Goal: Task Accomplishment & Management: Complete application form

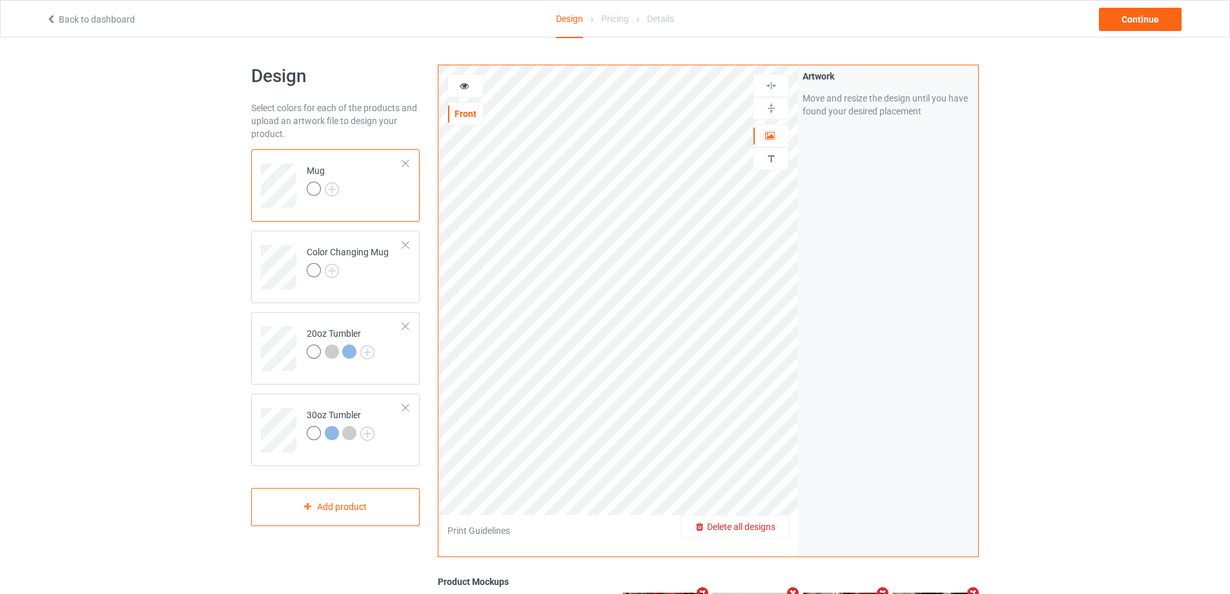
click at [769, 526] on span "Delete all designs" at bounding box center [741, 526] width 68 height 10
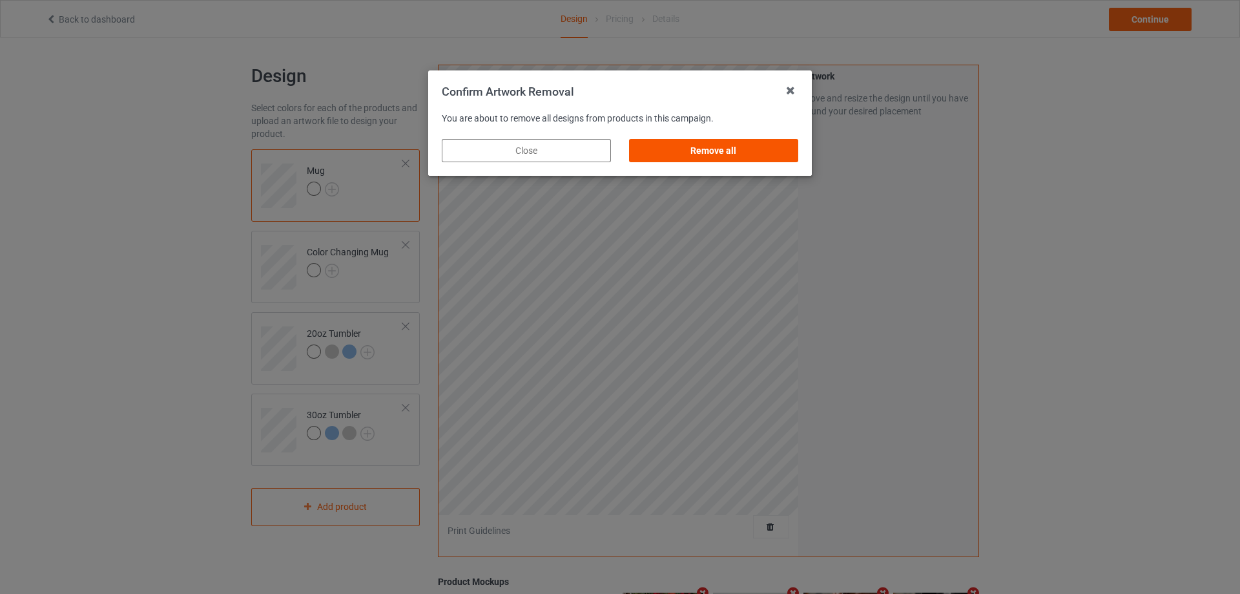
click at [710, 149] on div "Remove all" at bounding box center [713, 150] width 169 height 23
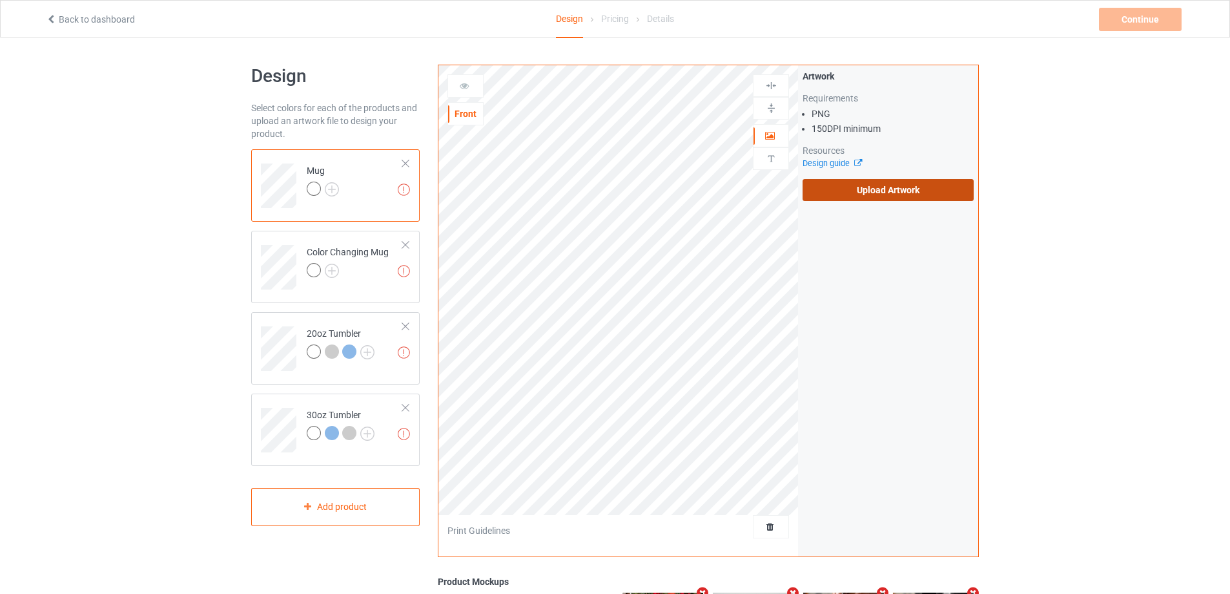
click at [871, 200] on label "Upload Artwork" at bounding box center [888, 190] width 171 height 22
click at [0, 0] on input "Upload Artwork" at bounding box center [0, 0] width 0 height 0
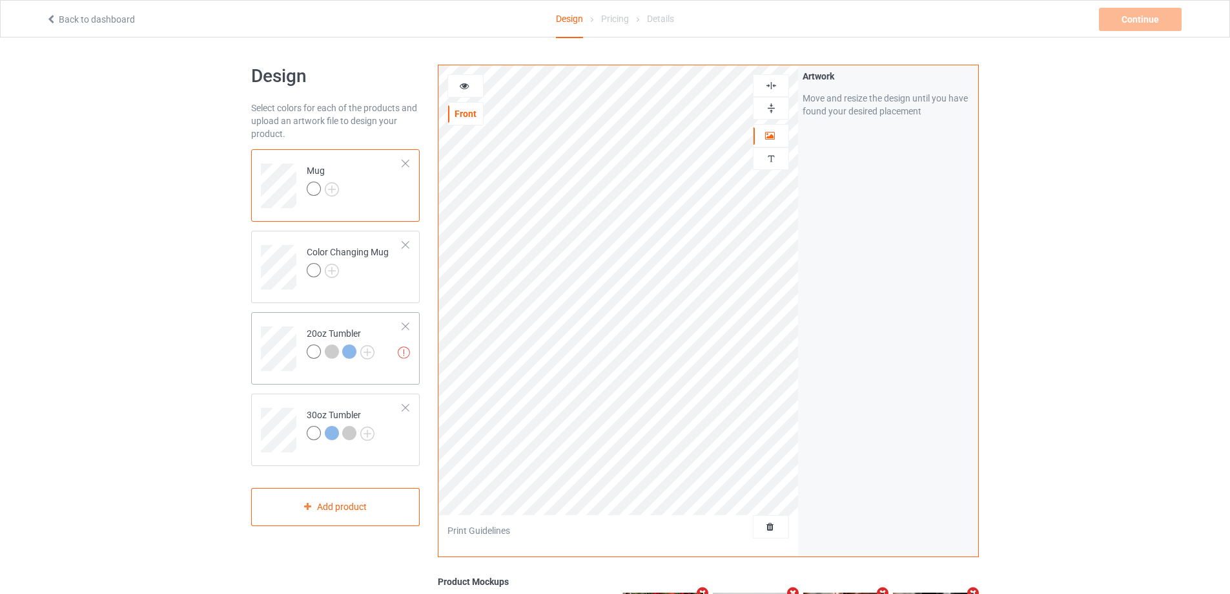
click at [302, 319] on td "Missing artworks 20oz Tumbler" at bounding box center [355, 344] width 110 height 54
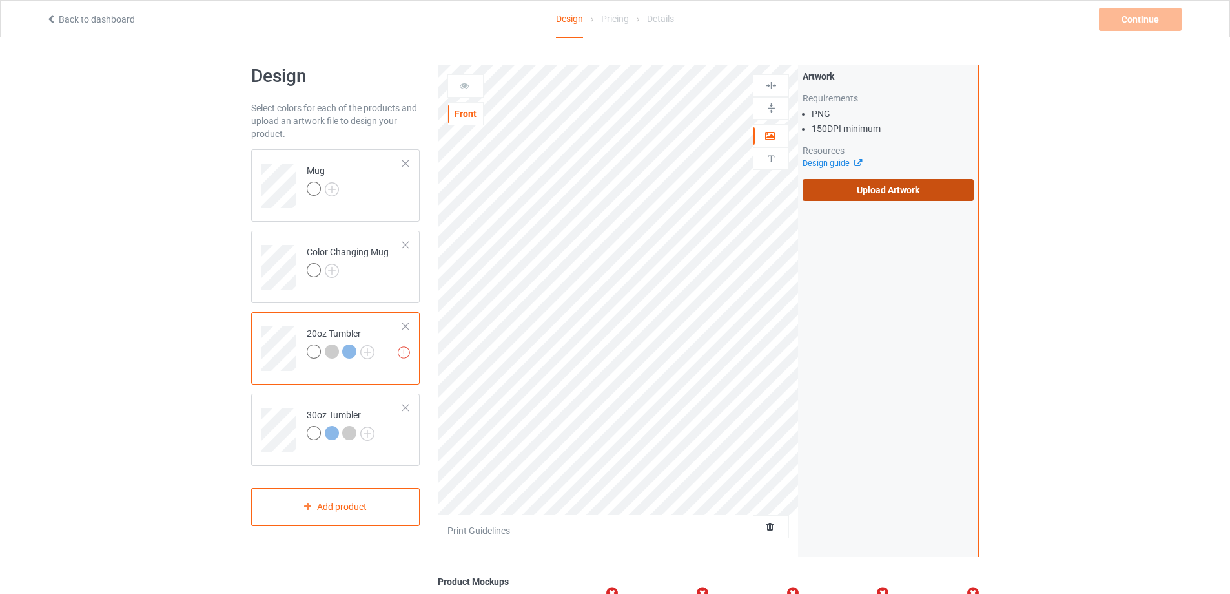
click at [845, 191] on label "Upload Artwork" at bounding box center [888, 190] width 171 height 22
click at [0, 0] on input "Upload Artwork" at bounding box center [0, 0] width 0 height 0
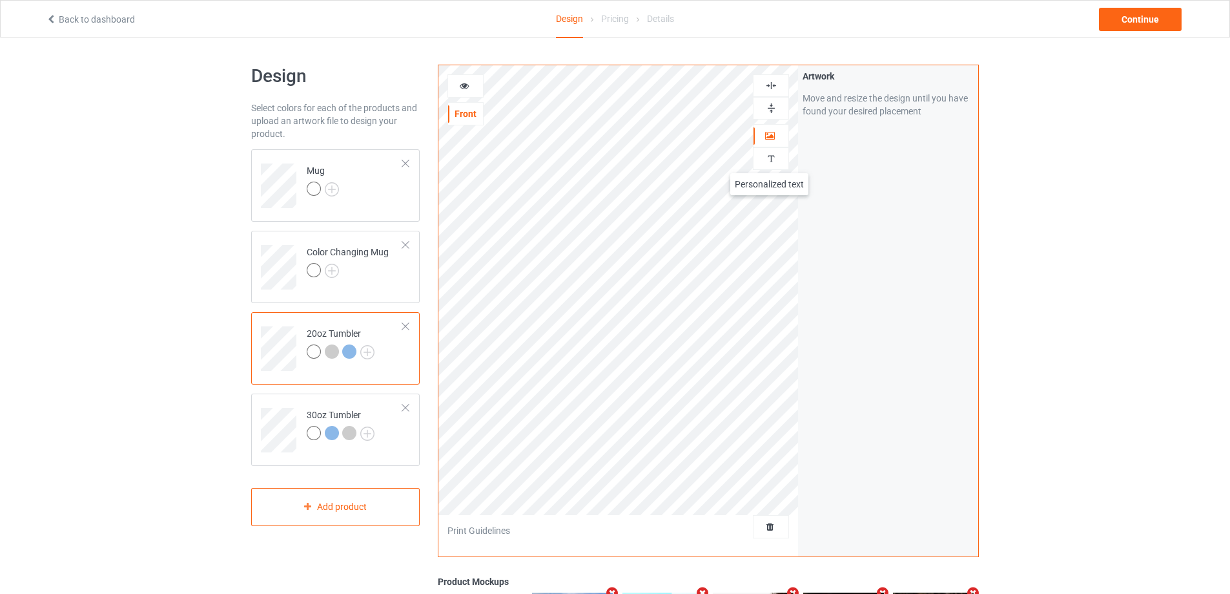
click at [769, 160] on img at bounding box center [771, 158] width 12 height 12
click at [873, 96] on div "Add text" at bounding box center [888, 98] width 171 height 23
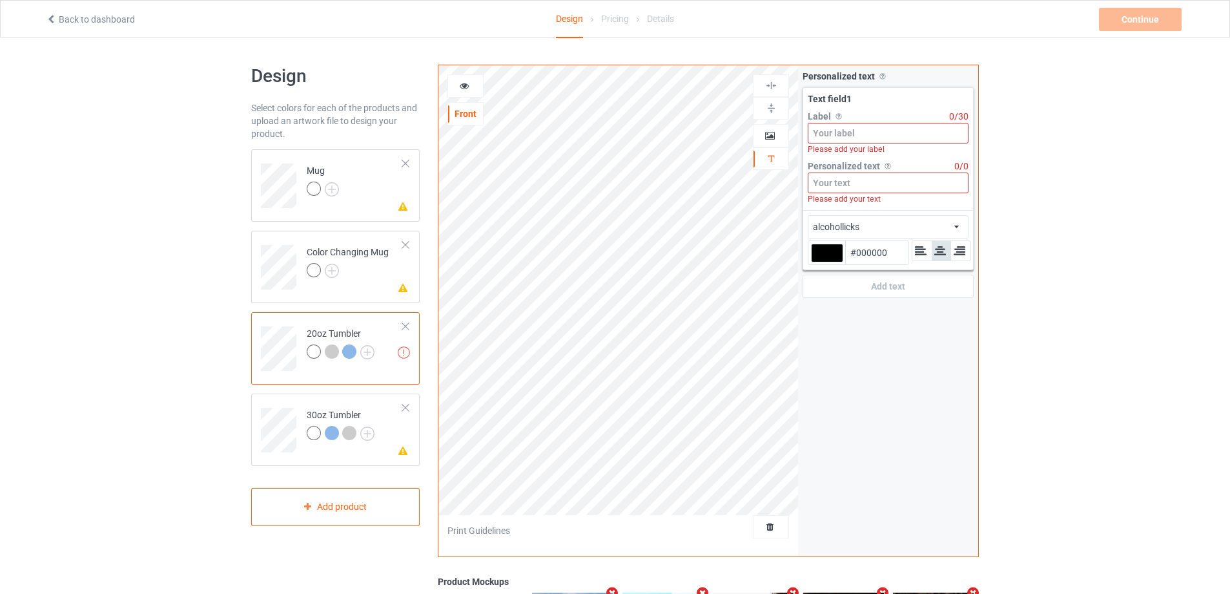
click at [873, 136] on input at bounding box center [888, 133] width 161 height 21
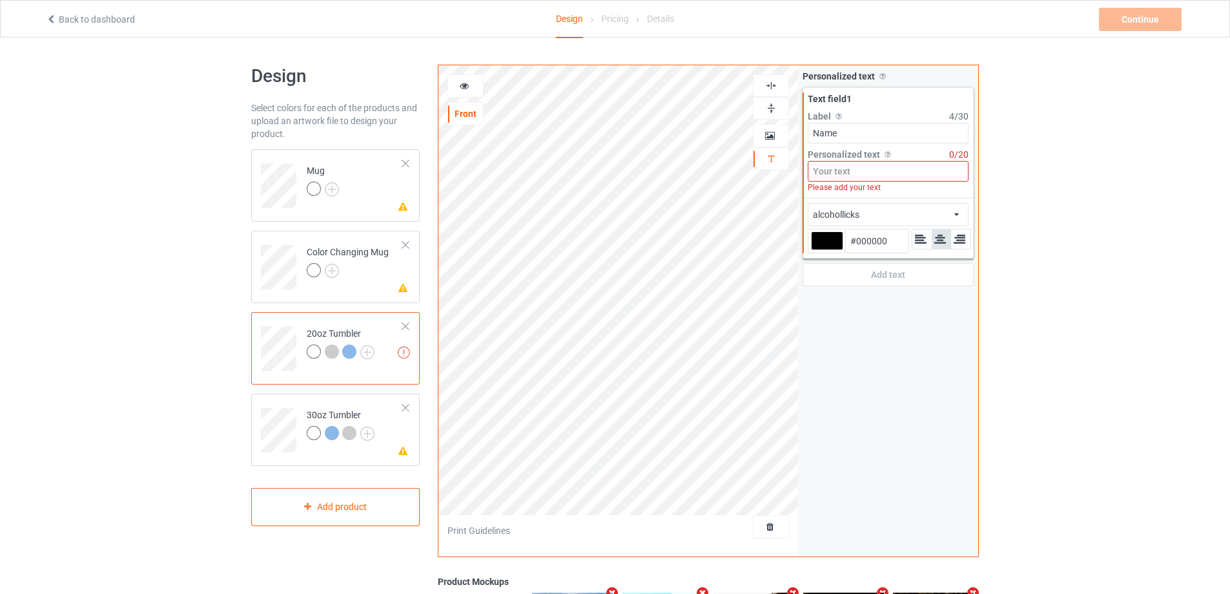
type input "Name"
click at [861, 178] on input at bounding box center [888, 171] width 161 height 21
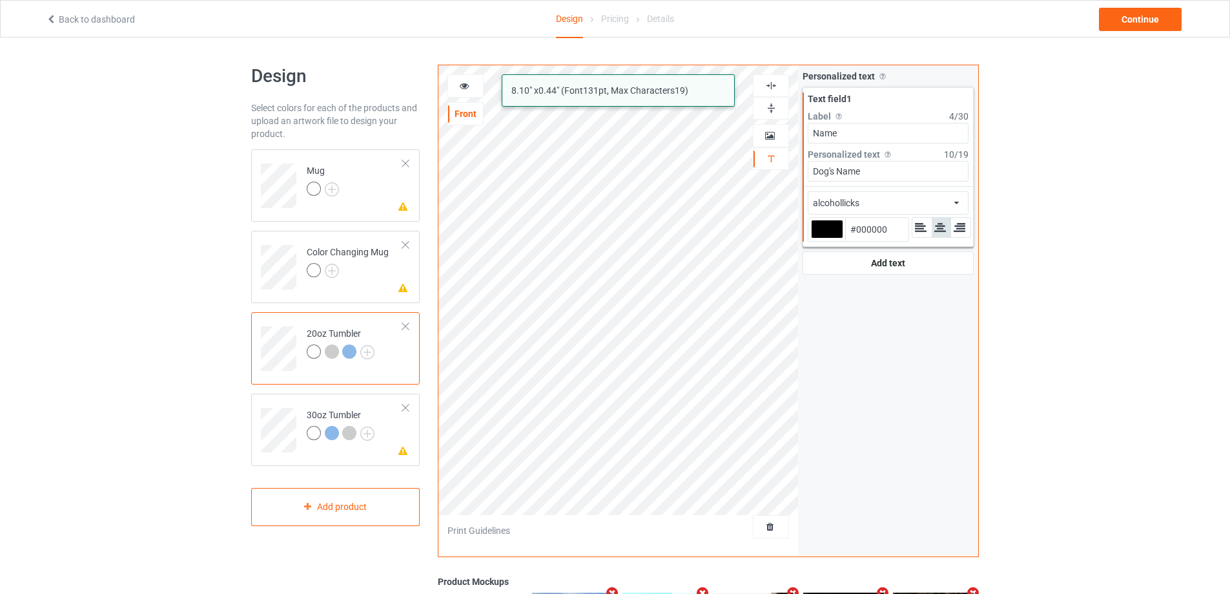
type input "Dog's Name"
click at [897, 200] on div "alcohollicks african airstream aladdin alcohollicks [PERSON_NAME] almontesnow a…" at bounding box center [888, 202] width 161 height 23
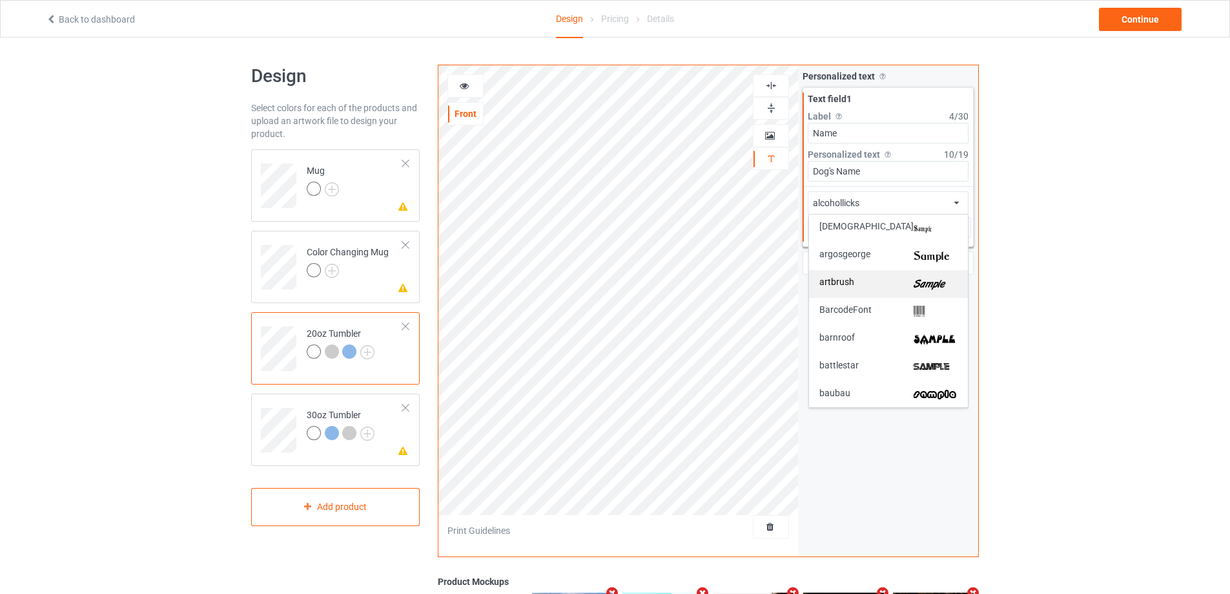
scroll to position [194, 0]
click at [930, 280] on img at bounding box center [936, 285] width 44 height 14
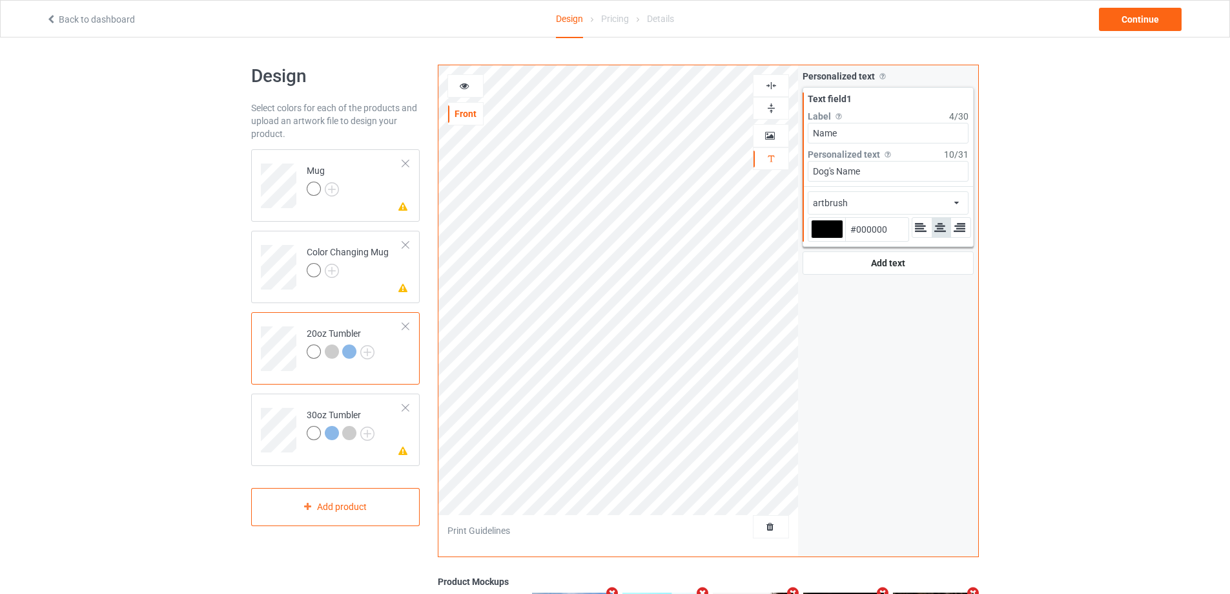
click at [461, 85] on icon at bounding box center [464, 83] width 11 height 9
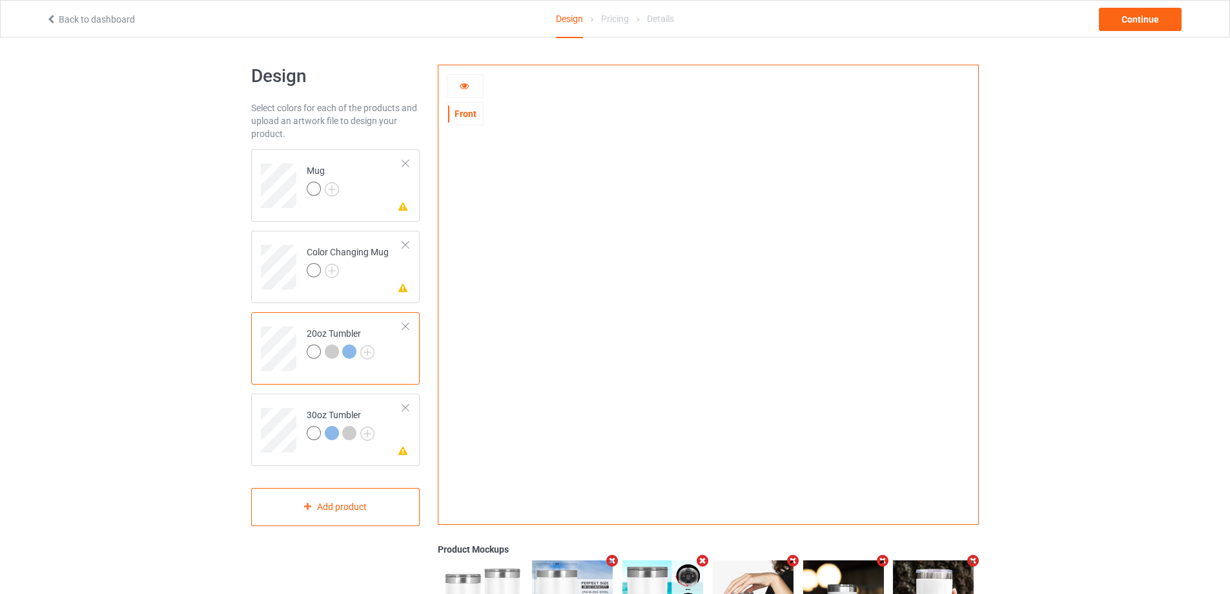
click at [462, 85] on icon at bounding box center [464, 83] width 11 height 9
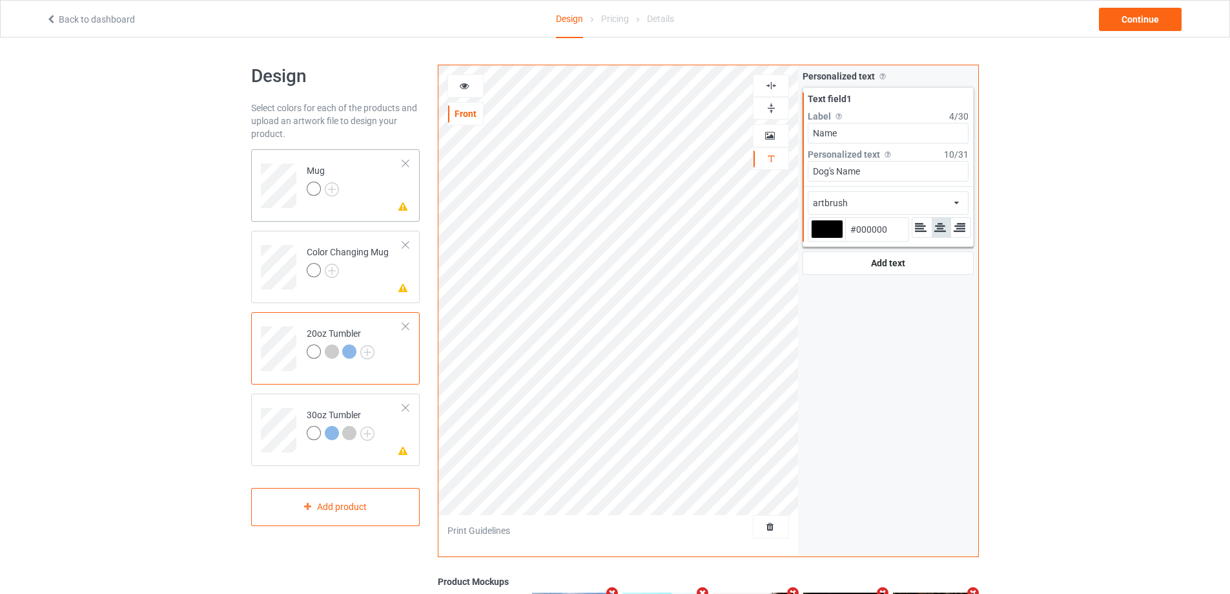
click at [359, 168] on td "Please check the personalized design Mug" at bounding box center [355, 181] width 110 height 54
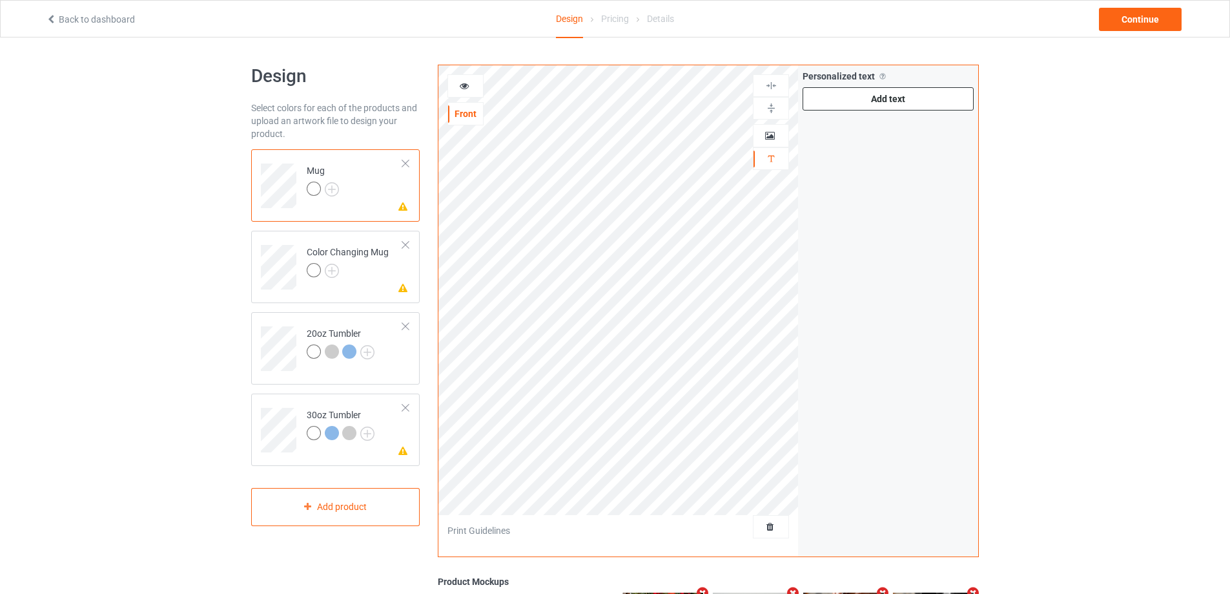
click at [889, 99] on div "Add text" at bounding box center [888, 98] width 171 height 23
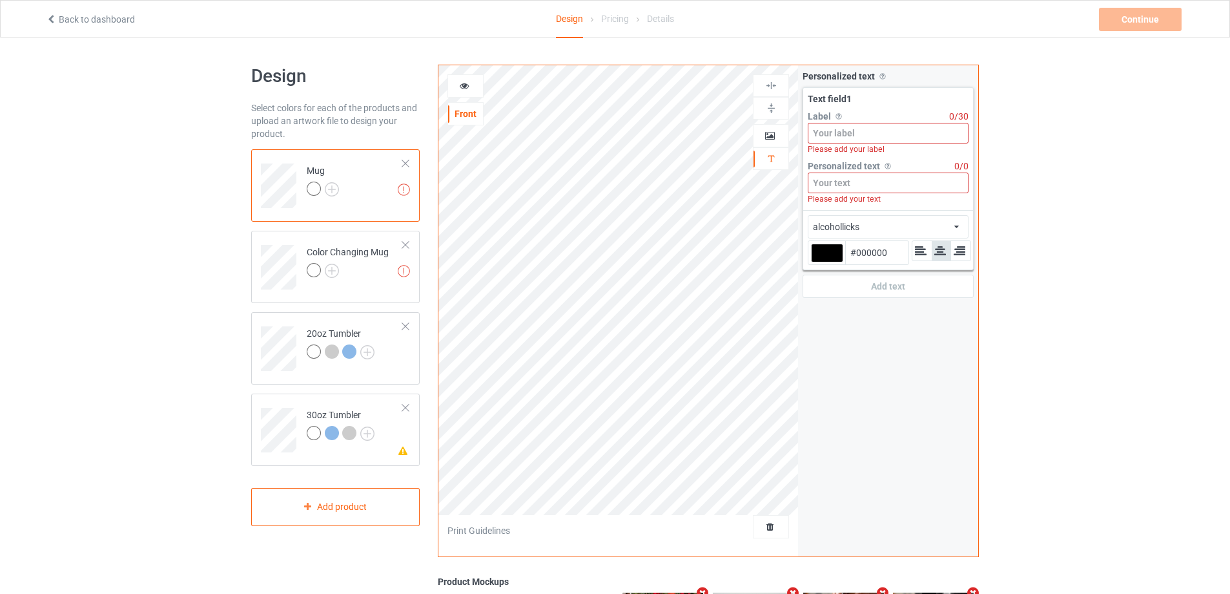
click at [865, 137] on input at bounding box center [888, 133] width 161 height 21
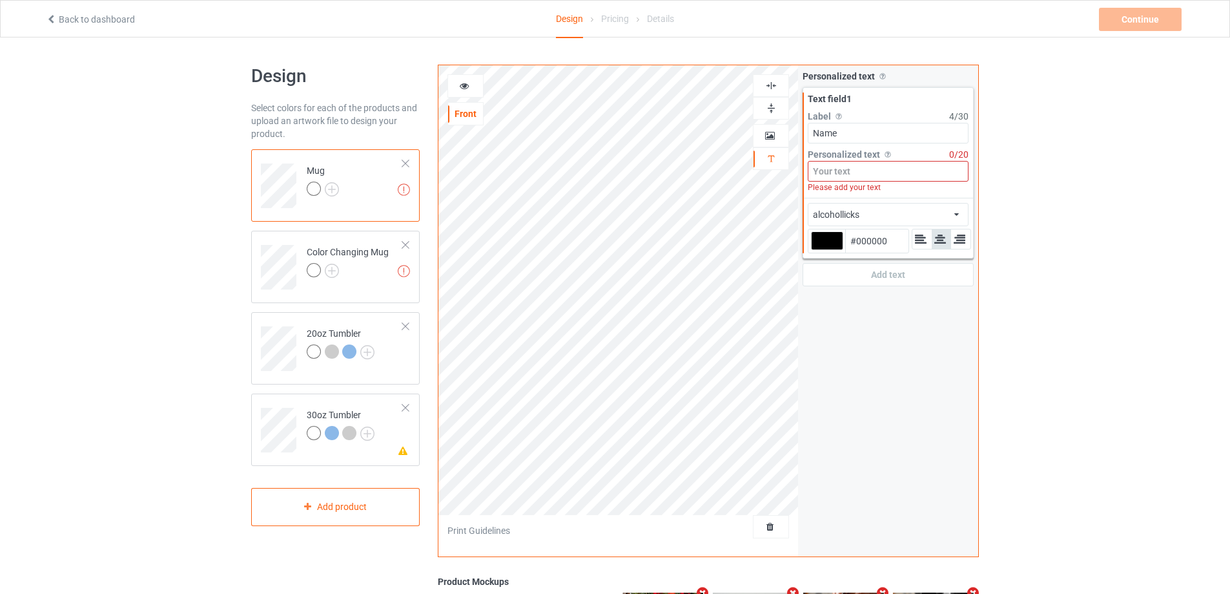
type input "Name"
click at [863, 170] on input at bounding box center [888, 171] width 161 height 21
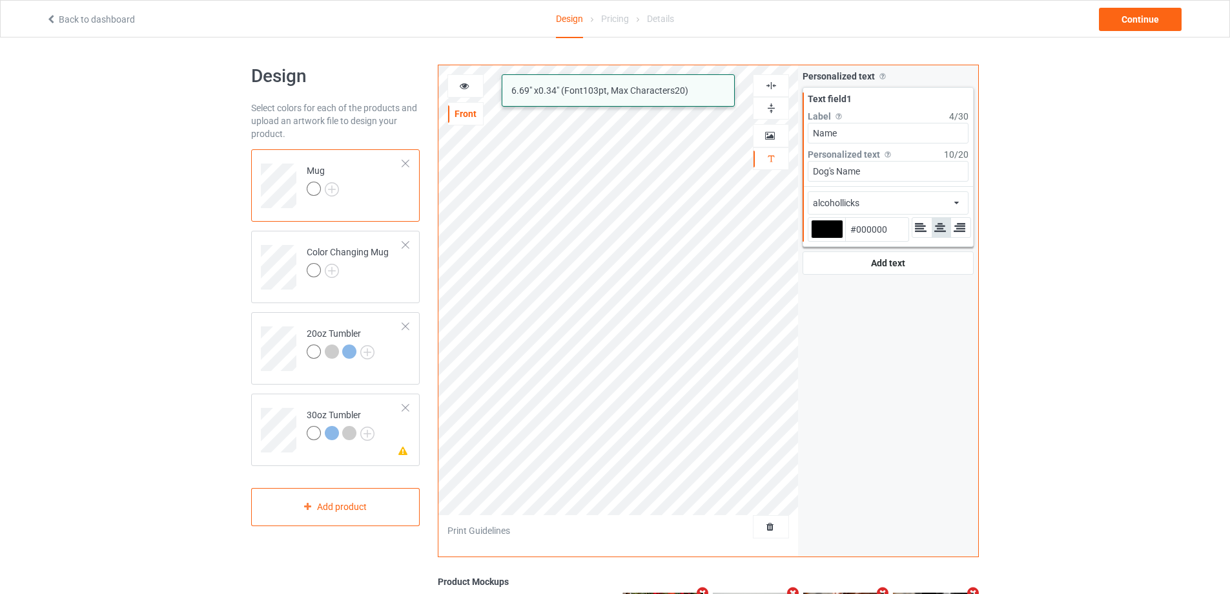
type input "Dog's Name"
click at [882, 198] on div "alcohollicks african airstream aladdin alcohollicks [PERSON_NAME] almontesnow a…" at bounding box center [888, 202] width 161 height 23
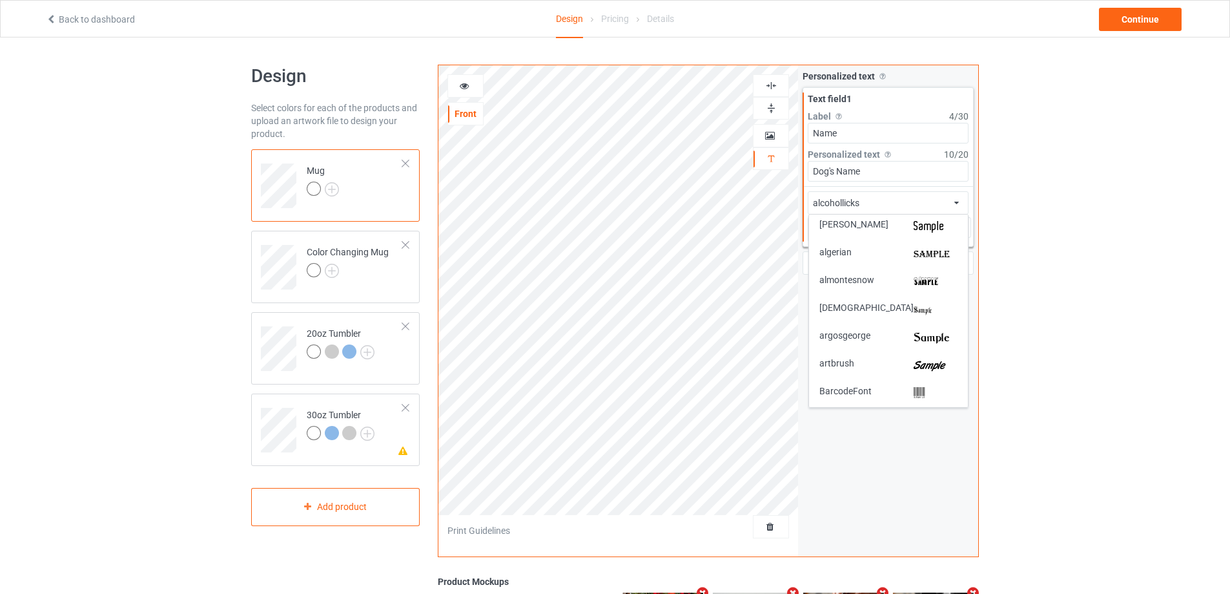
scroll to position [129, 0]
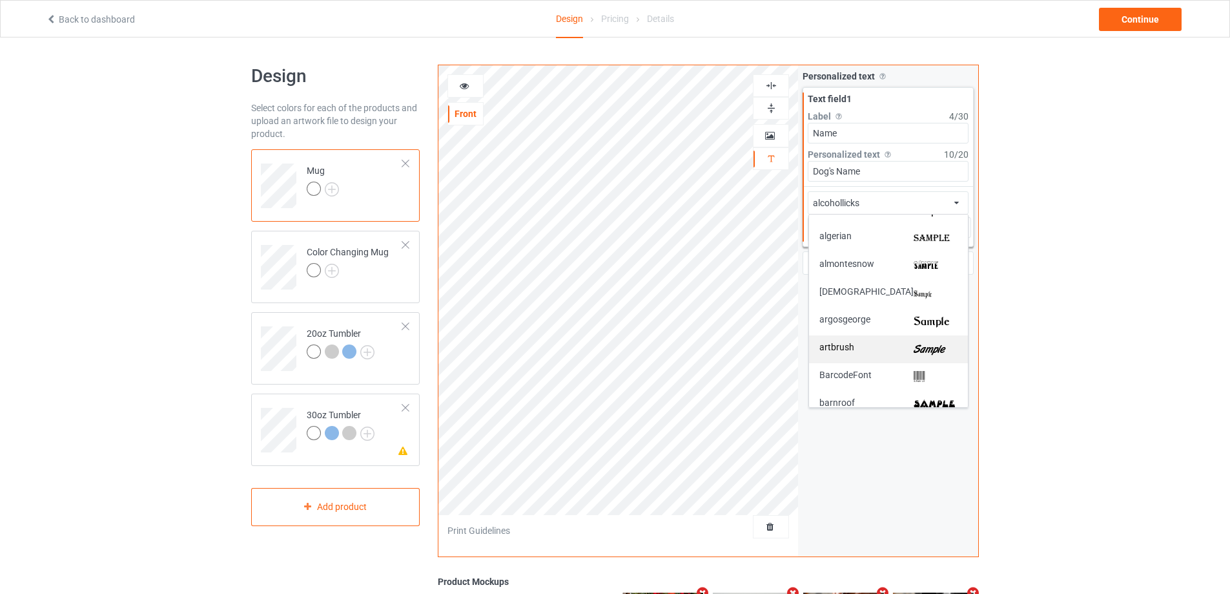
click at [914, 347] on img at bounding box center [936, 349] width 44 height 14
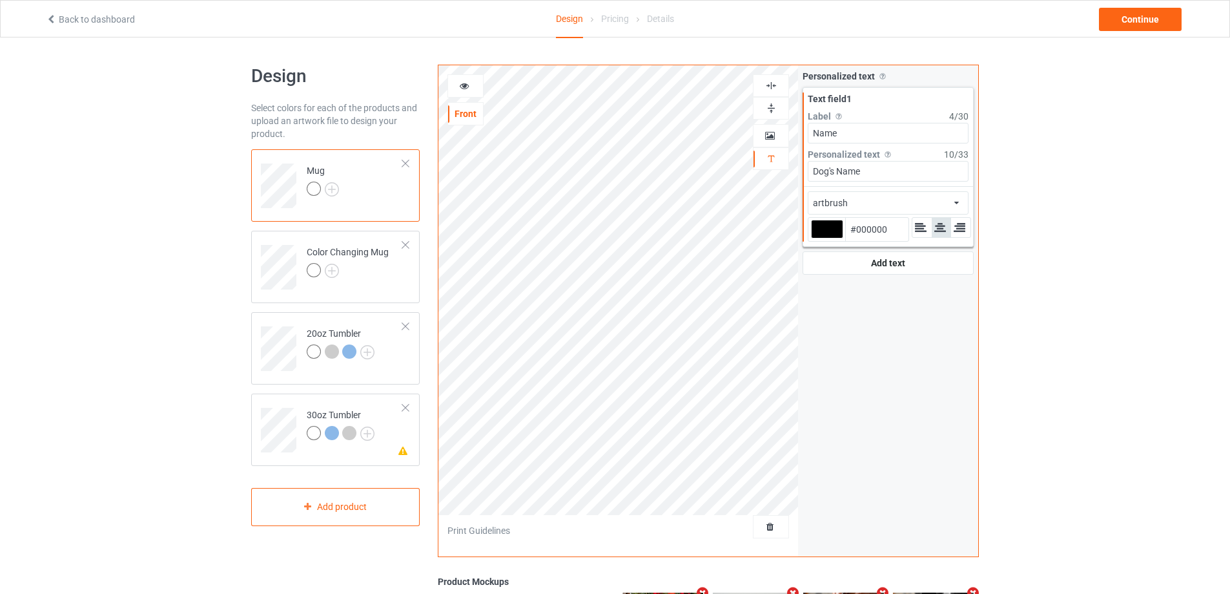
click at [459, 84] on icon at bounding box center [464, 83] width 11 height 9
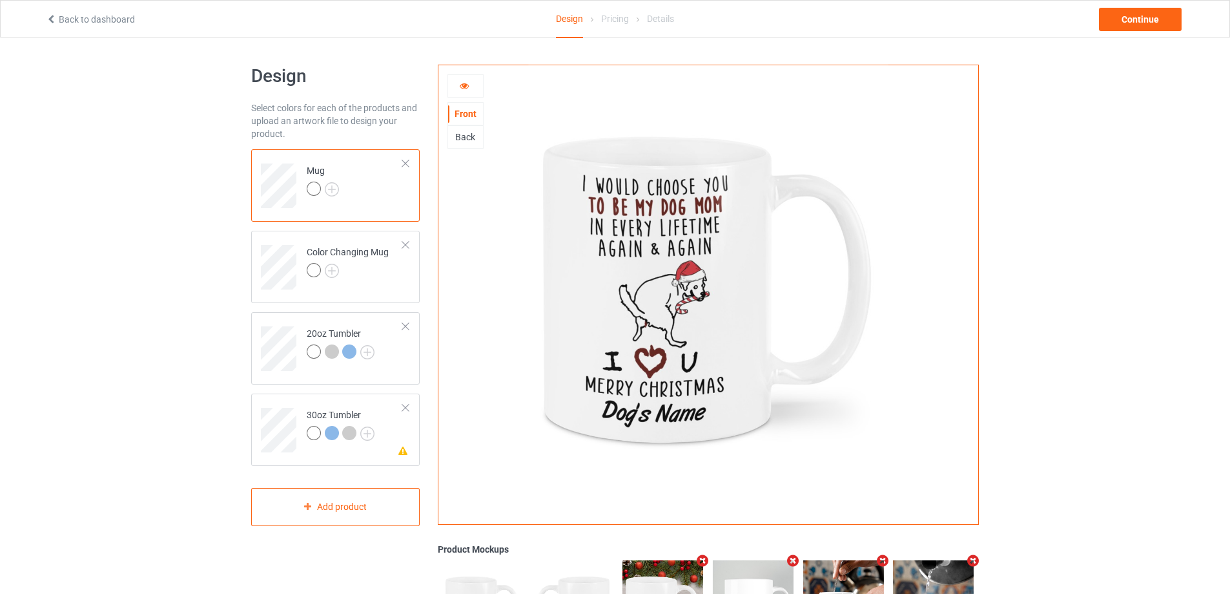
click at [674, 414] on img at bounding box center [708, 290] width 360 height 450
click at [464, 83] on icon at bounding box center [464, 83] width 11 height 9
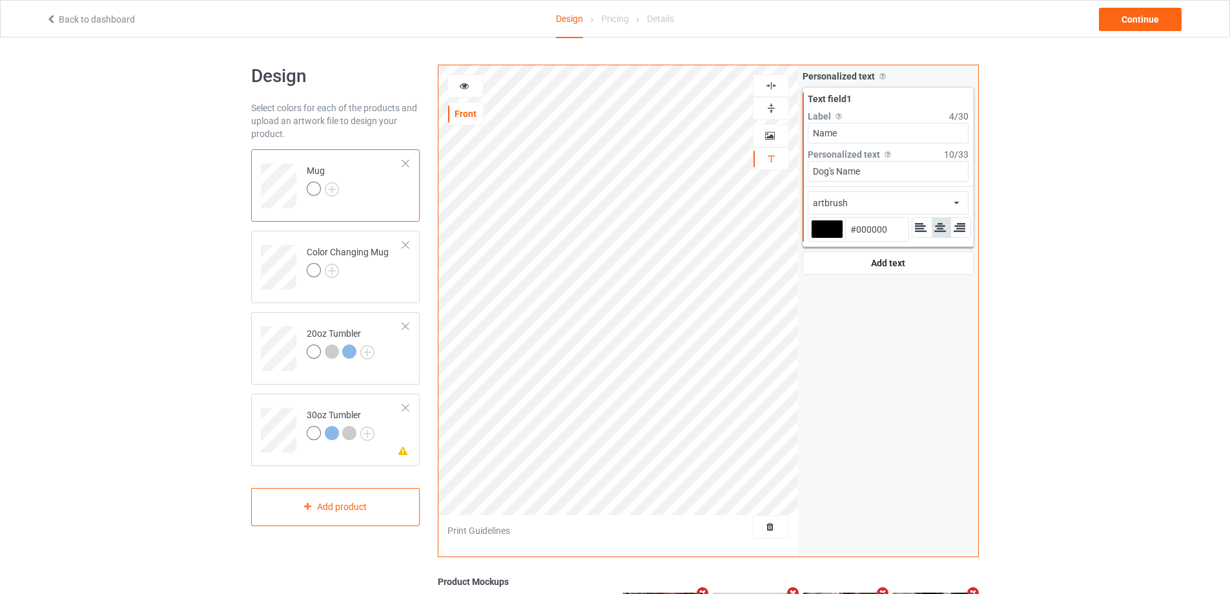
click at [832, 229] on div at bounding box center [827, 229] width 32 height 19
click at [832, 238] on input "#000000" at bounding box center [827, 246] width 32 height 17
type input "#691810"
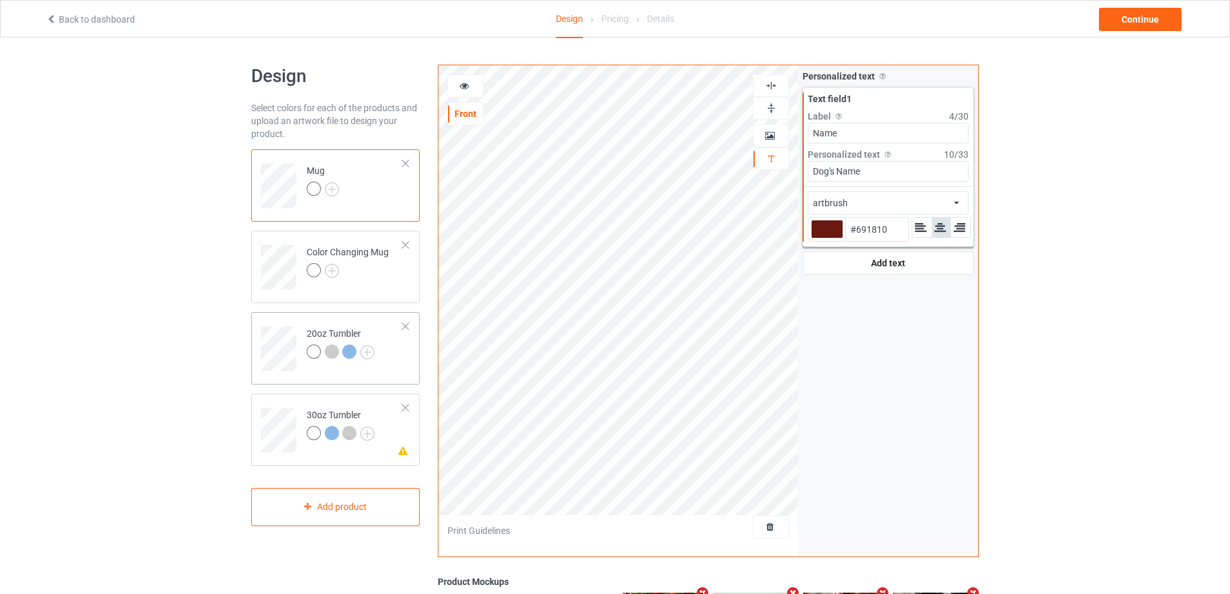
click at [298, 323] on td at bounding box center [280, 344] width 39 height 54
click at [827, 229] on div at bounding box center [827, 229] width 32 height 19
click at [827, 238] on input "#000000" at bounding box center [827, 246] width 32 height 17
type input "#691810"
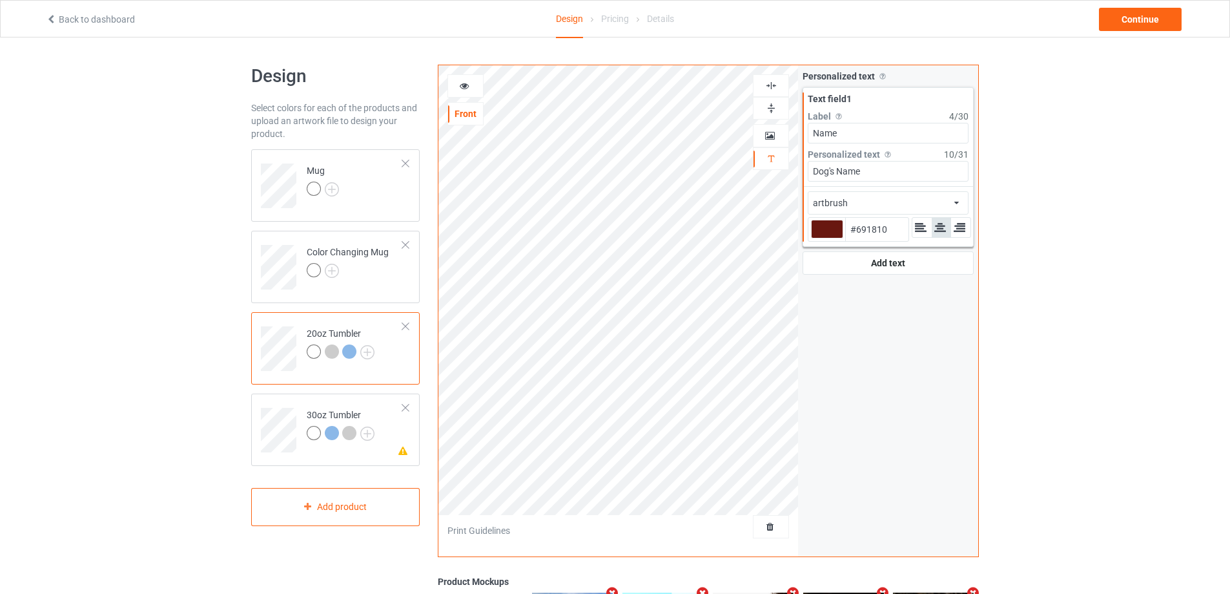
type input "#691810"
click at [467, 84] on icon at bounding box center [464, 83] width 11 height 9
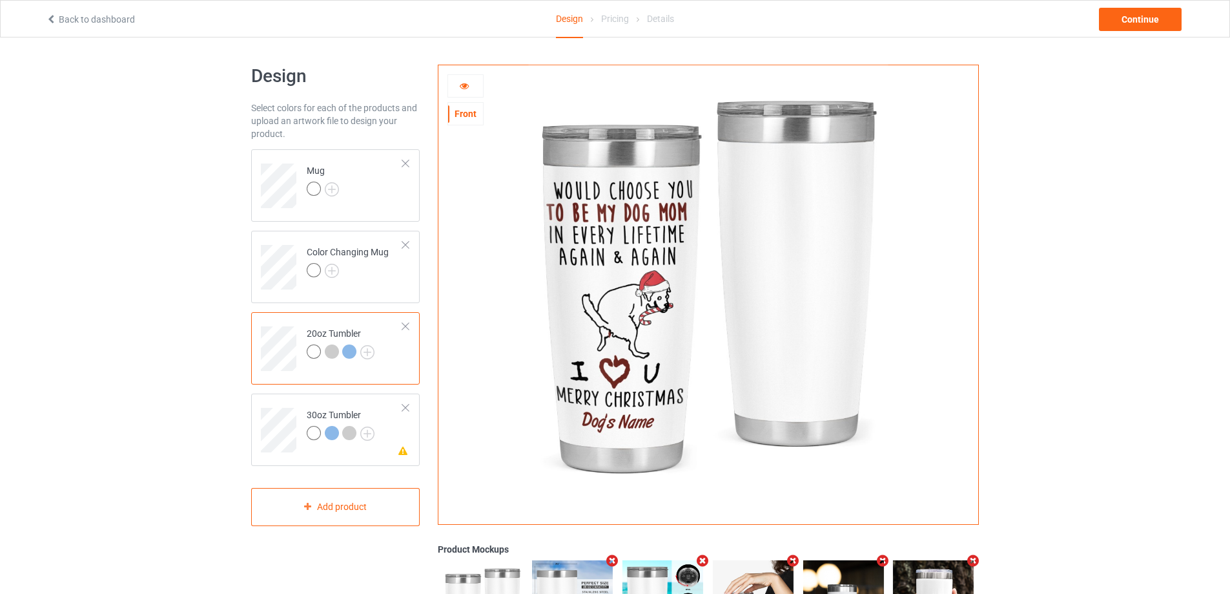
click at [467, 84] on icon at bounding box center [464, 83] width 11 height 9
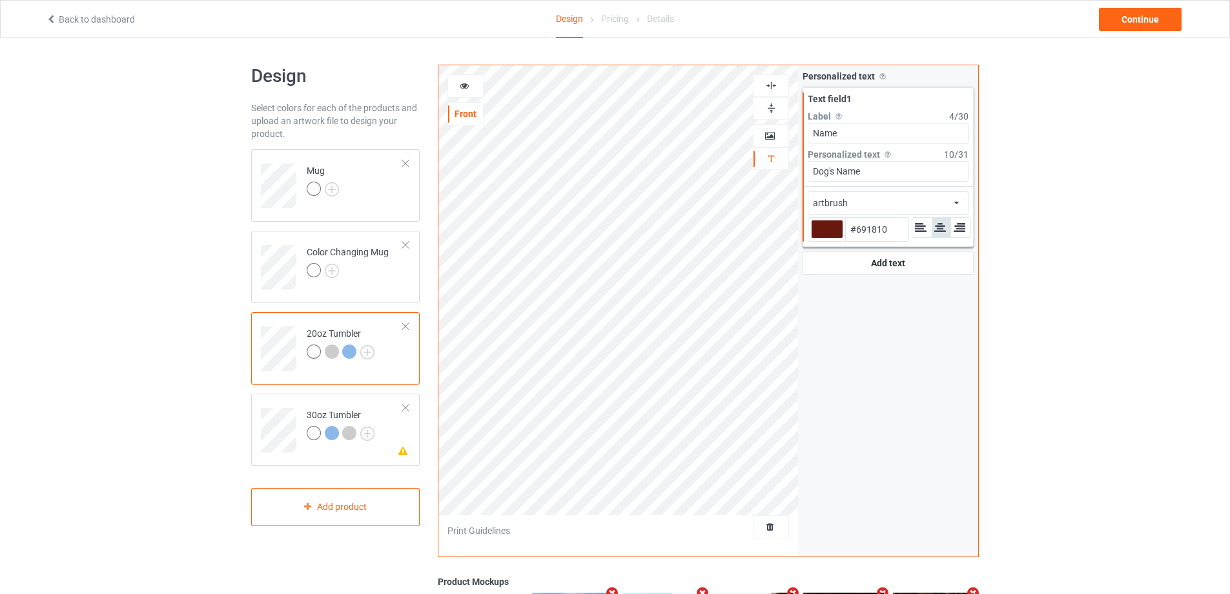
click at [468, 83] on icon at bounding box center [464, 83] width 11 height 9
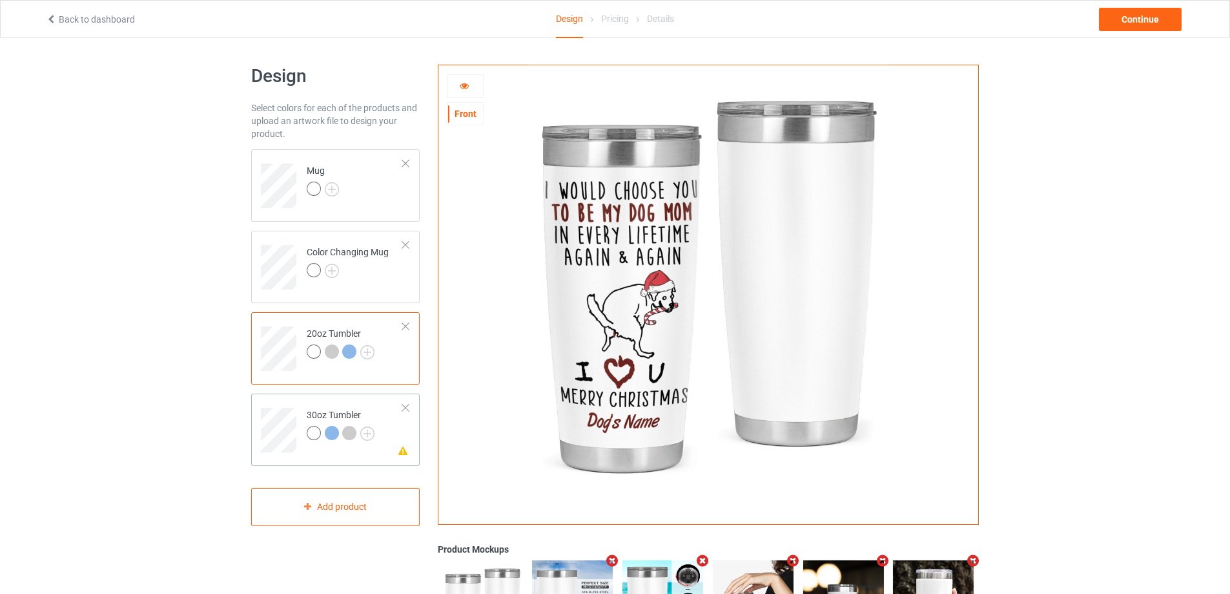
click at [292, 402] on td at bounding box center [280, 425] width 39 height 54
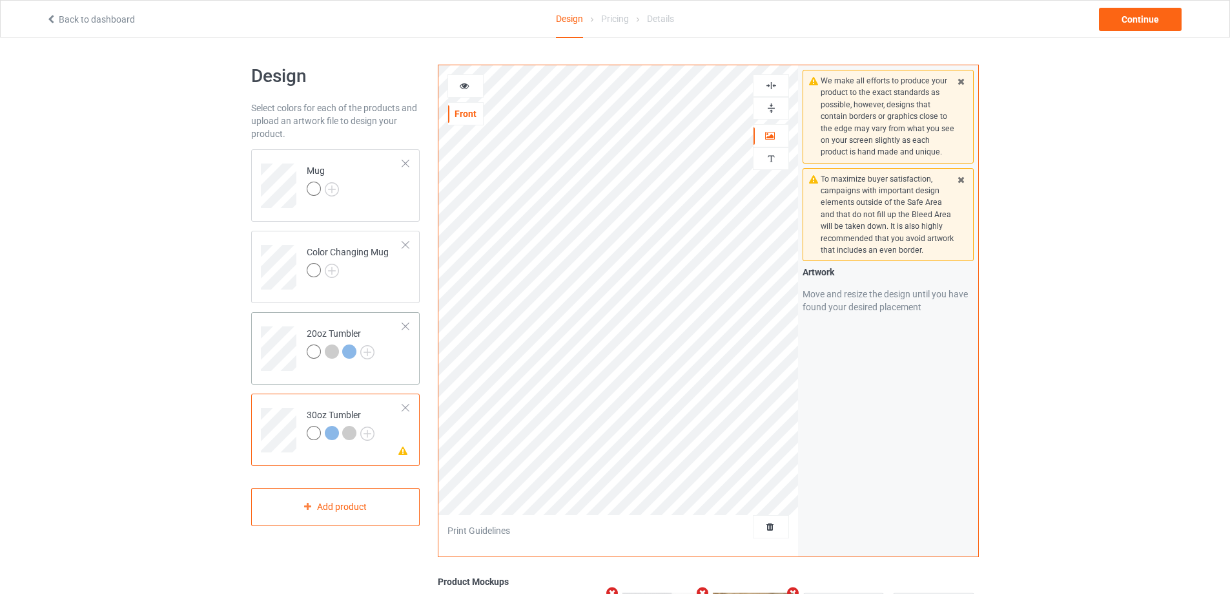
click at [300, 324] on td "20oz Tumbler" at bounding box center [355, 344] width 110 height 54
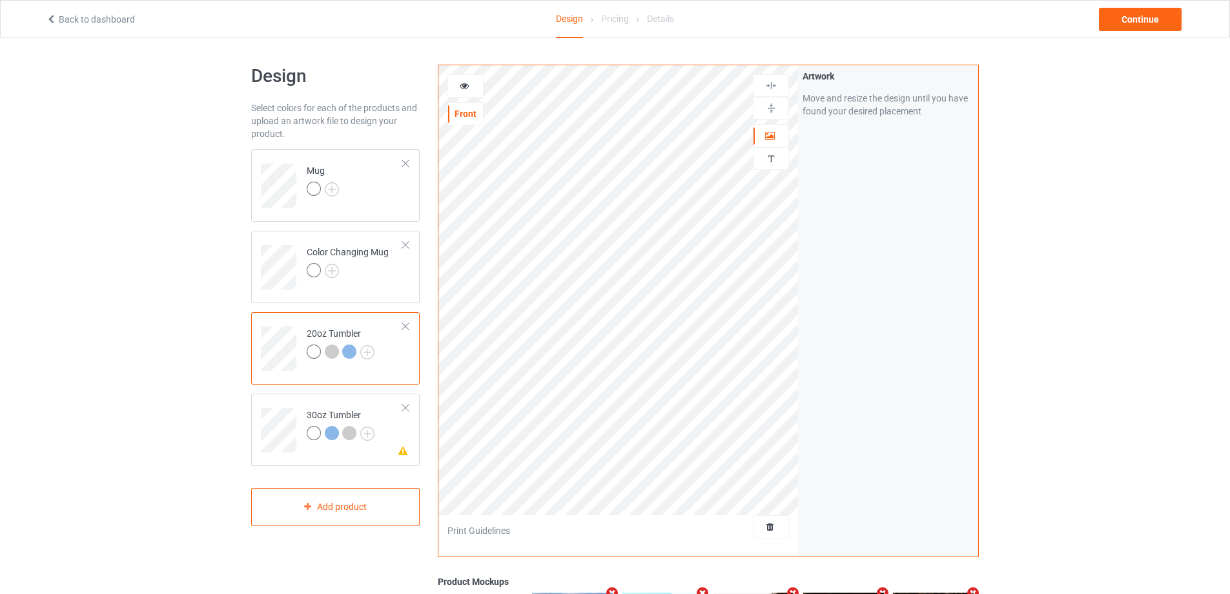
click at [774, 163] on img at bounding box center [771, 158] width 12 height 12
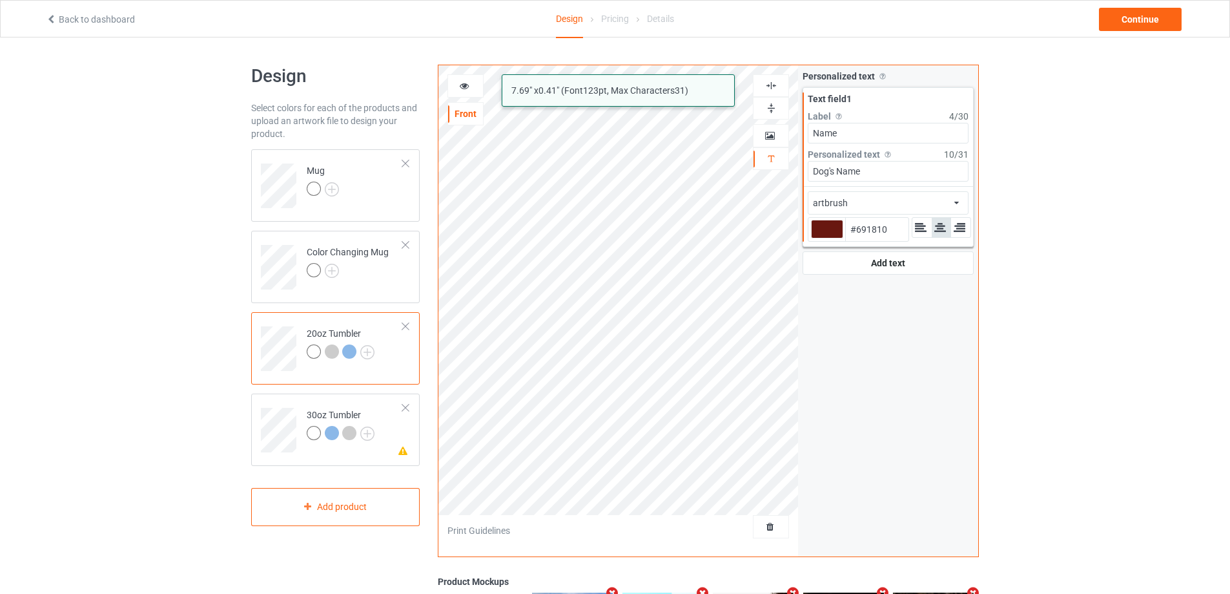
drag, startPoint x: 885, startPoint y: 172, endPoint x: 774, endPoint y: 171, distance: 110.4
click at [774, 171] on div "alcohollicks artbrush 7.69 " x 0.41 " (Font 123 pt, Max Characters 31 ) Front A…" at bounding box center [708, 311] width 541 height 492
click at [313, 402] on td "Please check the personalized design 30oz Tumbler" at bounding box center [355, 425] width 110 height 54
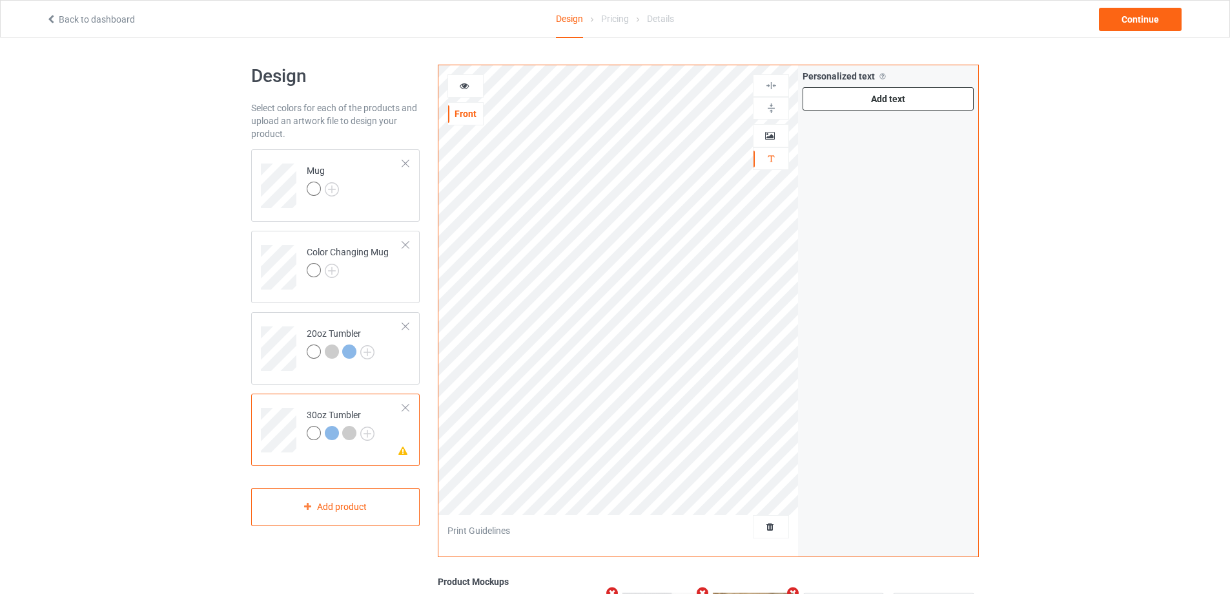
click at [859, 96] on div "Add text" at bounding box center [888, 98] width 171 height 23
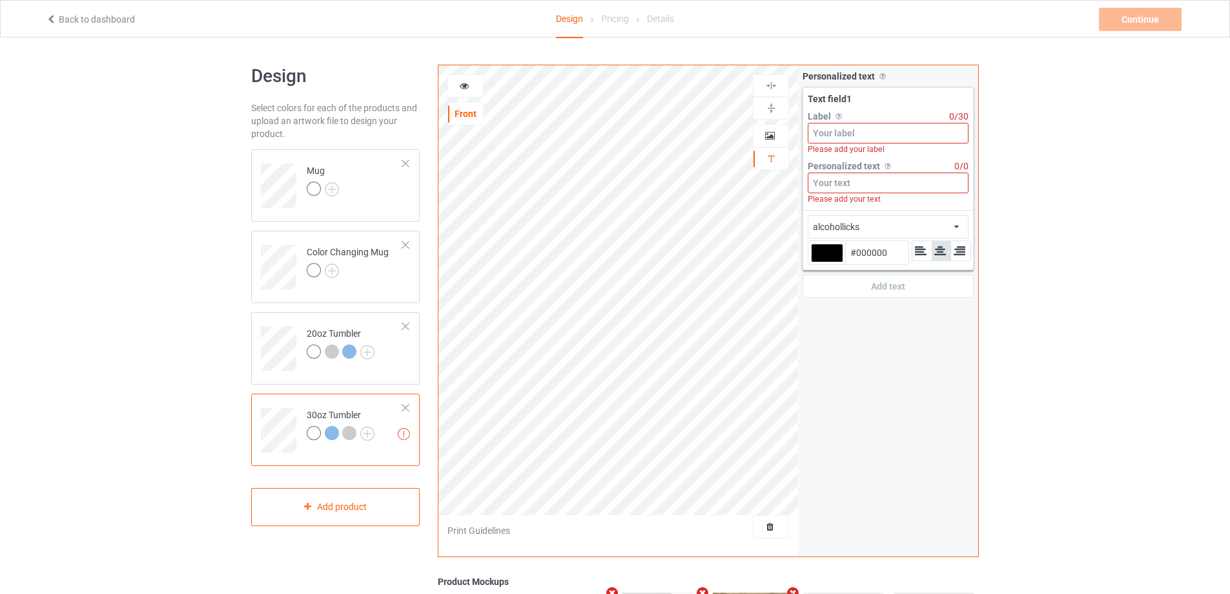
click at [857, 181] on input at bounding box center [888, 182] width 161 height 21
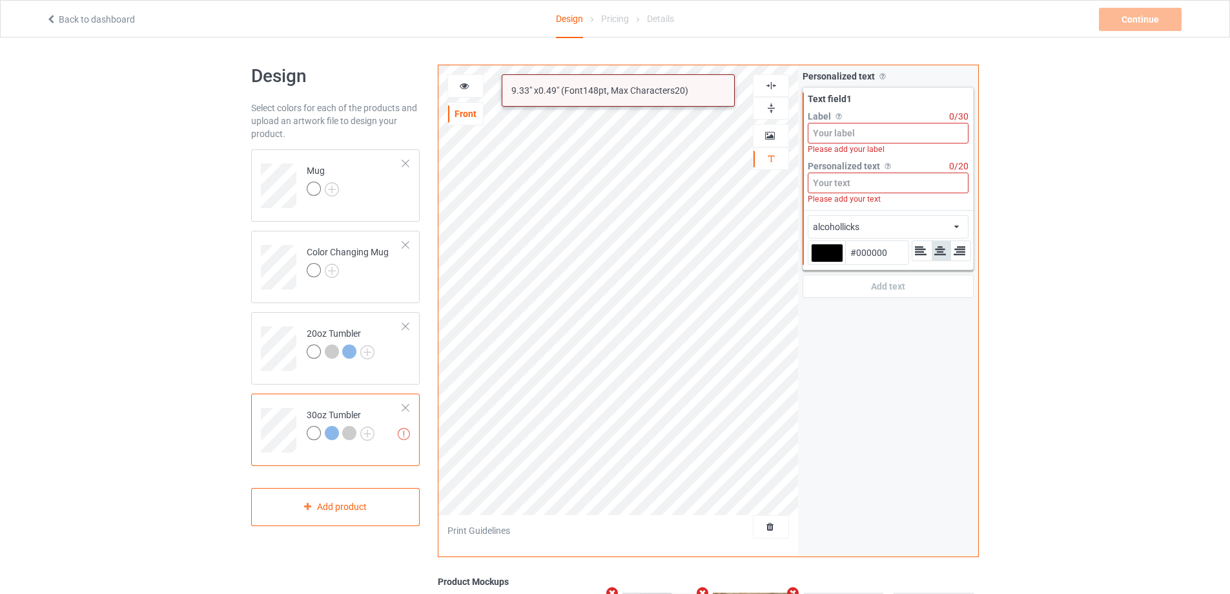
paste input "Dog's Name"
type input "Dog's Name"
click at [843, 130] on input at bounding box center [888, 133] width 161 height 21
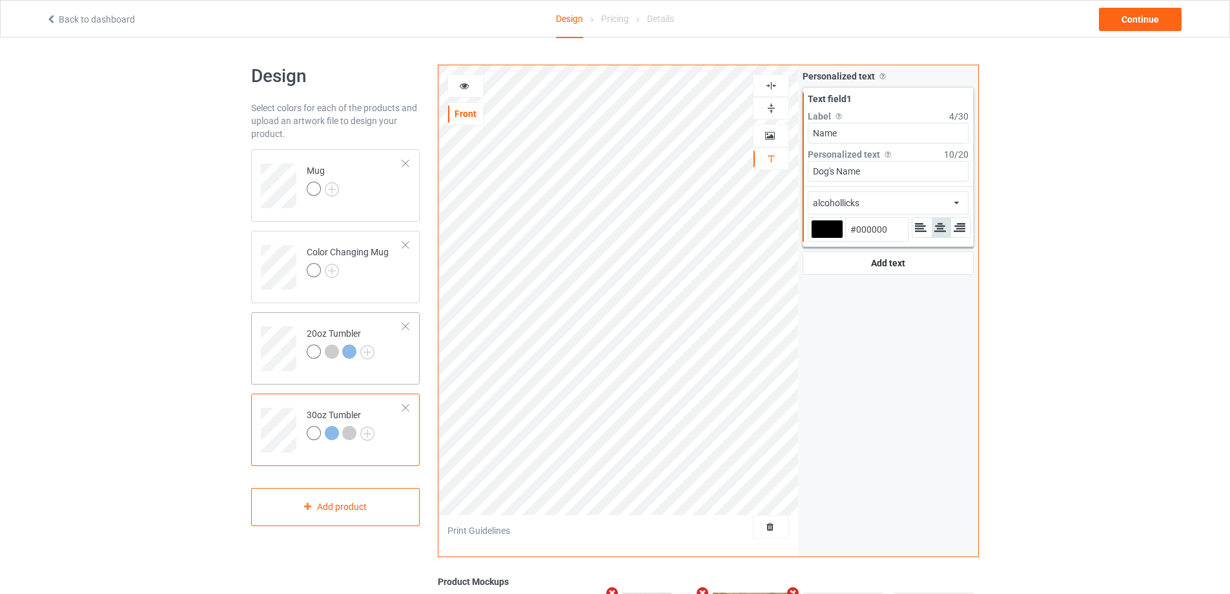
type input "Name"
click at [389, 360] on td "20oz Tumbler" at bounding box center [355, 344] width 110 height 54
click at [395, 280] on td "Color Changing Mug" at bounding box center [355, 263] width 110 height 54
click at [373, 193] on td "Mug" at bounding box center [355, 181] width 110 height 54
click at [305, 404] on td "30oz Tumbler" at bounding box center [355, 425] width 110 height 54
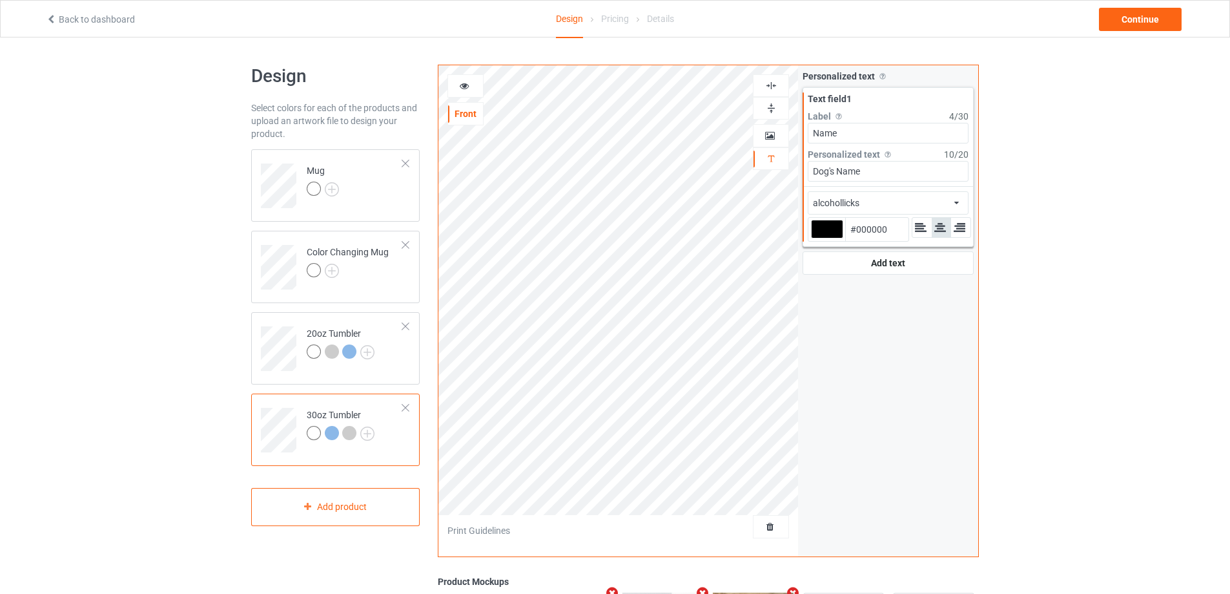
click at [887, 203] on div "alcohollicks african airstream aladdin alcohollicks [PERSON_NAME] almontesnow a…" at bounding box center [888, 202] width 161 height 23
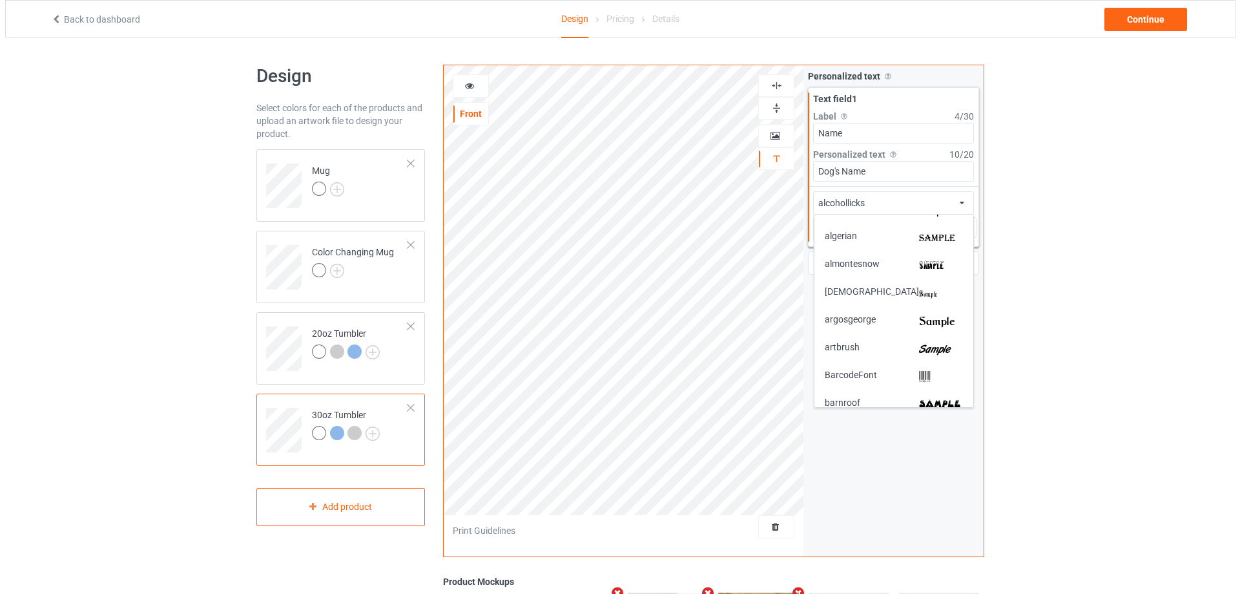
scroll to position [194, 0]
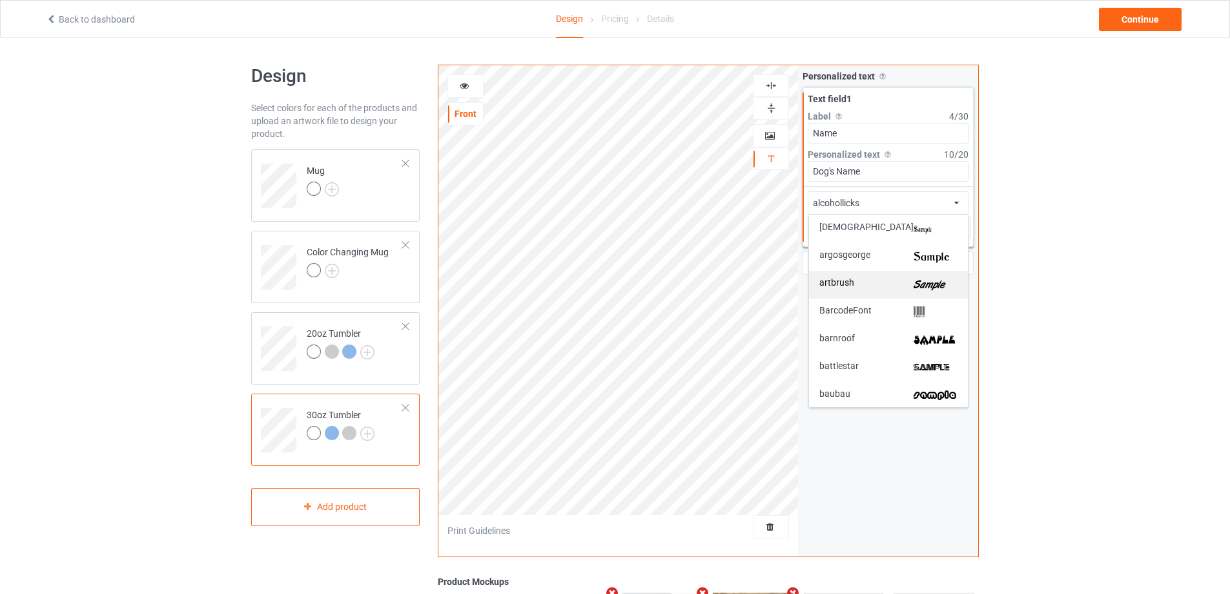
click at [933, 285] on img at bounding box center [936, 285] width 44 height 14
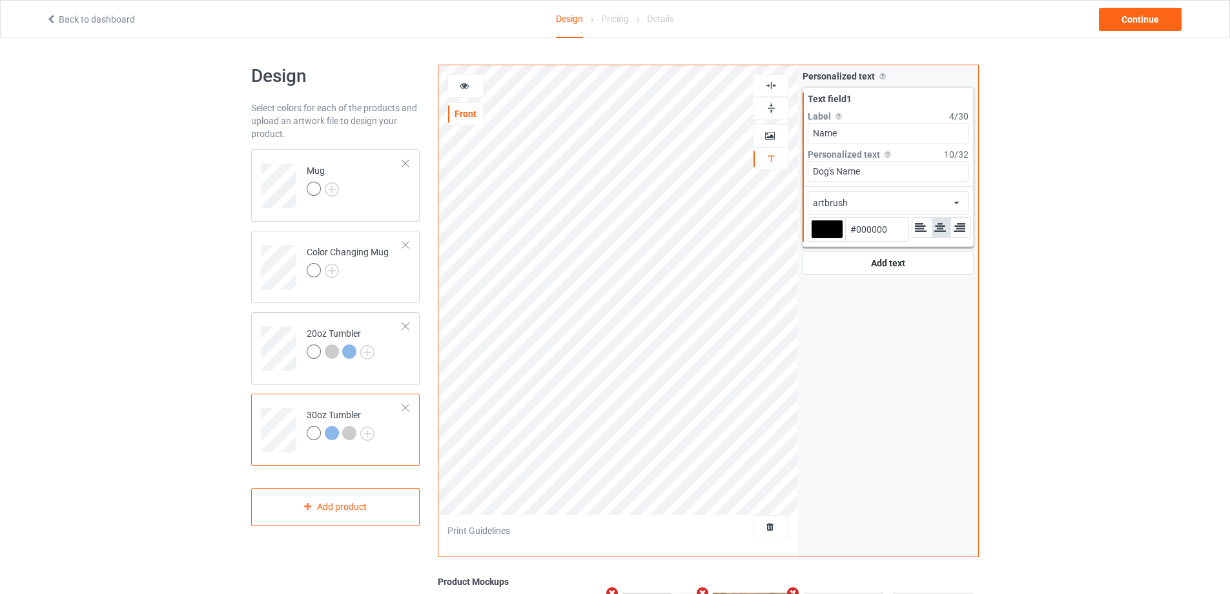
click at [822, 231] on div at bounding box center [827, 229] width 32 height 19
click at [822, 238] on input "#000000" at bounding box center [827, 246] width 32 height 17
type input "#691810"
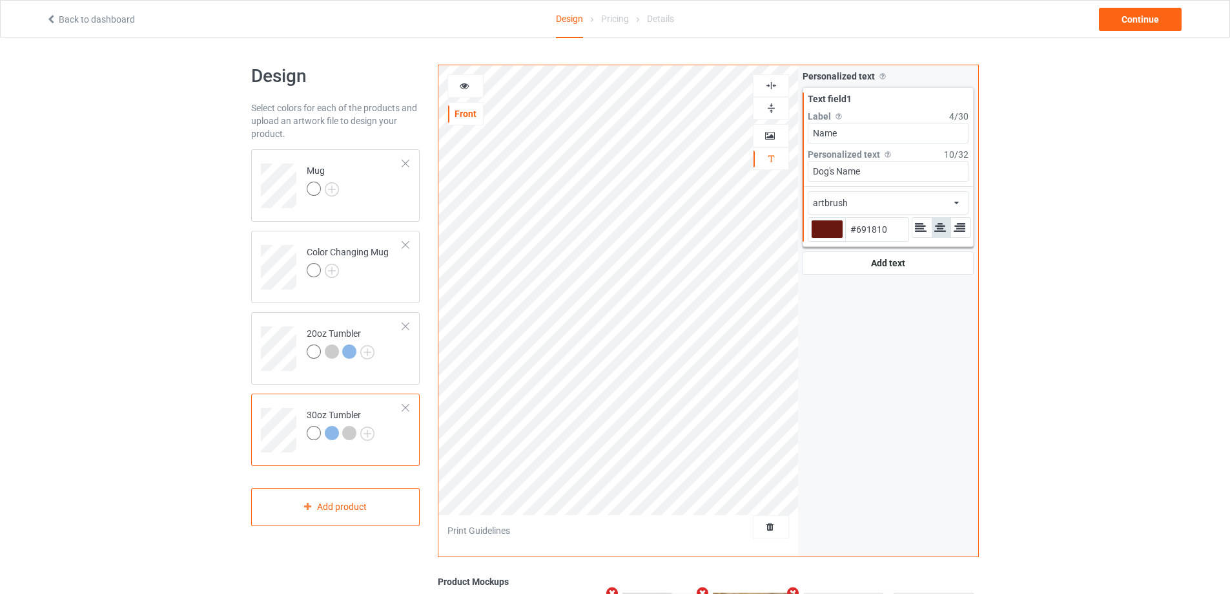
click at [460, 85] on icon at bounding box center [464, 83] width 11 height 9
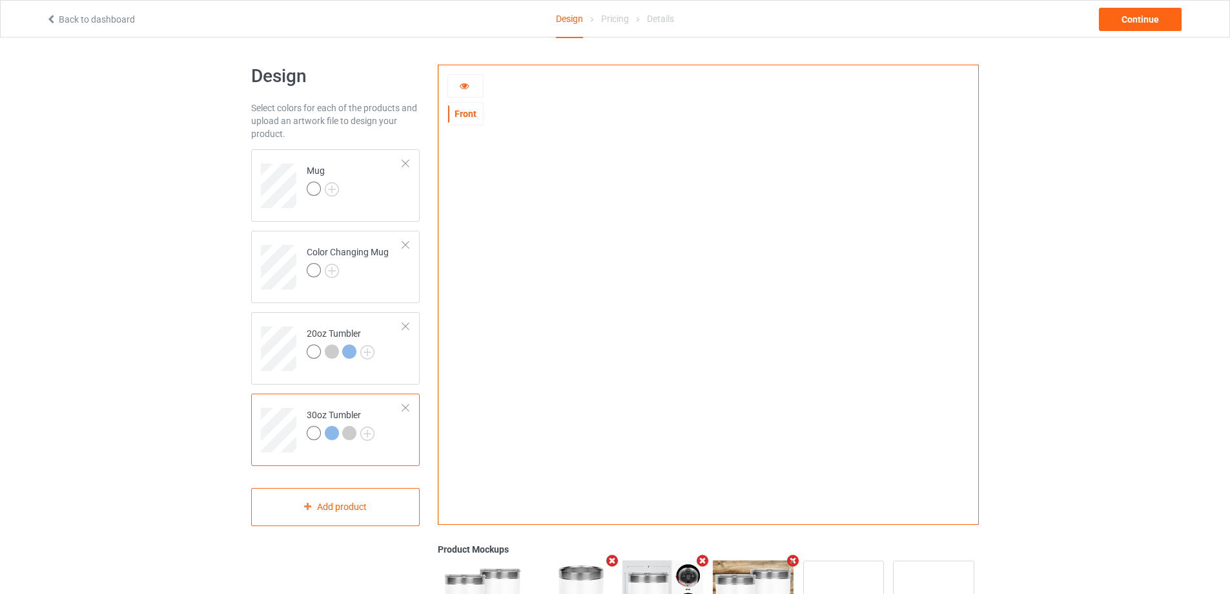
click at [470, 84] on icon at bounding box center [464, 83] width 11 height 9
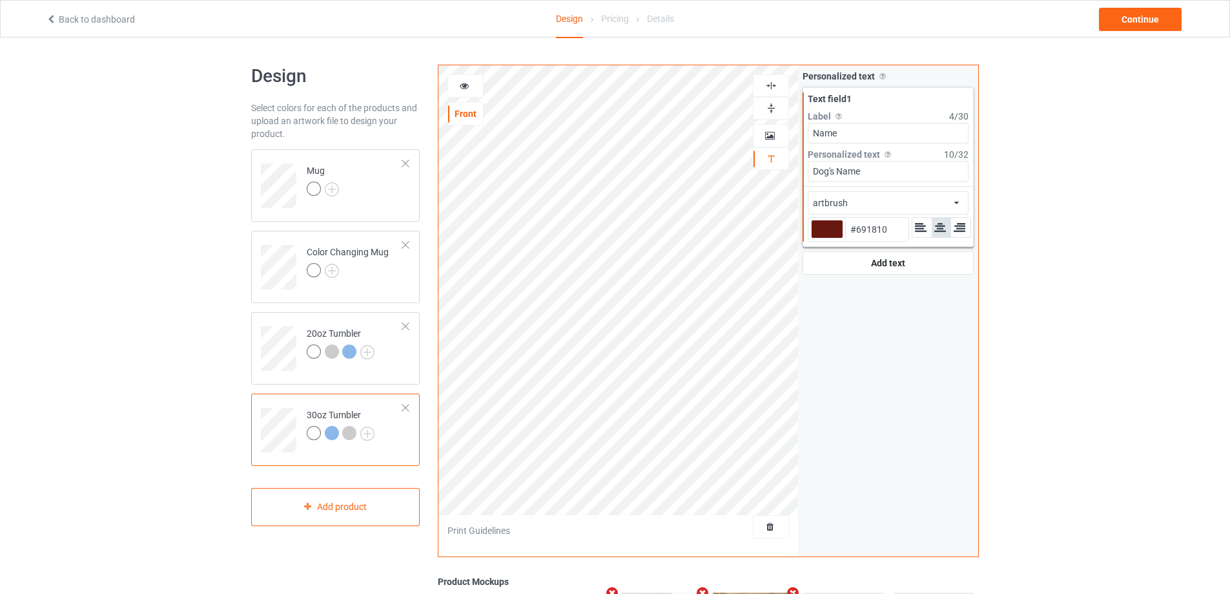
click at [468, 81] on icon at bounding box center [464, 83] width 11 height 9
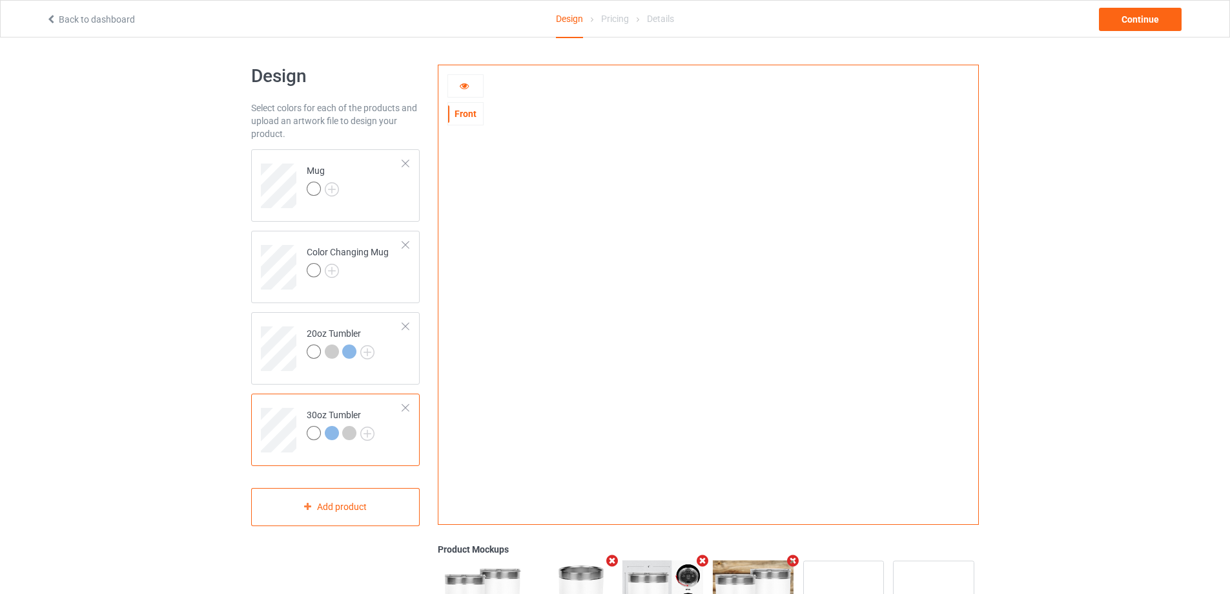
click at [466, 84] on icon at bounding box center [464, 83] width 11 height 9
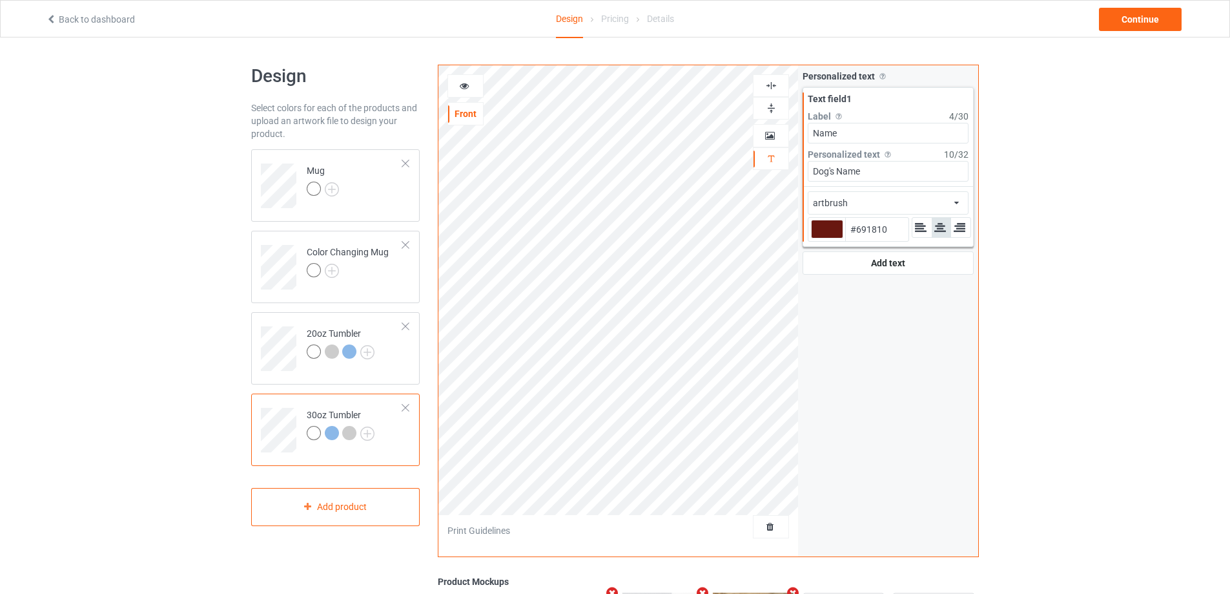
click at [464, 83] on icon at bounding box center [464, 83] width 11 height 9
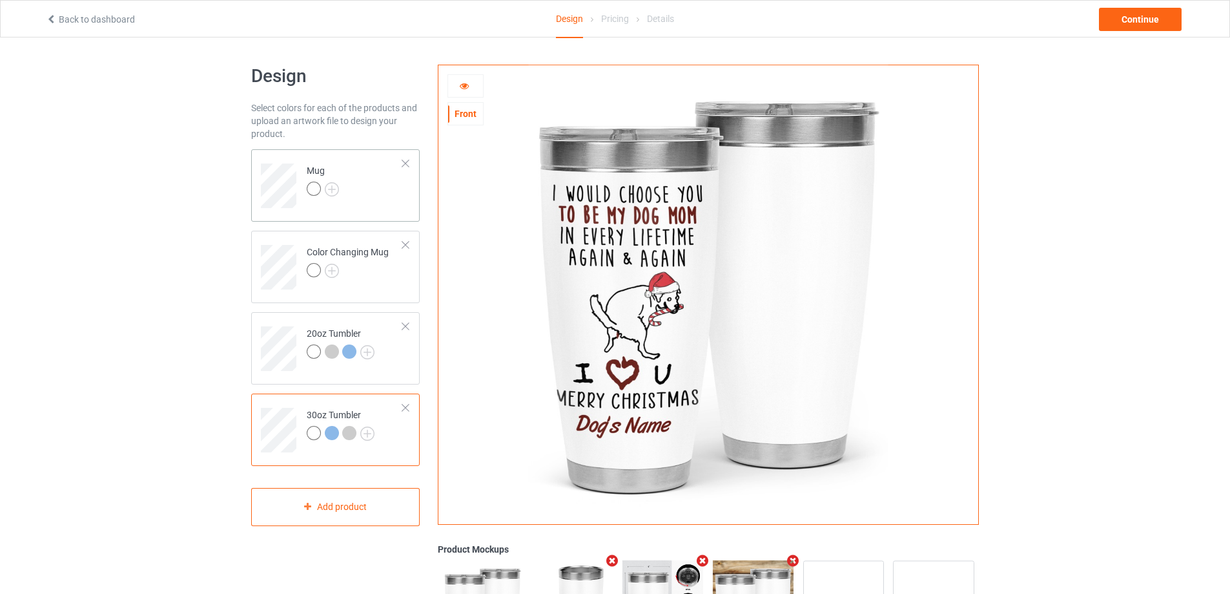
click at [380, 199] on td "Mug" at bounding box center [355, 181] width 110 height 54
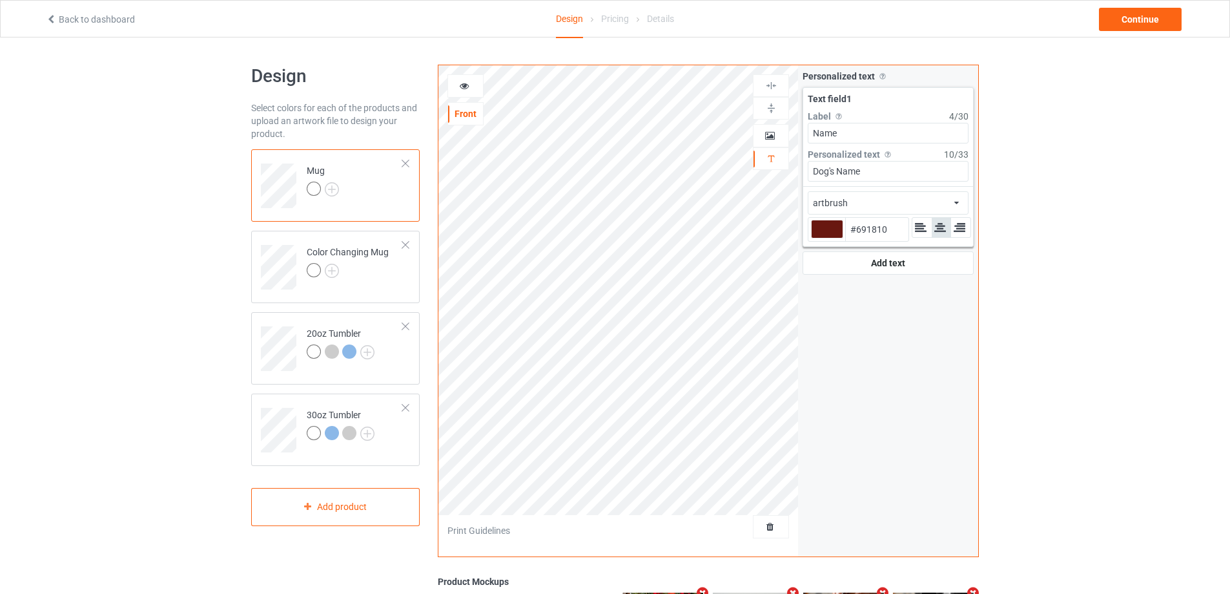
click at [459, 81] on icon at bounding box center [464, 83] width 11 height 9
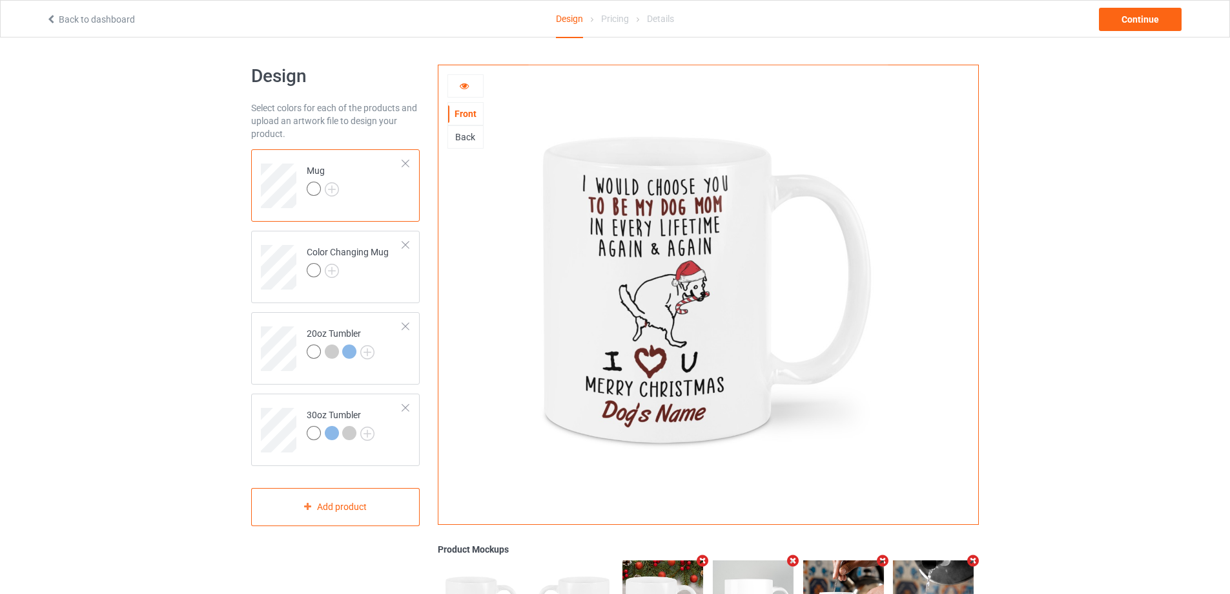
click at [460, 85] on icon at bounding box center [464, 83] width 11 height 9
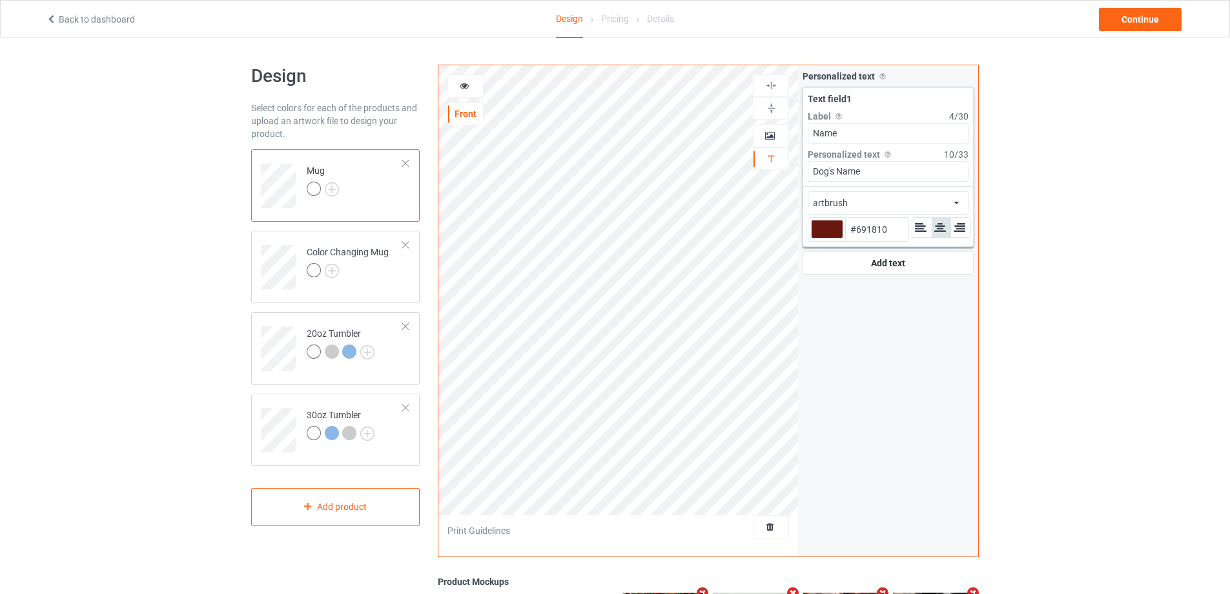
click at [460, 85] on icon at bounding box center [464, 83] width 11 height 9
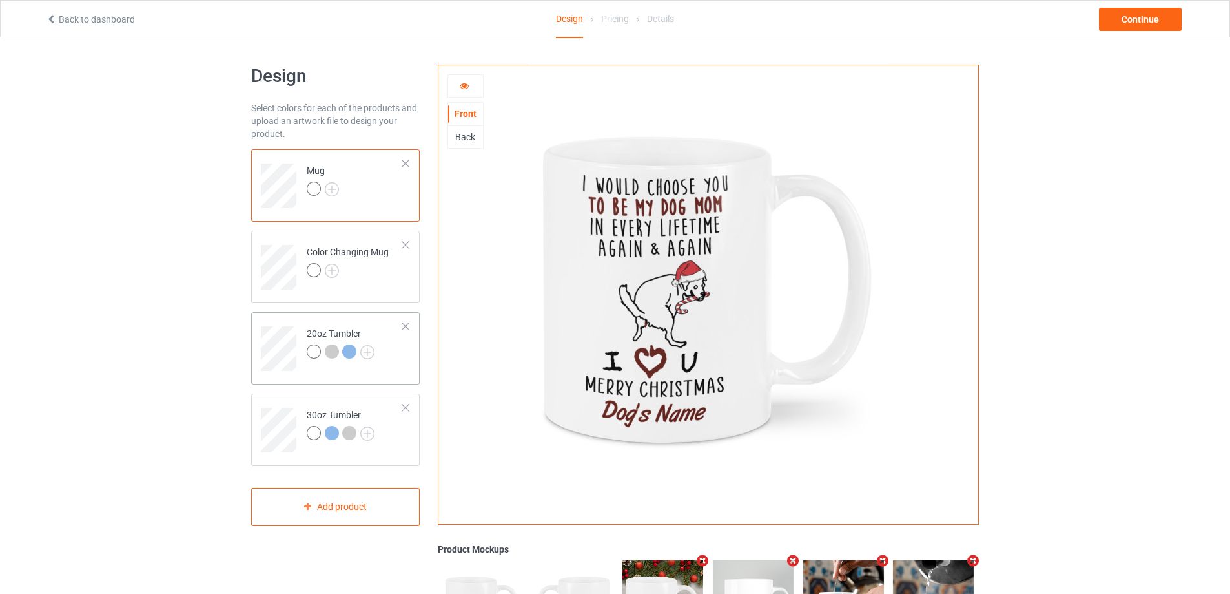
click at [278, 325] on td at bounding box center [280, 344] width 39 height 54
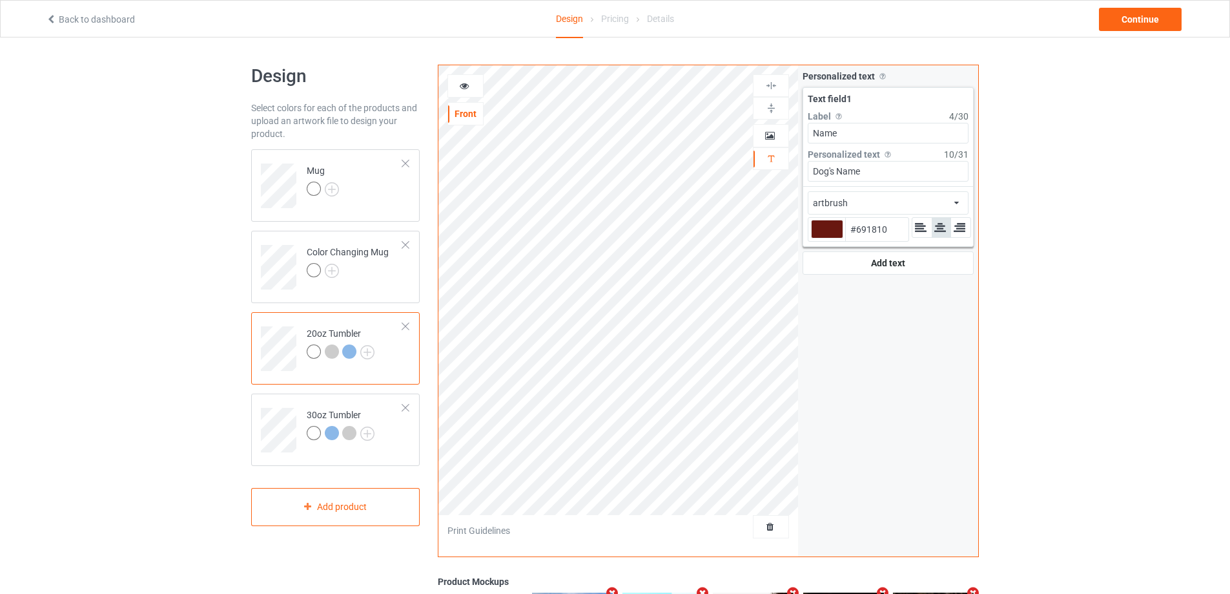
click at [462, 86] on icon at bounding box center [464, 83] width 11 height 9
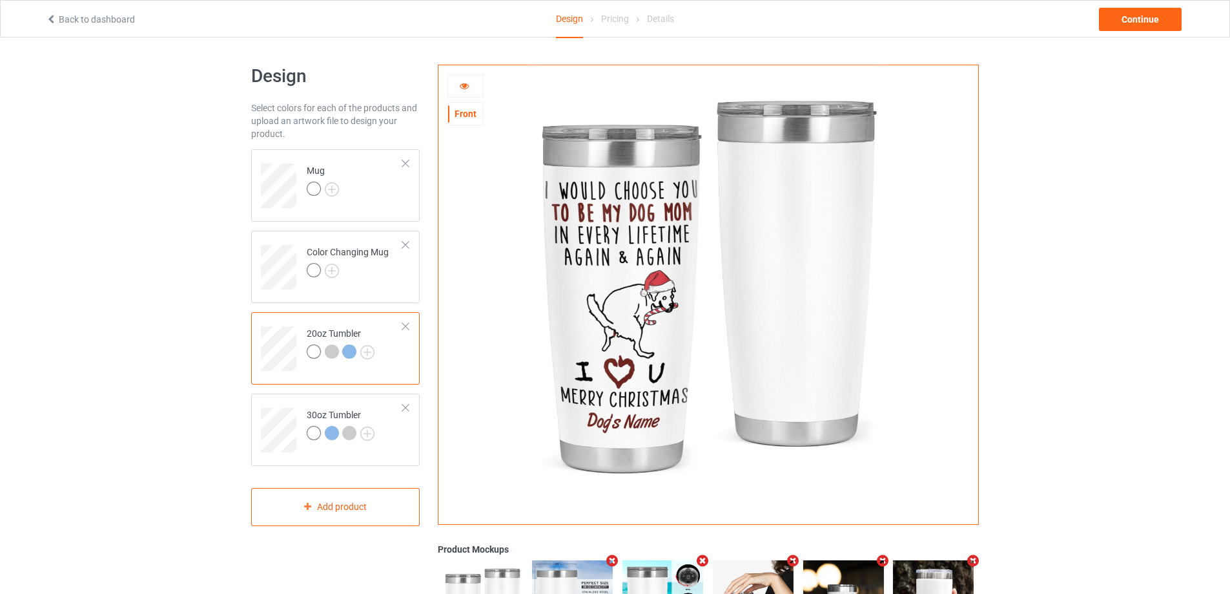
click at [462, 88] on icon at bounding box center [464, 83] width 11 height 9
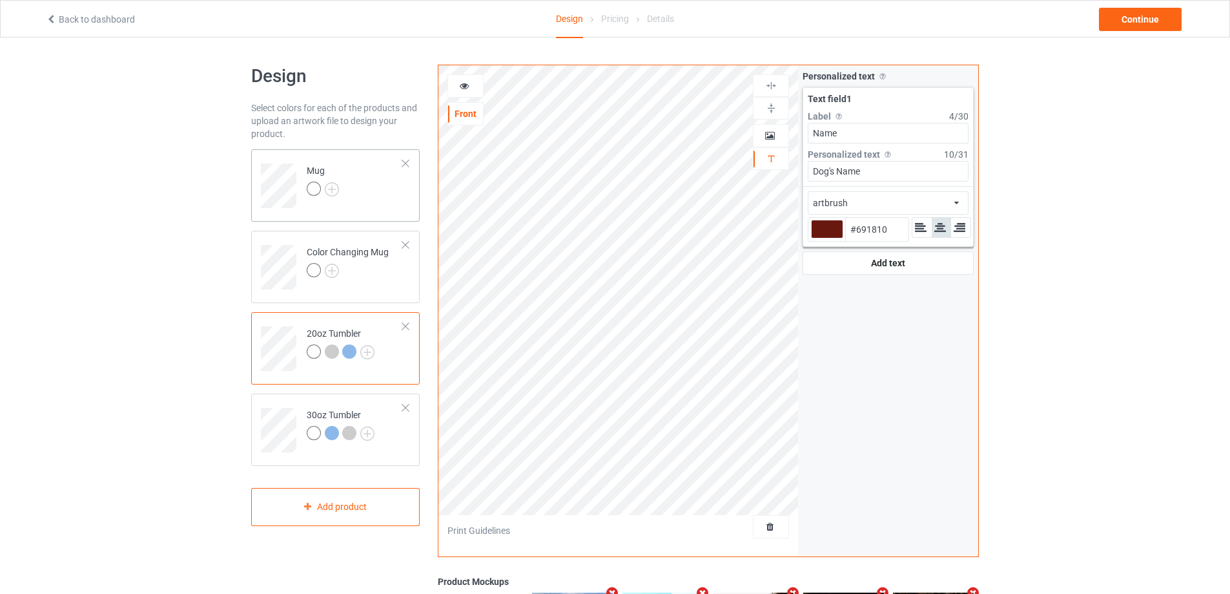
click at [368, 208] on div "Mug" at bounding box center [335, 185] width 169 height 72
click at [462, 88] on icon at bounding box center [464, 83] width 11 height 9
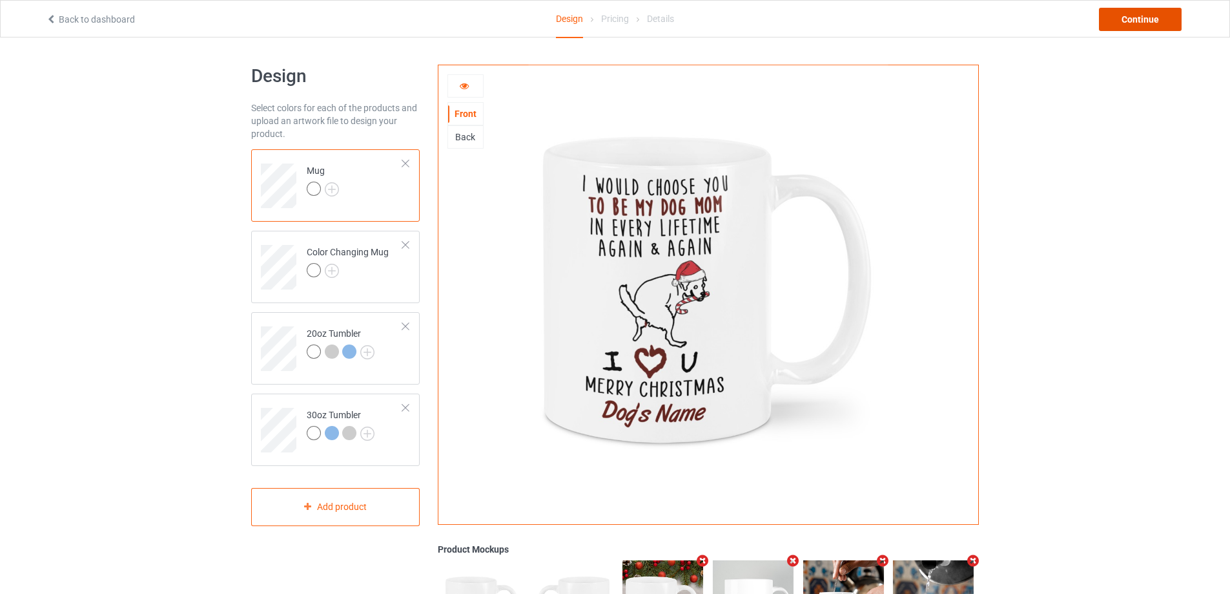
click at [1164, 21] on div "Continue" at bounding box center [1140, 19] width 83 height 23
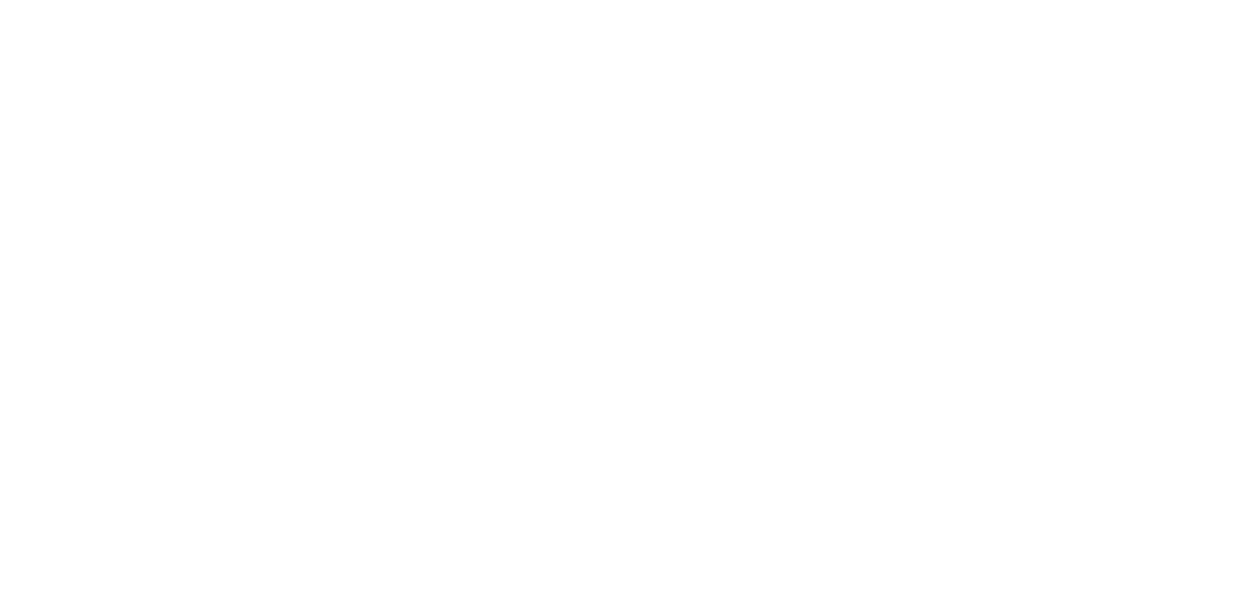
click at [530, 196] on body at bounding box center [620, 297] width 1240 height 594
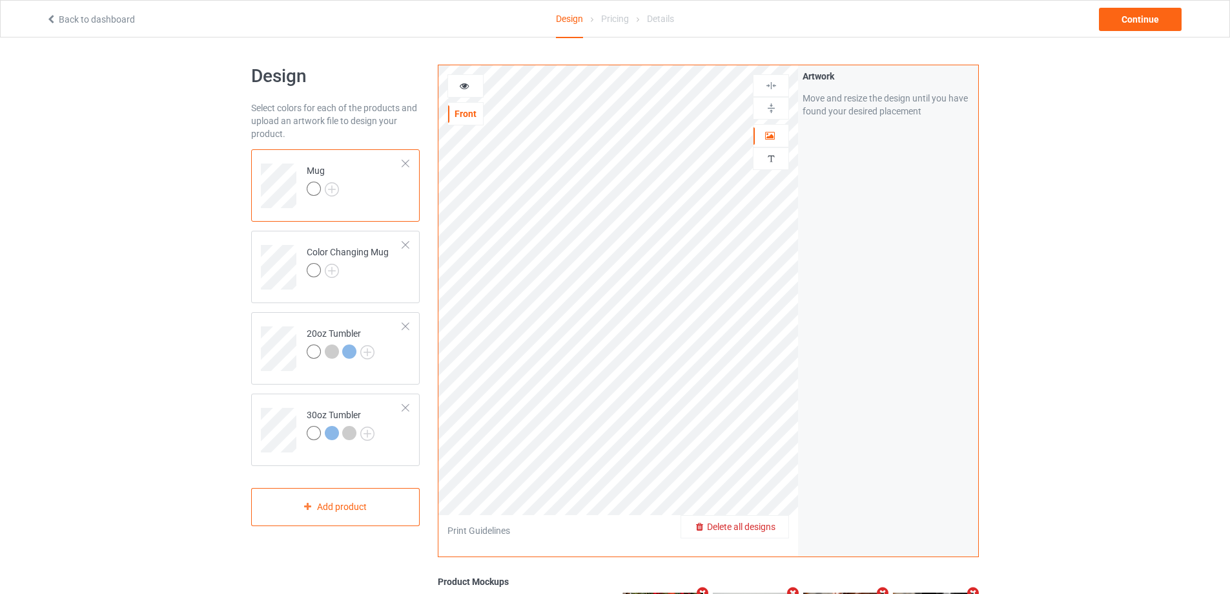
click at [768, 527] on span "Delete all designs" at bounding box center [741, 526] width 68 height 10
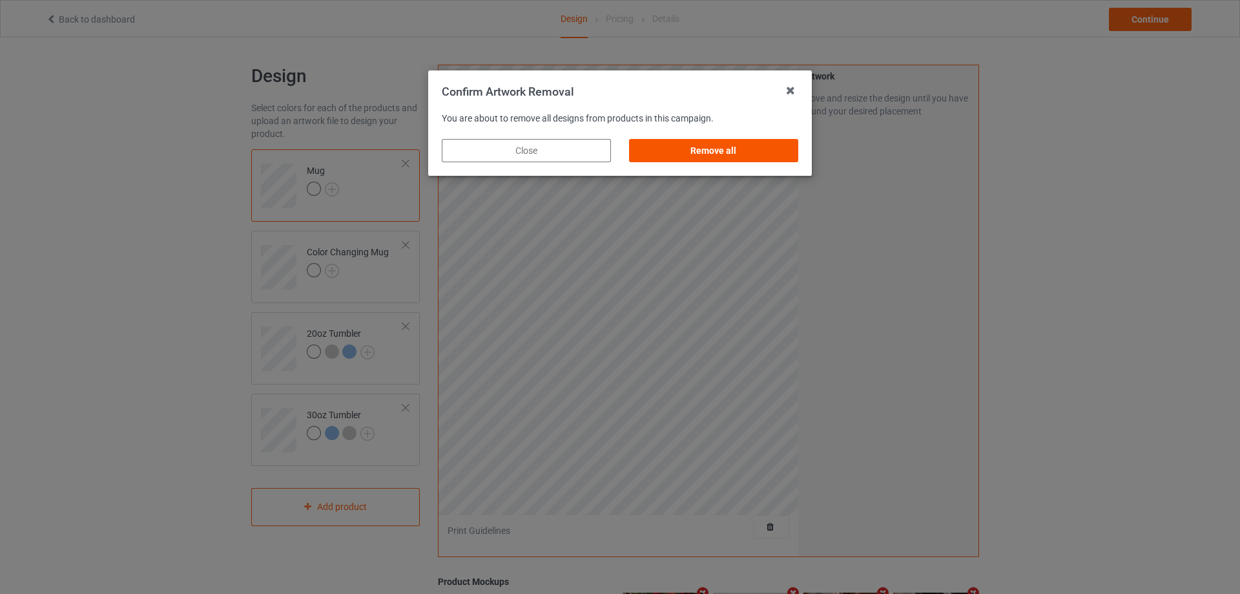
click at [721, 149] on div "Remove all" at bounding box center [713, 150] width 169 height 23
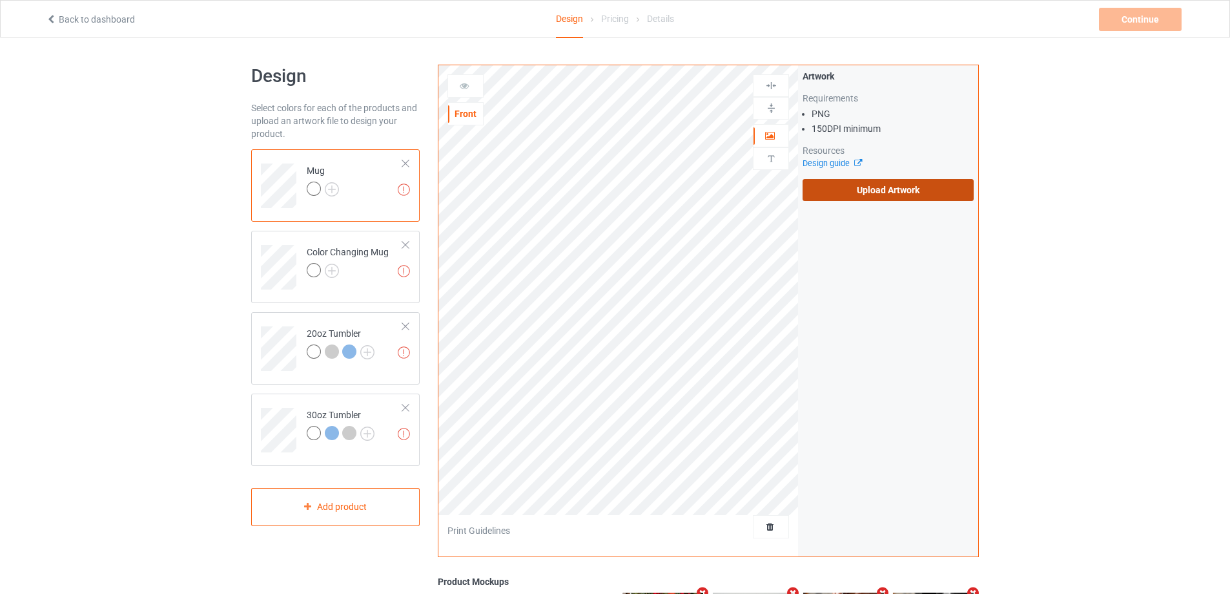
click at [855, 188] on label "Upload Artwork" at bounding box center [888, 190] width 171 height 22
click at [0, 0] on input "Upload Artwork" at bounding box center [0, 0] width 0 height 0
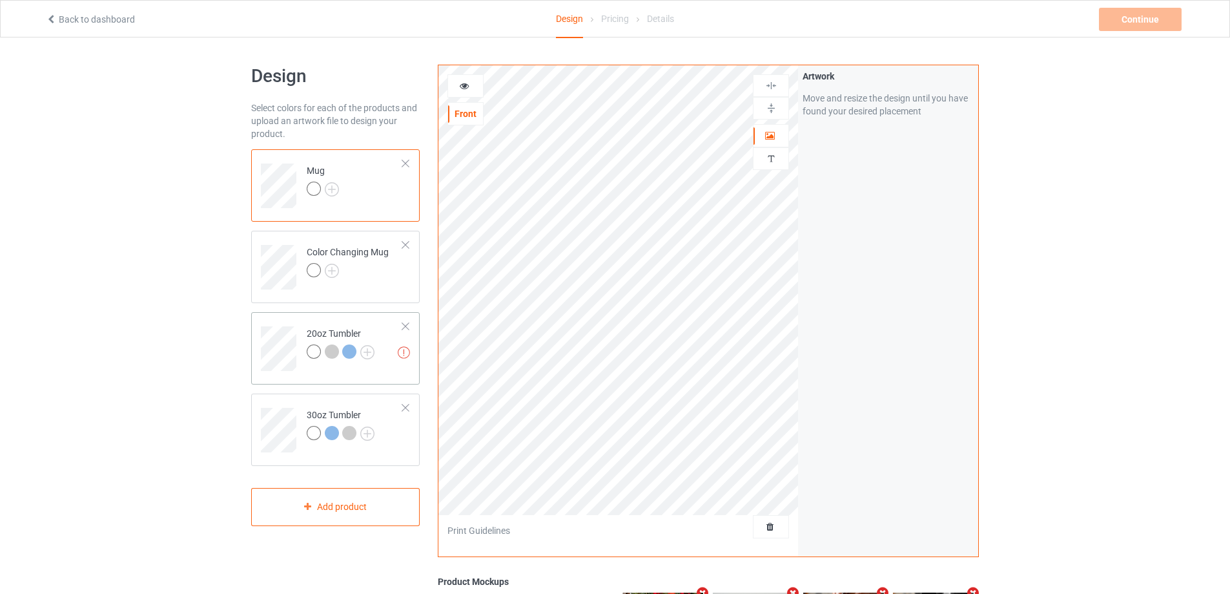
click at [300, 323] on td "Missing artworks 20oz Tumbler" at bounding box center [355, 344] width 110 height 54
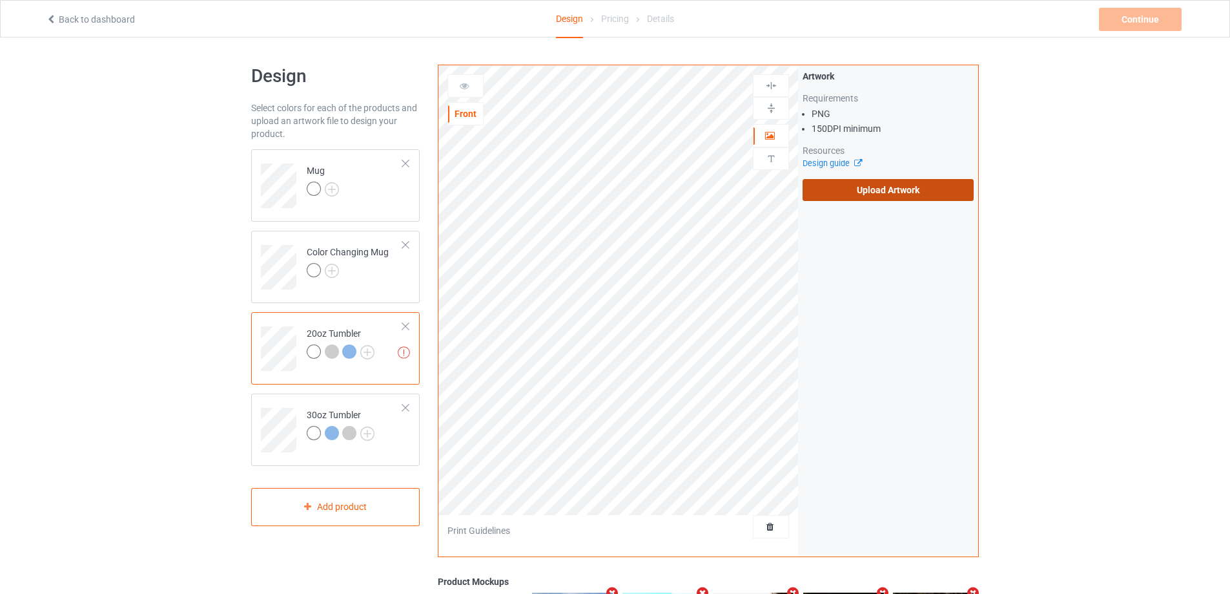
click at [856, 192] on label "Upload Artwork" at bounding box center [888, 190] width 171 height 22
click at [0, 0] on input "Upload Artwork" at bounding box center [0, 0] width 0 height 0
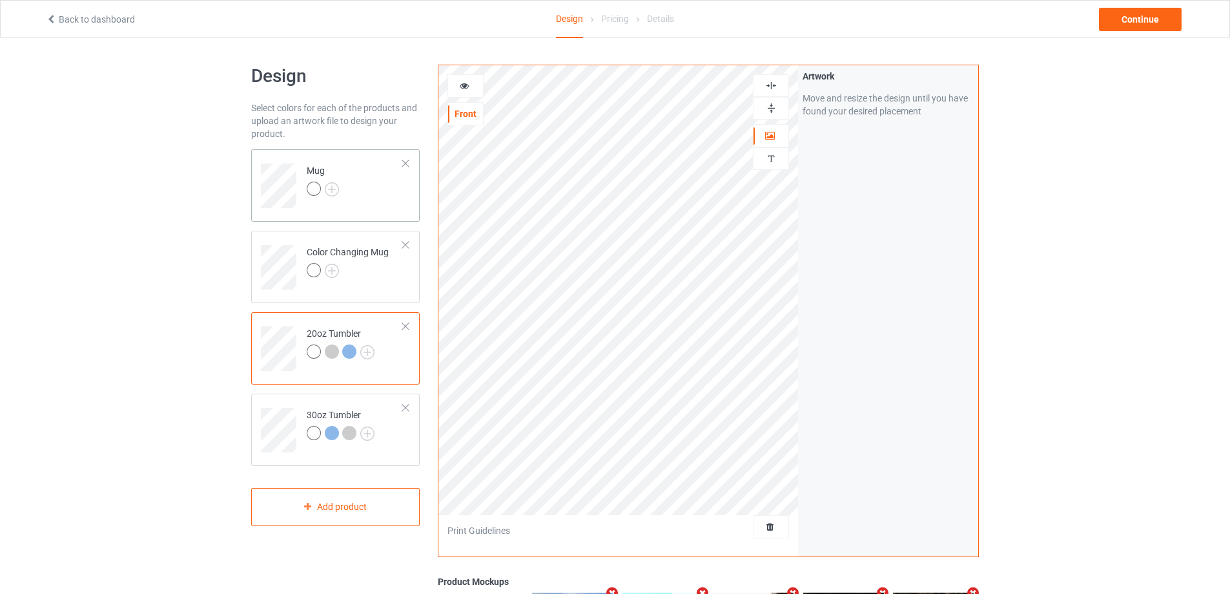
click at [351, 201] on td "Mug" at bounding box center [355, 181] width 110 height 54
click at [764, 160] on div at bounding box center [771, 158] width 35 height 12
click at [853, 101] on div "Add text" at bounding box center [888, 98] width 171 height 23
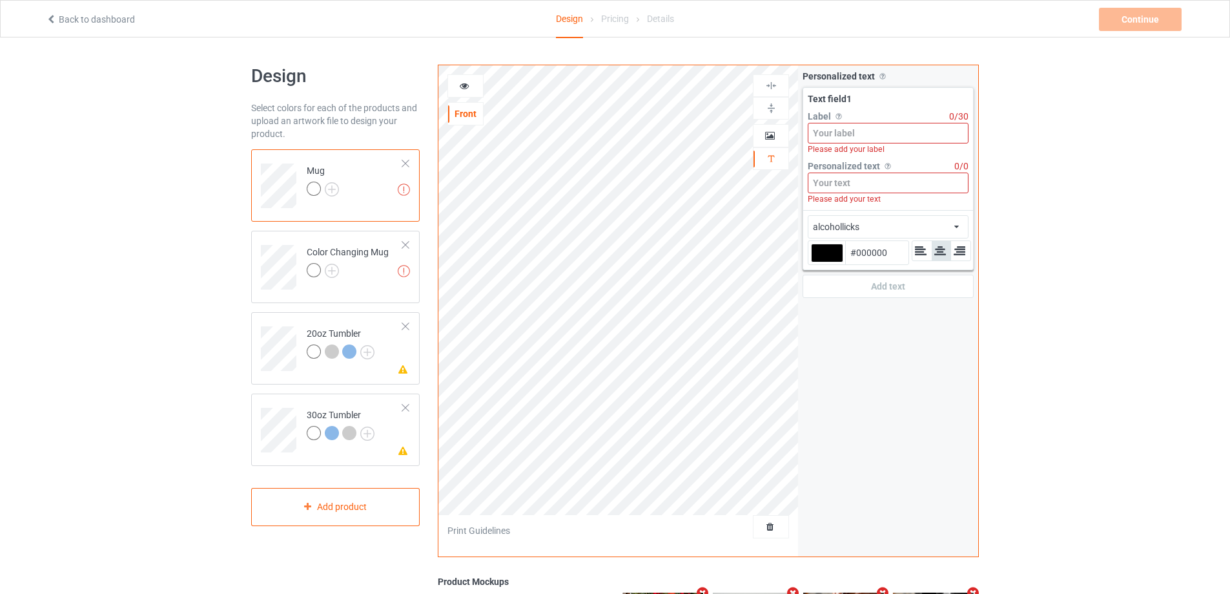
click at [854, 138] on input at bounding box center [888, 133] width 161 height 21
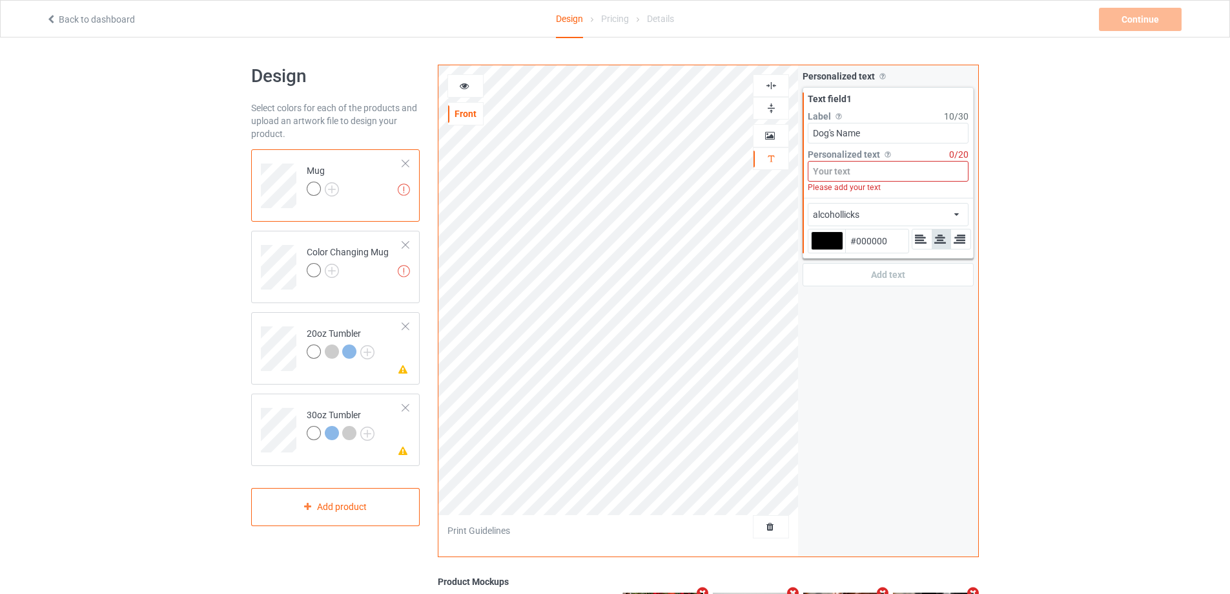
type input "Dog's Name"
click at [848, 170] on input at bounding box center [888, 171] width 161 height 21
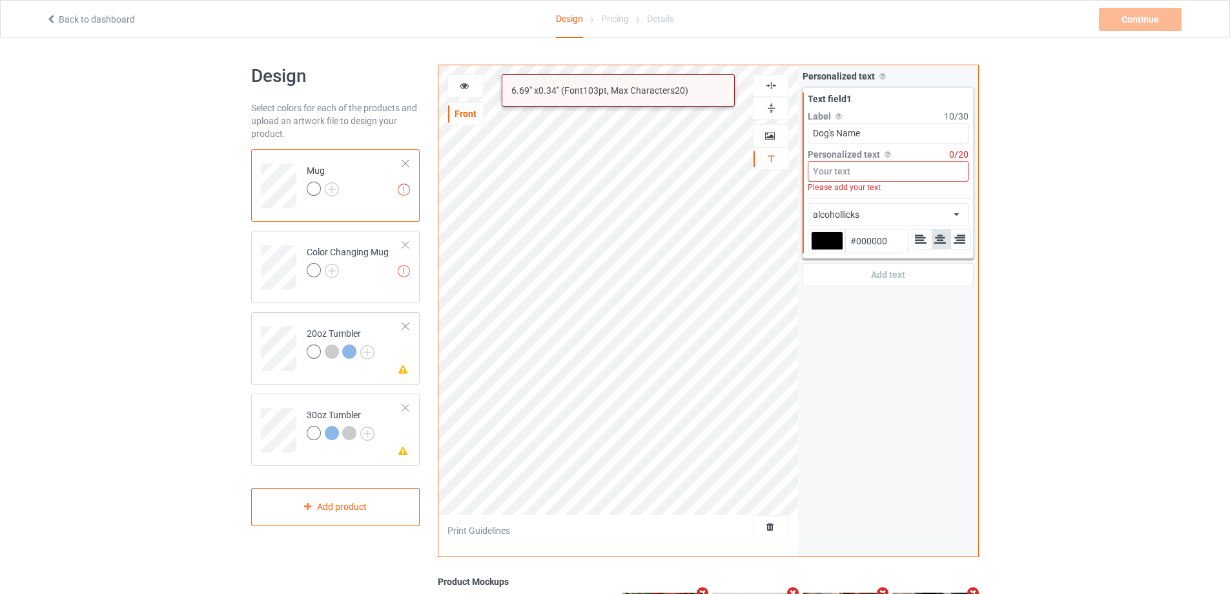
paste input "Dog's Name"
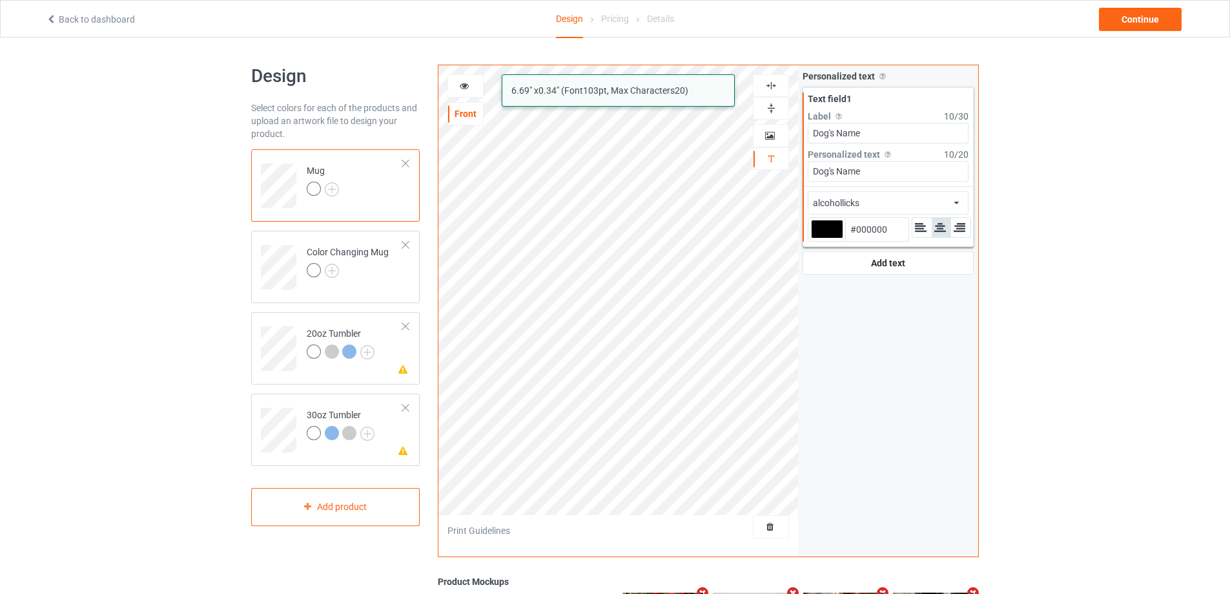
type input "Dog's Name"
click at [880, 207] on div "alcohollicks african airstream aladdin alcohollicks [PERSON_NAME] almontesnow a…" at bounding box center [888, 202] width 161 height 23
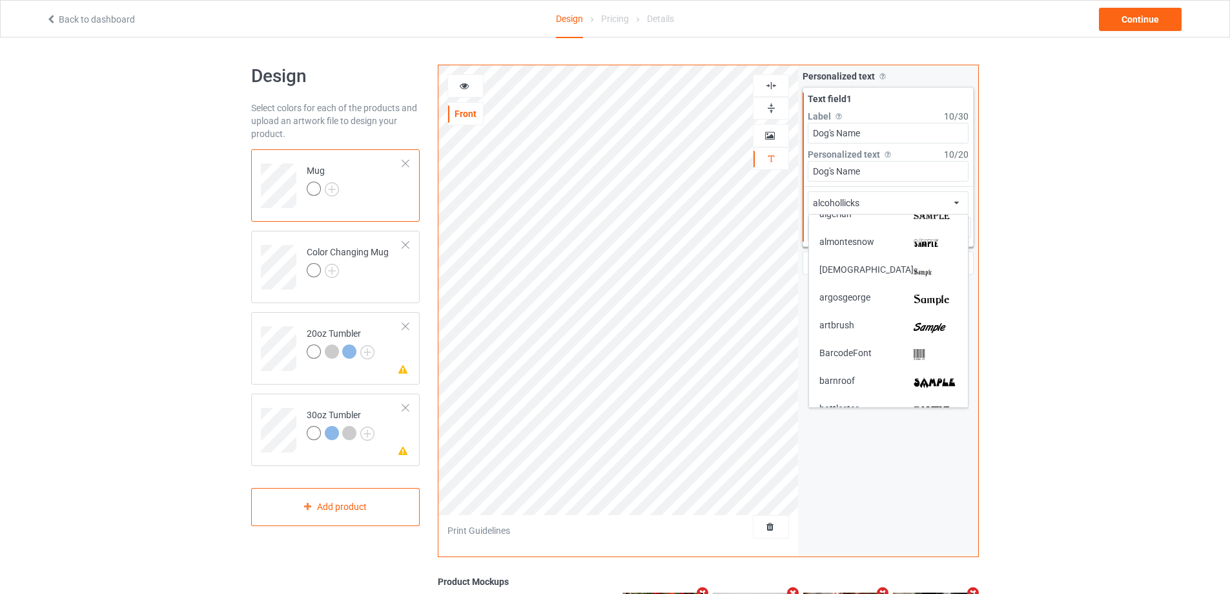
scroll to position [194, 0]
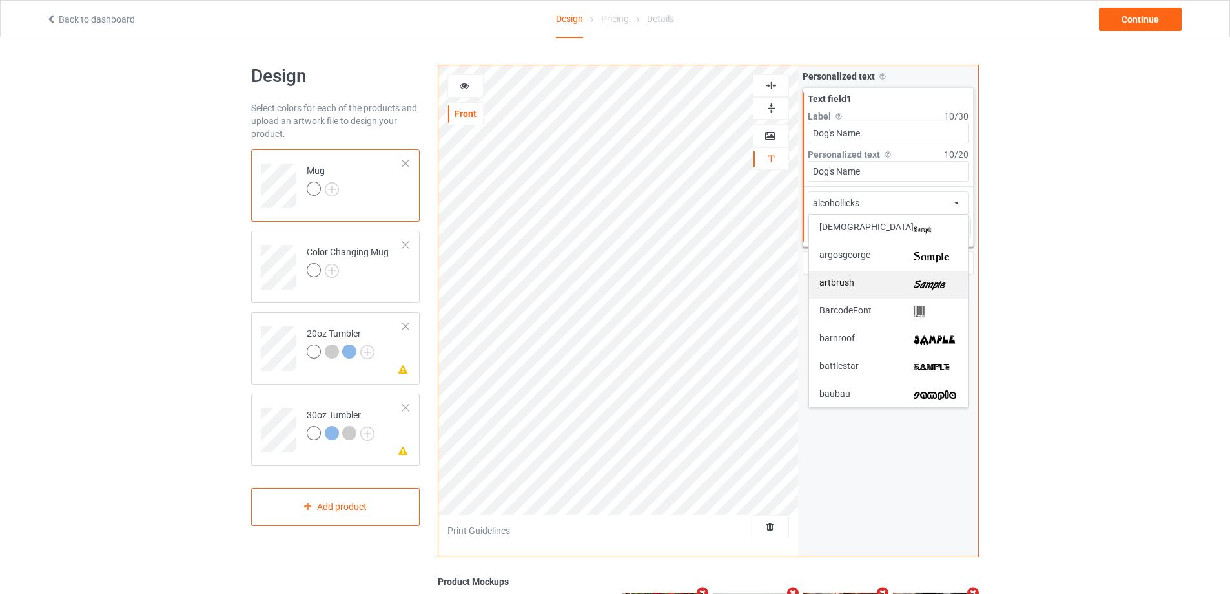
click at [917, 278] on img at bounding box center [936, 285] width 44 height 14
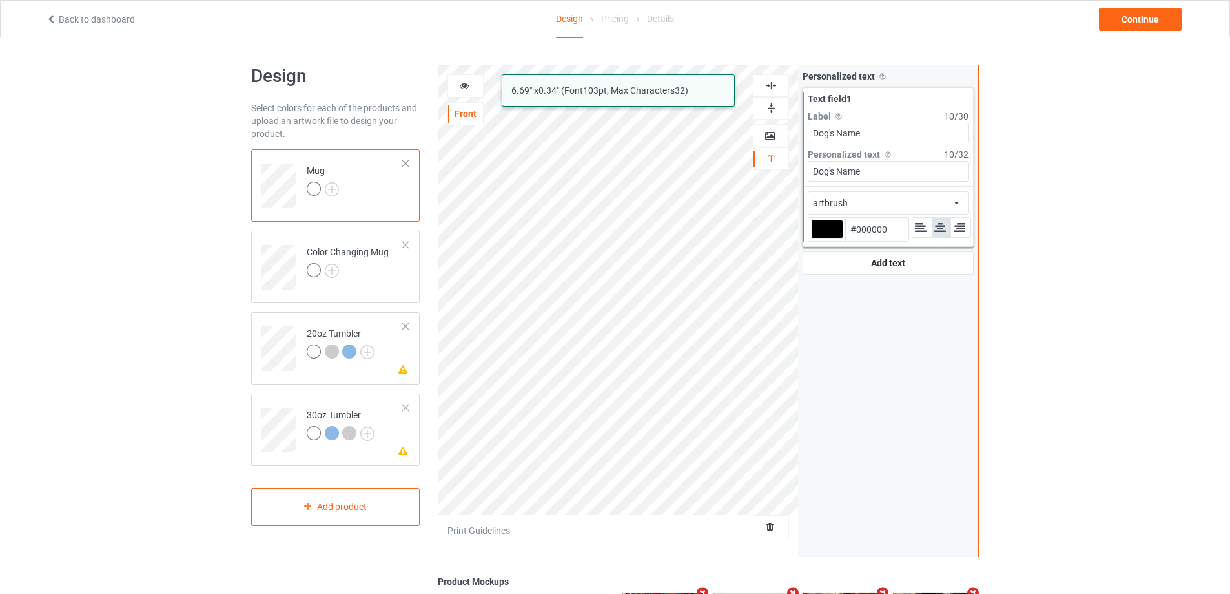
click at [829, 233] on div at bounding box center [827, 229] width 32 height 19
click at [829, 238] on input "#000000" at bounding box center [827, 246] width 32 height 17
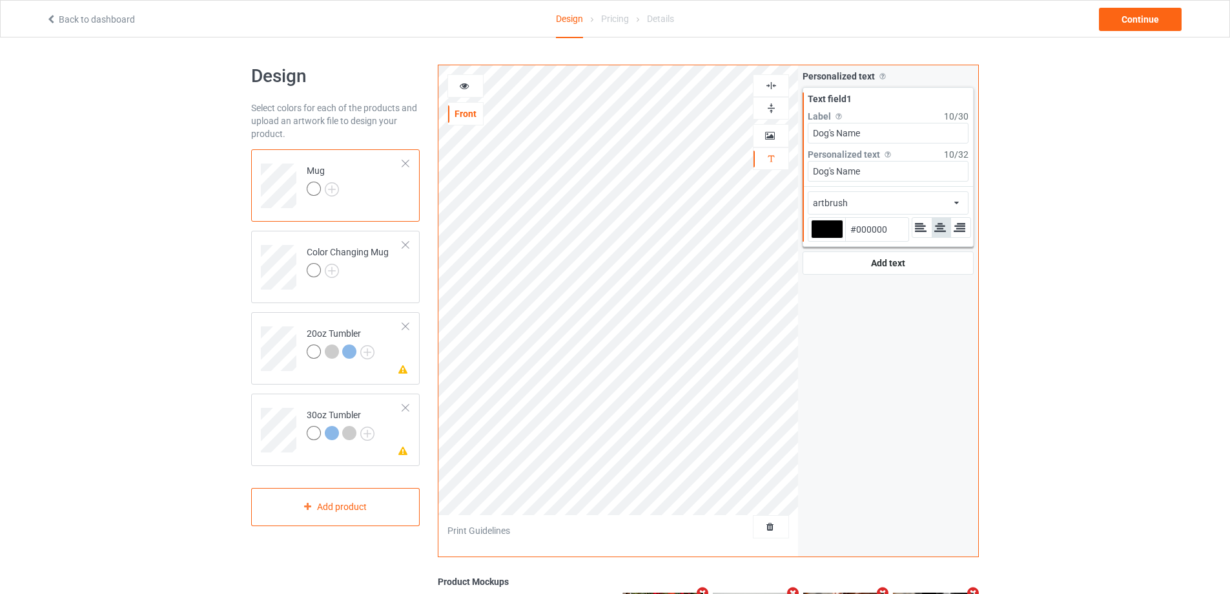
type input "#691810"
click at [467, 86] on icon at bounding box center [464, 83] width 11 height 9
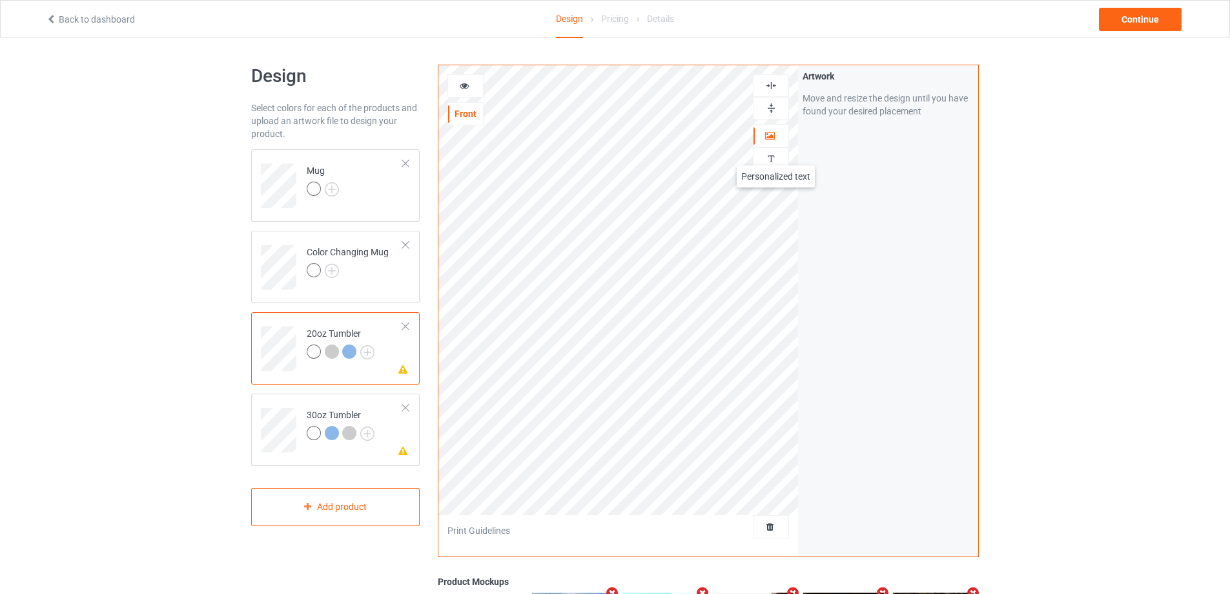
click at [776, 152] on img at bounding box center [771, 158] width 12 height 12
click at [880, 98] on div "Add text" at bounding box center [888, 98] width 171 height 23
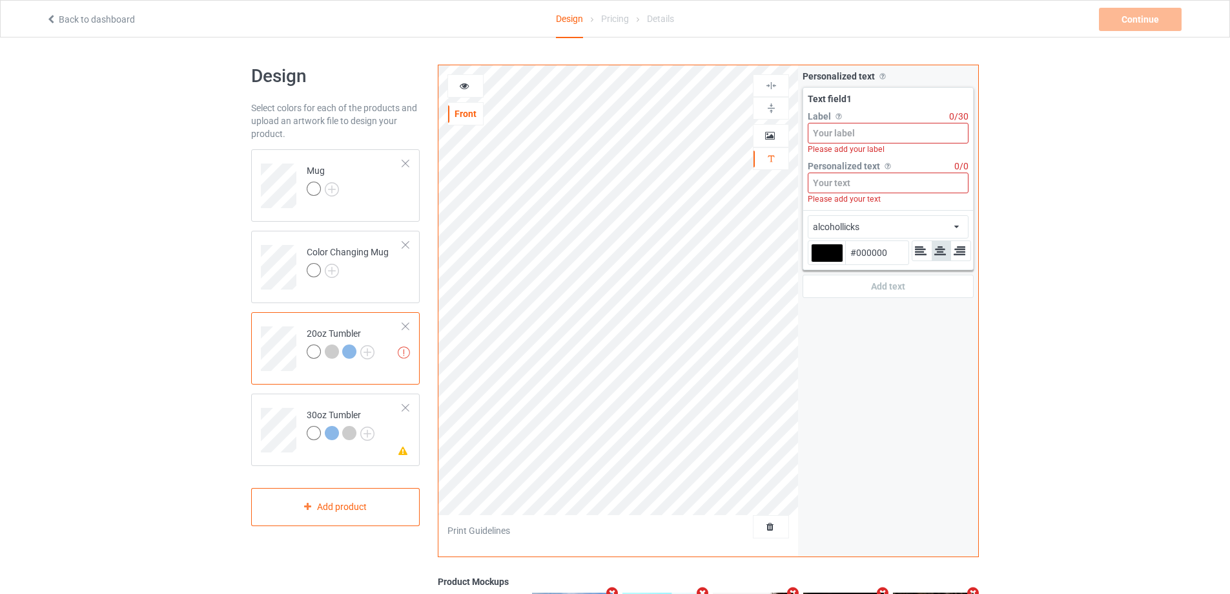
click at [878, 129] on input at bounding box center [888, 133] width 161 height 21
paste input "Dog's Name"
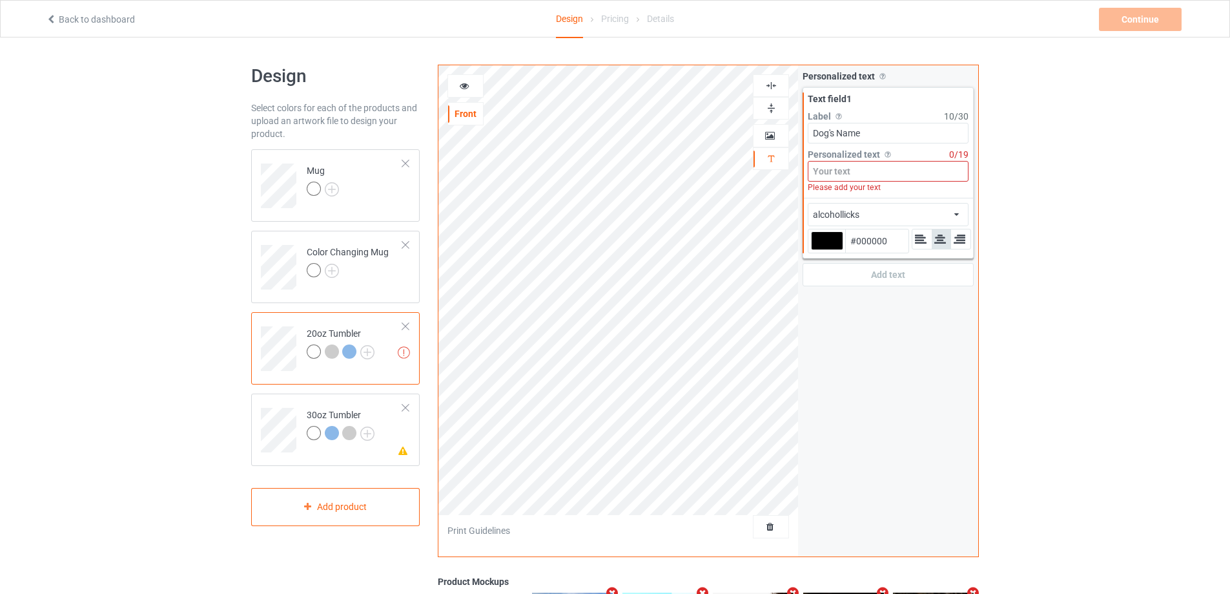
type input "Dog's Name"
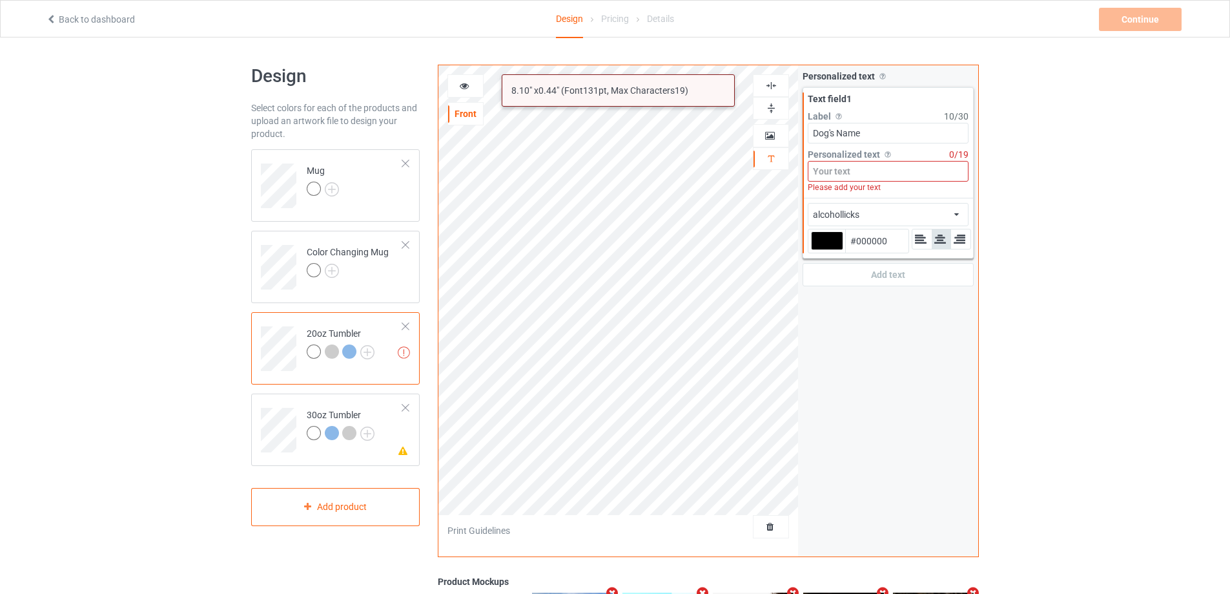
click at [880, 165] on input at bounding box center [888, 171] width 161 height 21
paste input "Dog's Name"
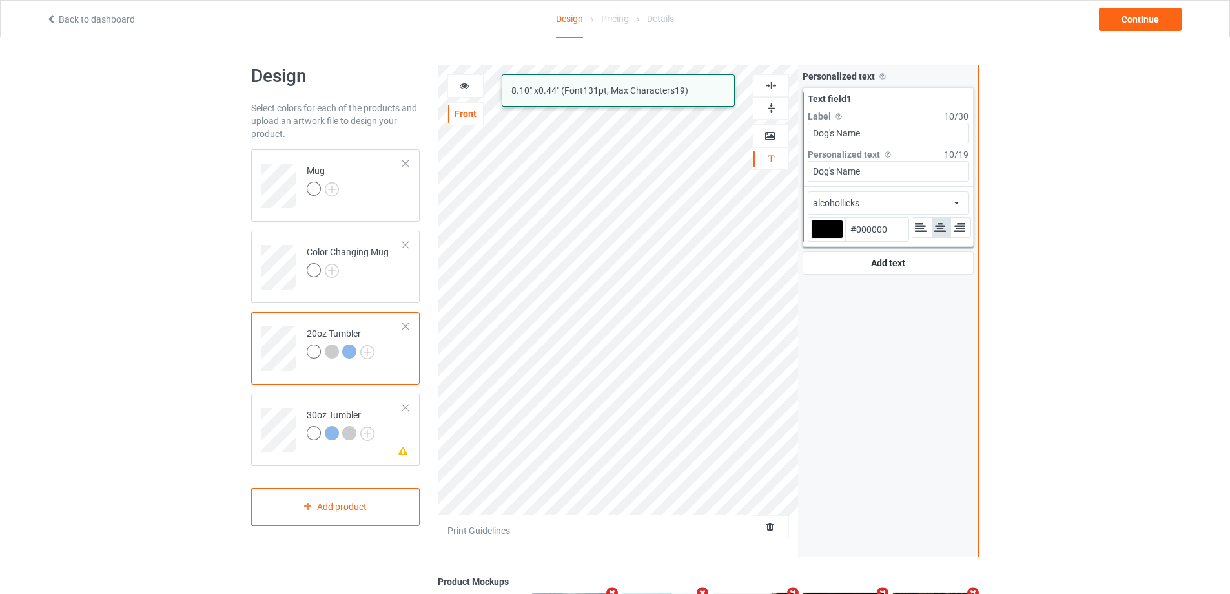
type input "Dog's Name"
click at [908, 202] on div "alcohollicks african airstream aladdin alcohollicks [PERSON_NAME] almontesnow a…" at bounding box center [888, 202] width 161 height 23
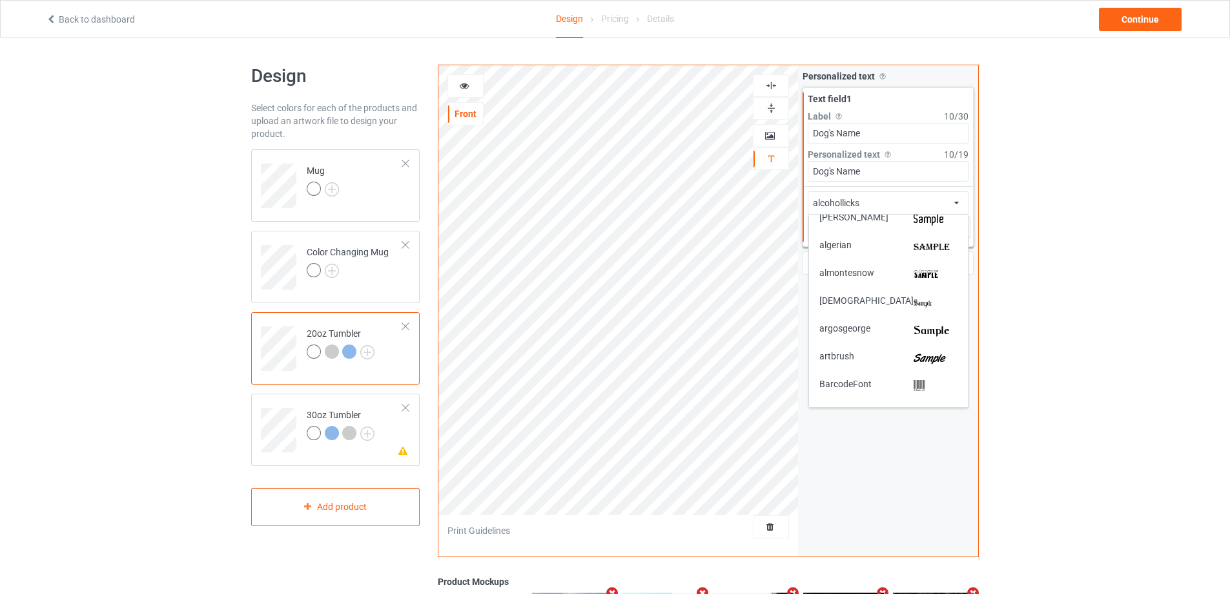
scroll to position [129, 0]
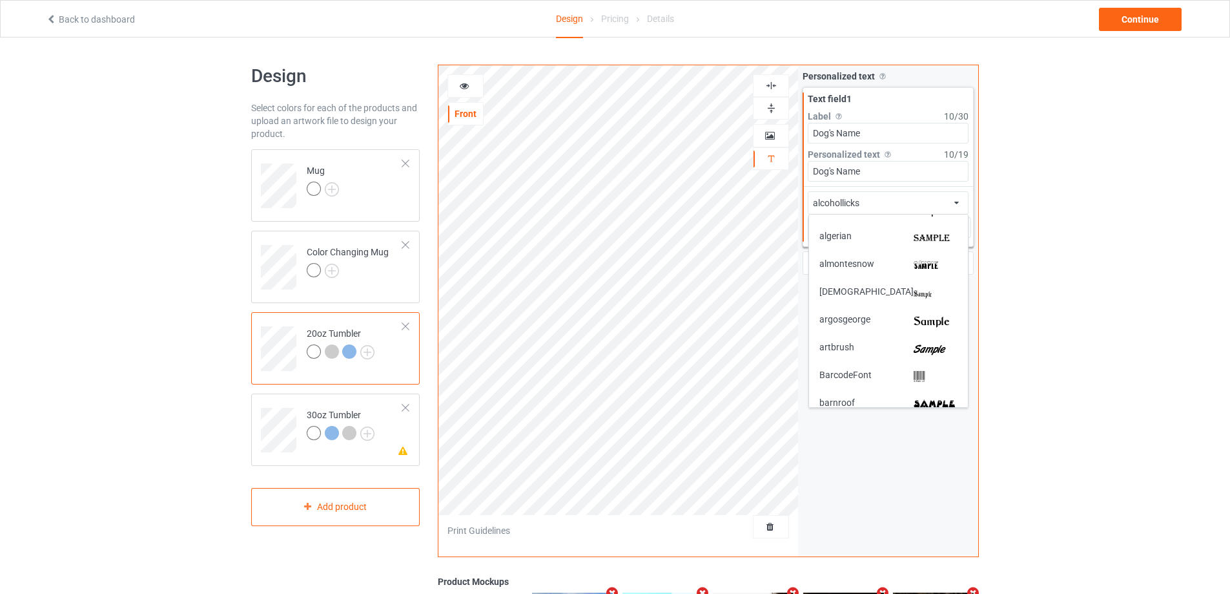
click at [906, 344] on div "artbrush" at bounding box center [889, 349] width 138 height 14
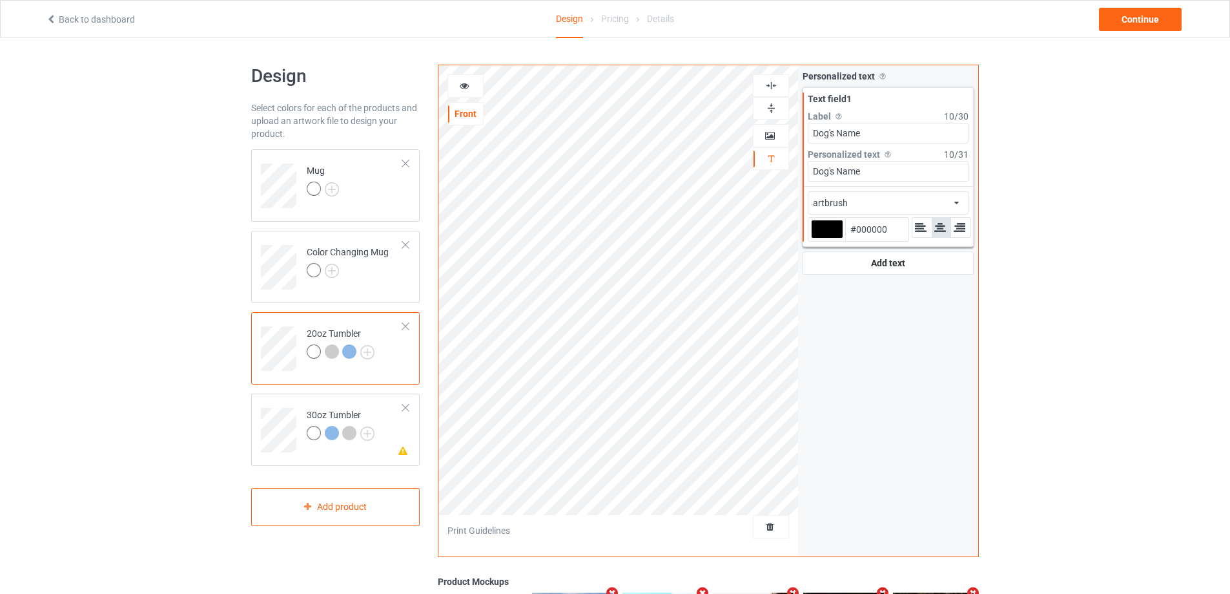
click at [825, 227] on div at bounding box center [827, 229] width 32 height 19
click at [825, 238] on input "#000000" at bounding box center [827, 246] width 32 height 17
type input "#691810"
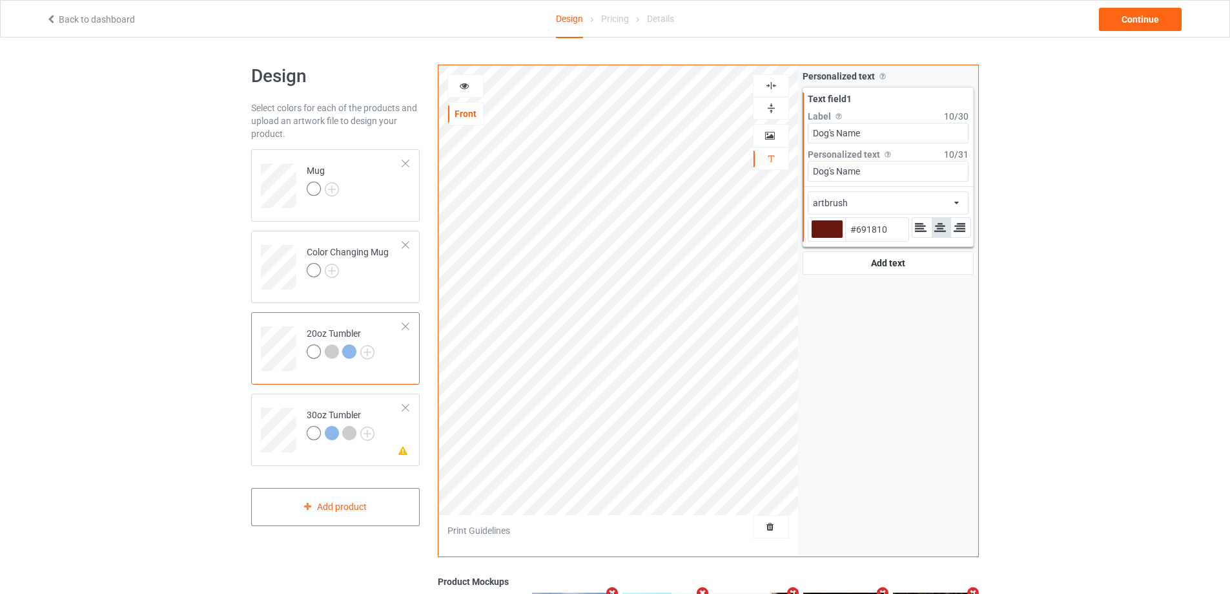
click at [468, 87] on icon at bounding box center [464, 83] width 11 height 9
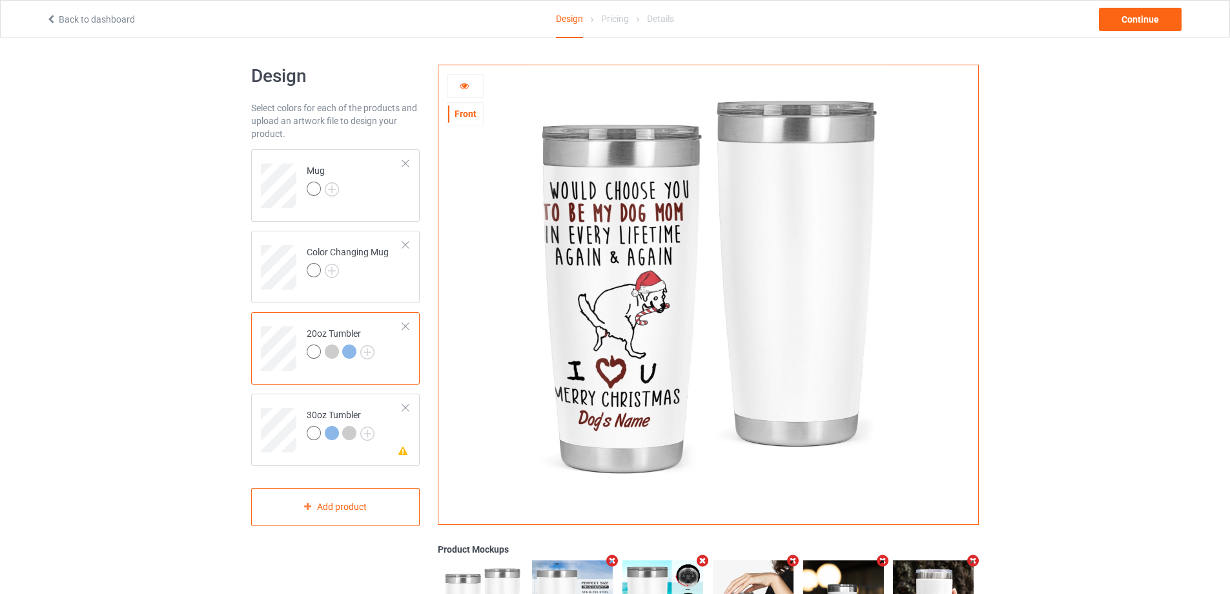
click at [463, 85] on icon at bounding box center [464, 83] width 11 height 9
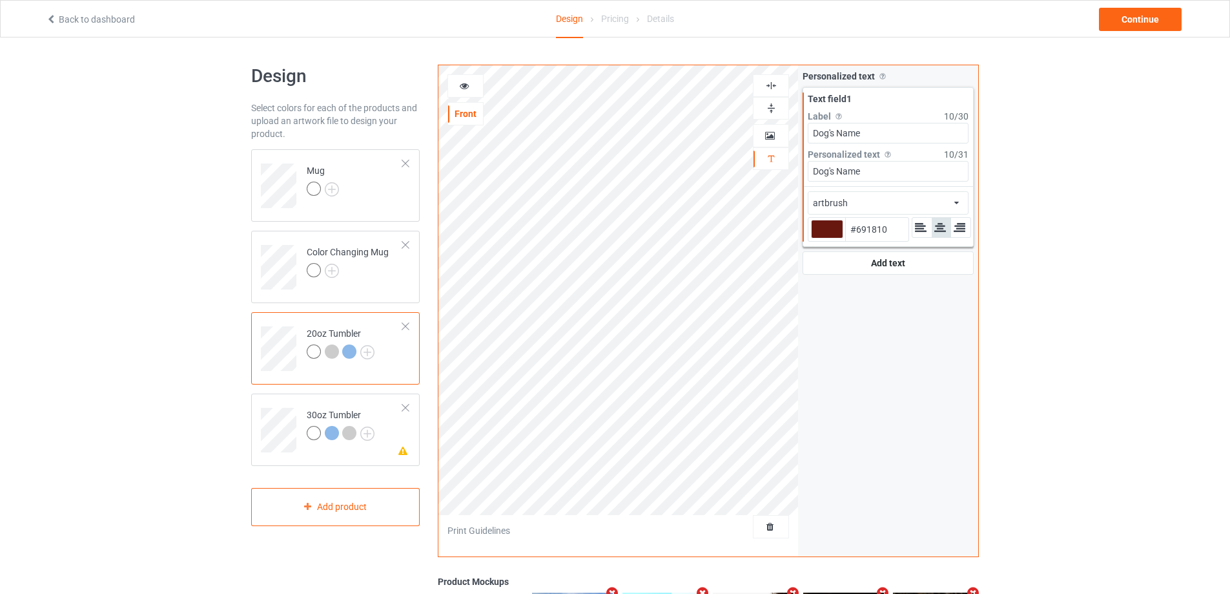
click at [466, 85] on icon at bounding box center [464, 83] width 11 height 9
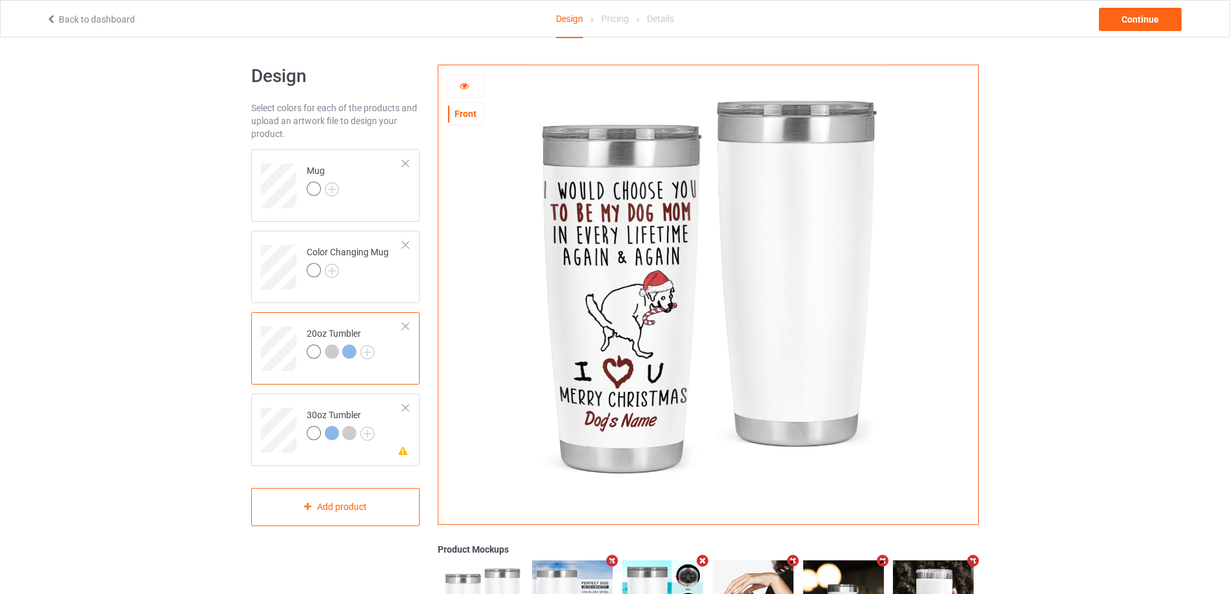
click at [466, 85] on icon at bounding box center [464, 83] width 11 height 9
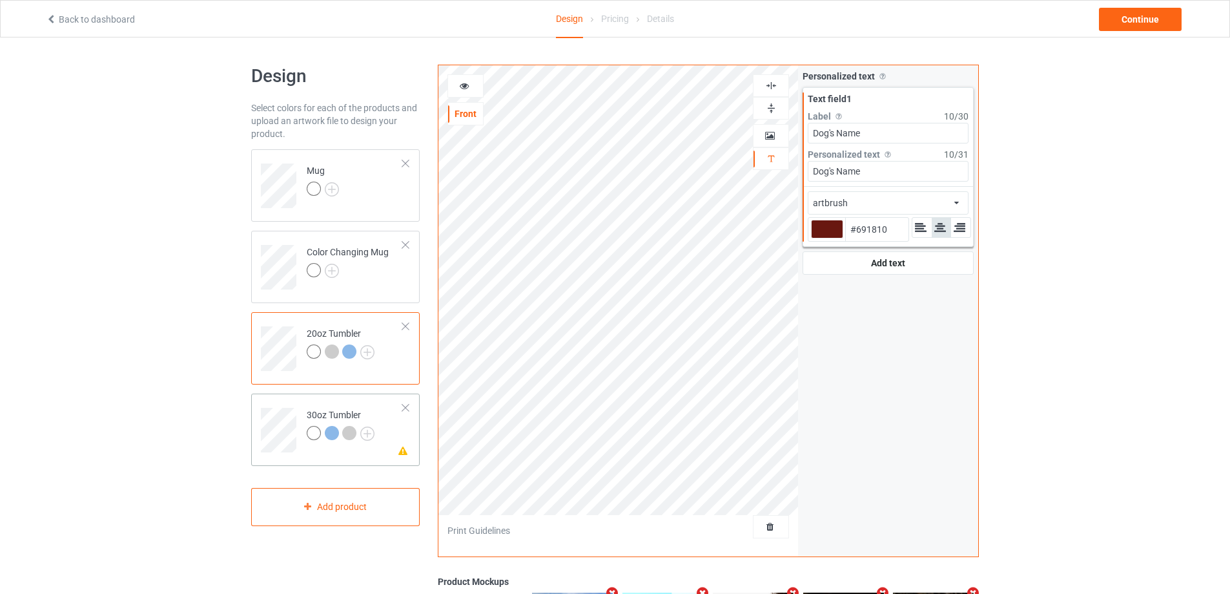
click at [282, 398] on div "Please check the personalized design 30oz Tumbler" at bounding box center [335, 429] width 169 height 72
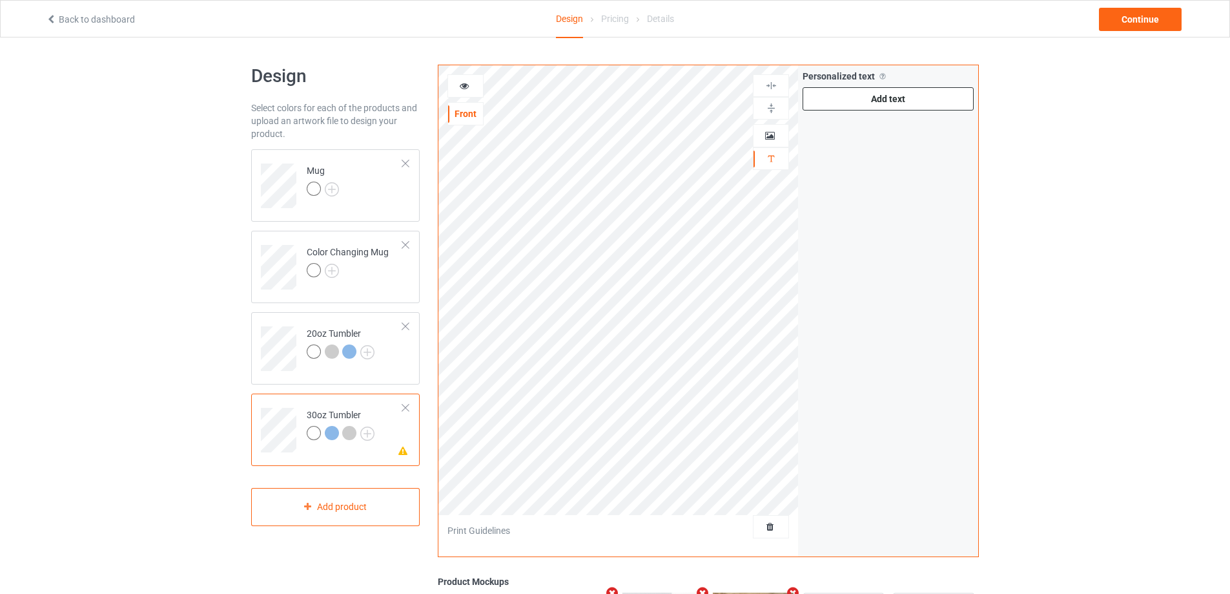
click at [871, 102] on div "Add text" at bounding box center [888, 98] width 171 height 23
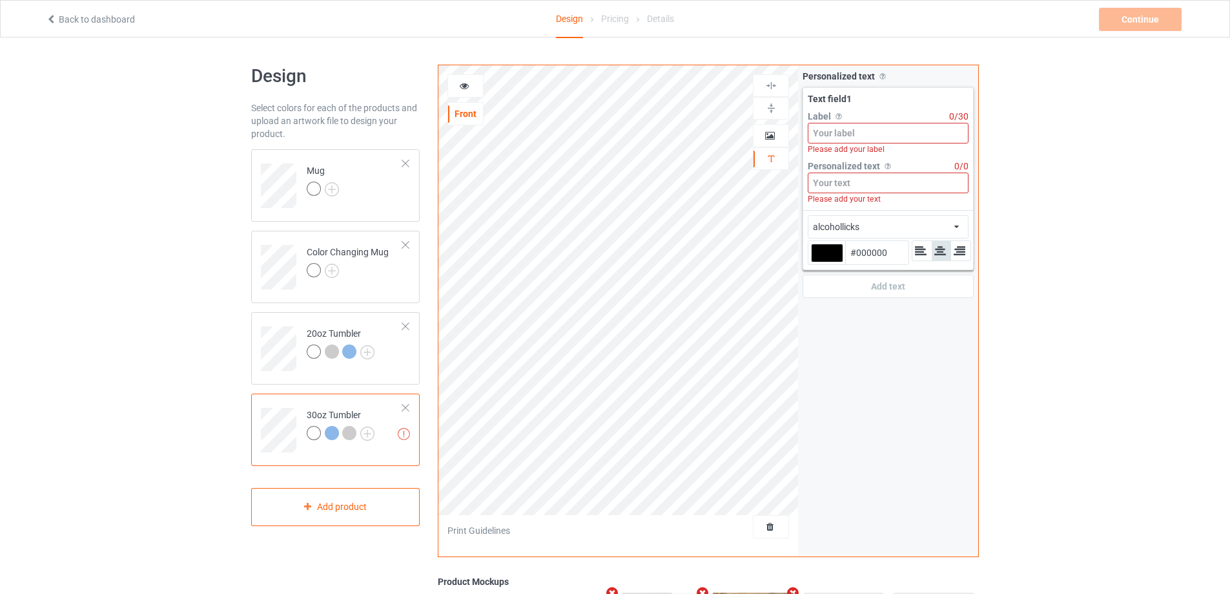
click at [869, 132] on input at bounding box center [888, 133] width 161 height 21
paste input "Dog's Name"
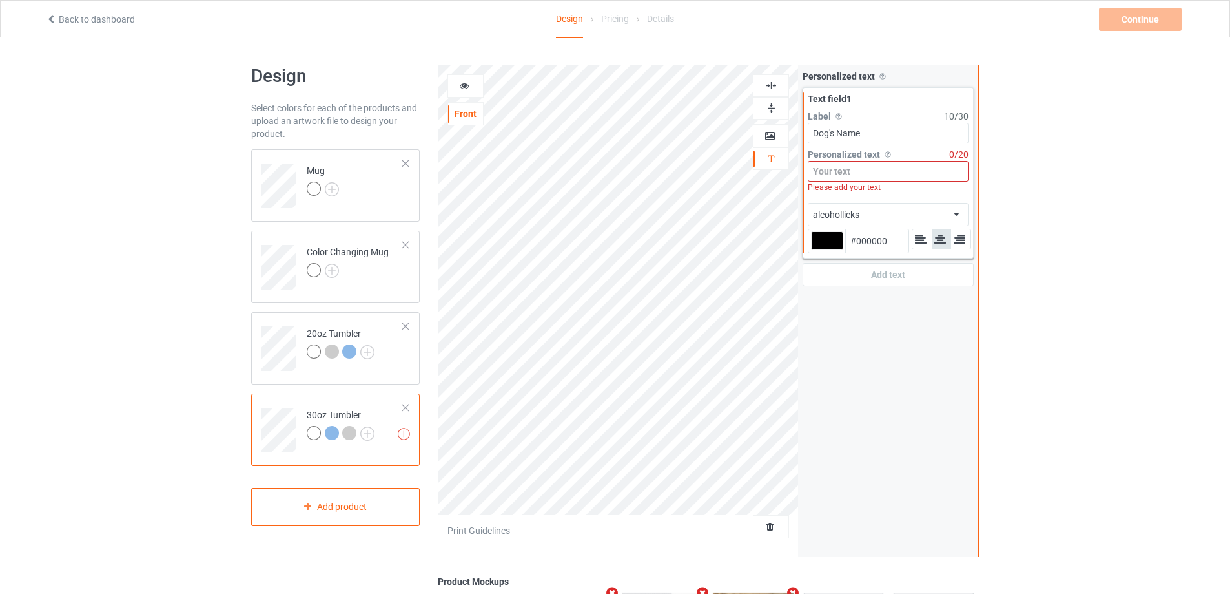
type input "Dog's Name"
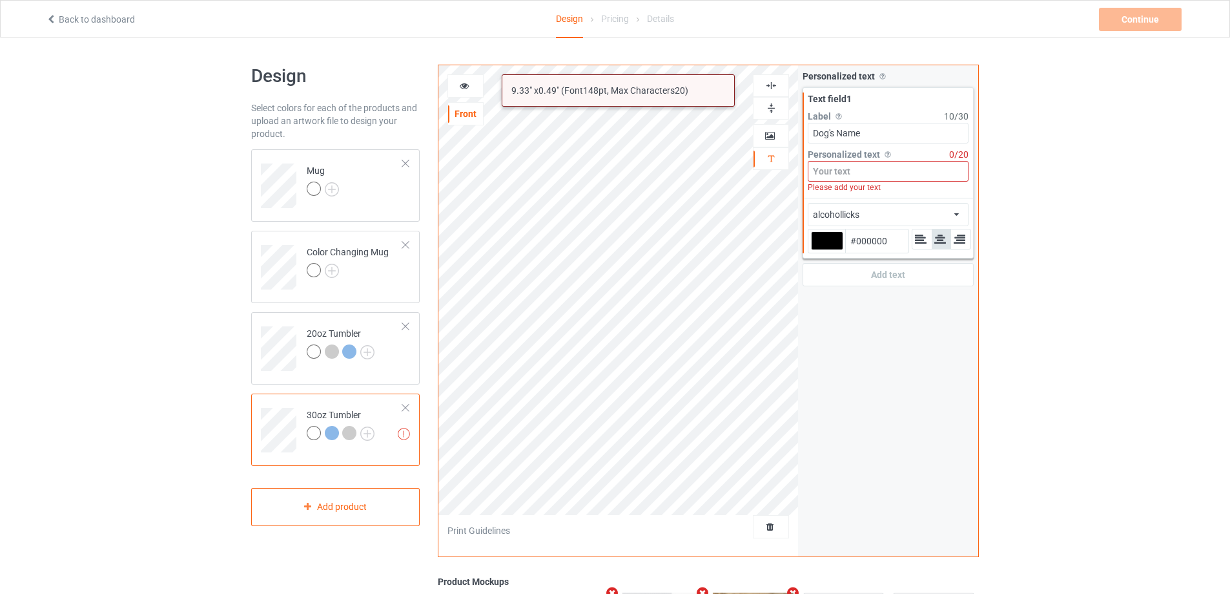
click at [851, 172] on input at bounding box center [888, 171] width 161 height 21
paste input "Dog's Name"
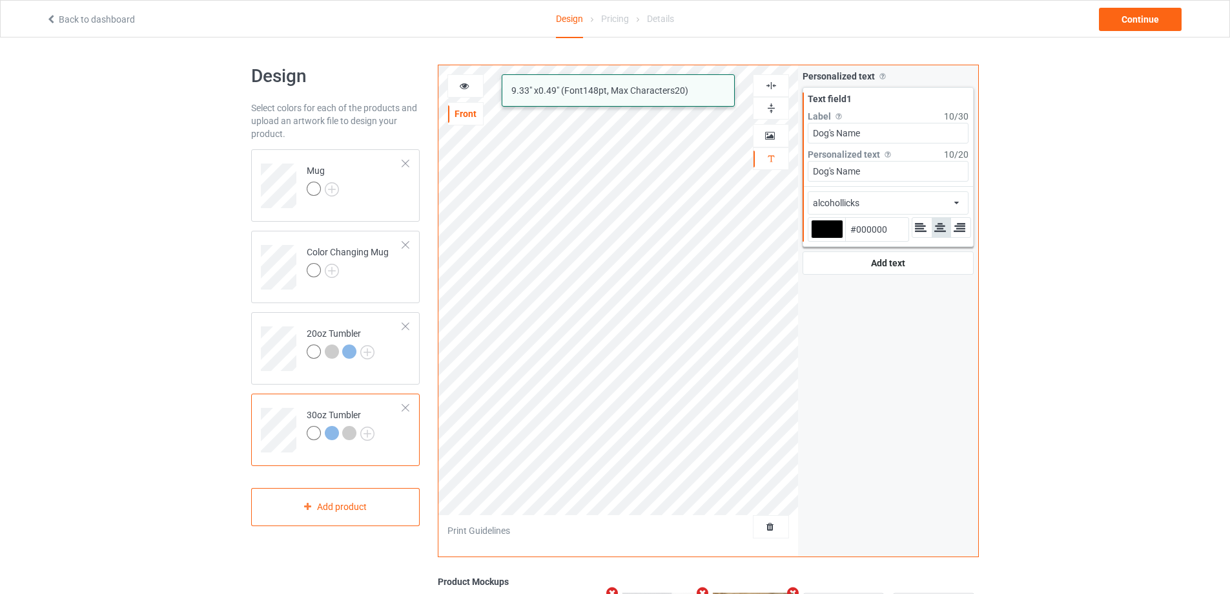
type input "Dog's Name"
click at [905, 201] on div "alcohollicks african airstream aladdin alcohollicks [PERSON_NAME] almontesnow a…" at bounding box center [888, 202] width 161 height 23
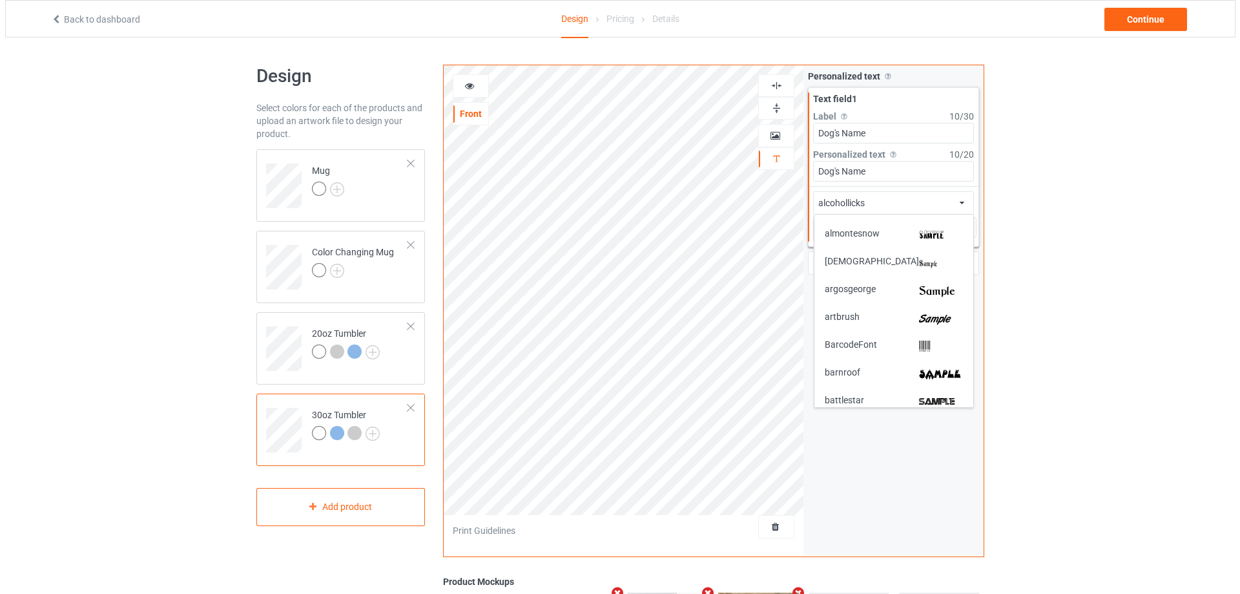
scroll to position [194, 0]
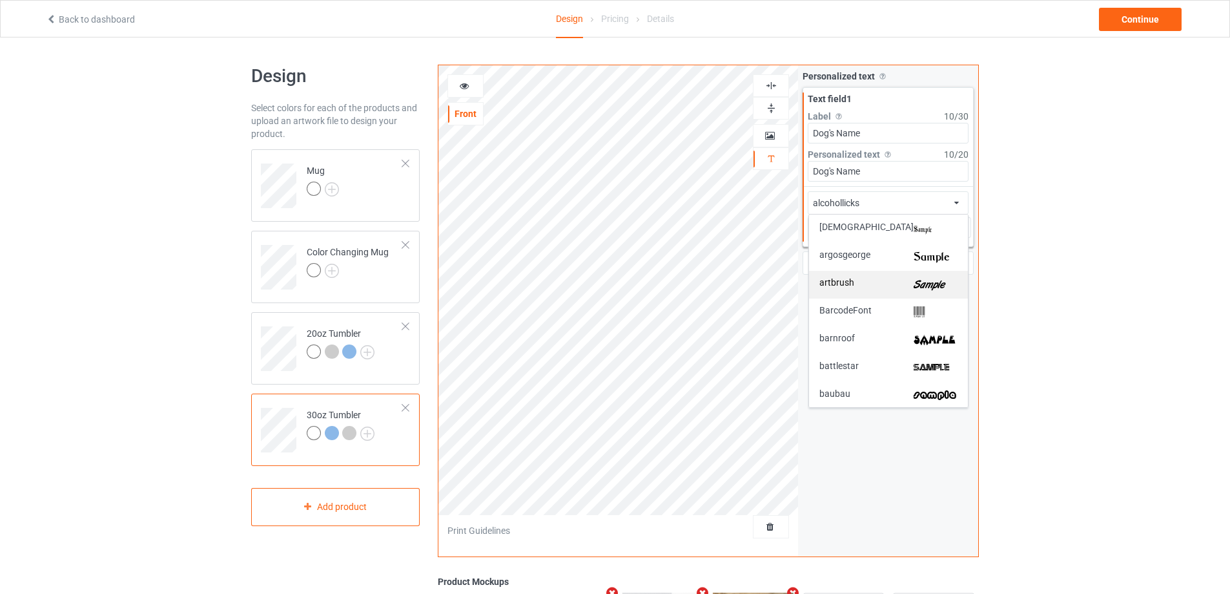
click at [917, 282] on img at bounding box center [936, 285] width 44 height 14
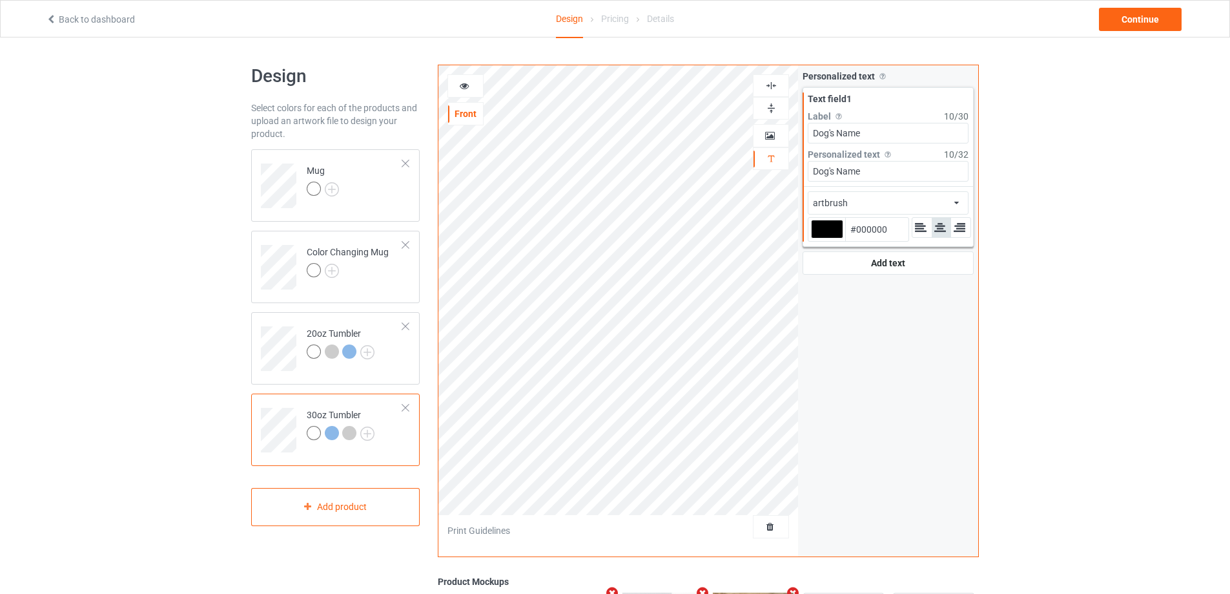
click at [832, 231] on div at bounding box center [827, 229] width 32 height 19
click at [832, 238] on input "#000000" at bounding box center [827, 246] width 32 height 17
type input "#691810"
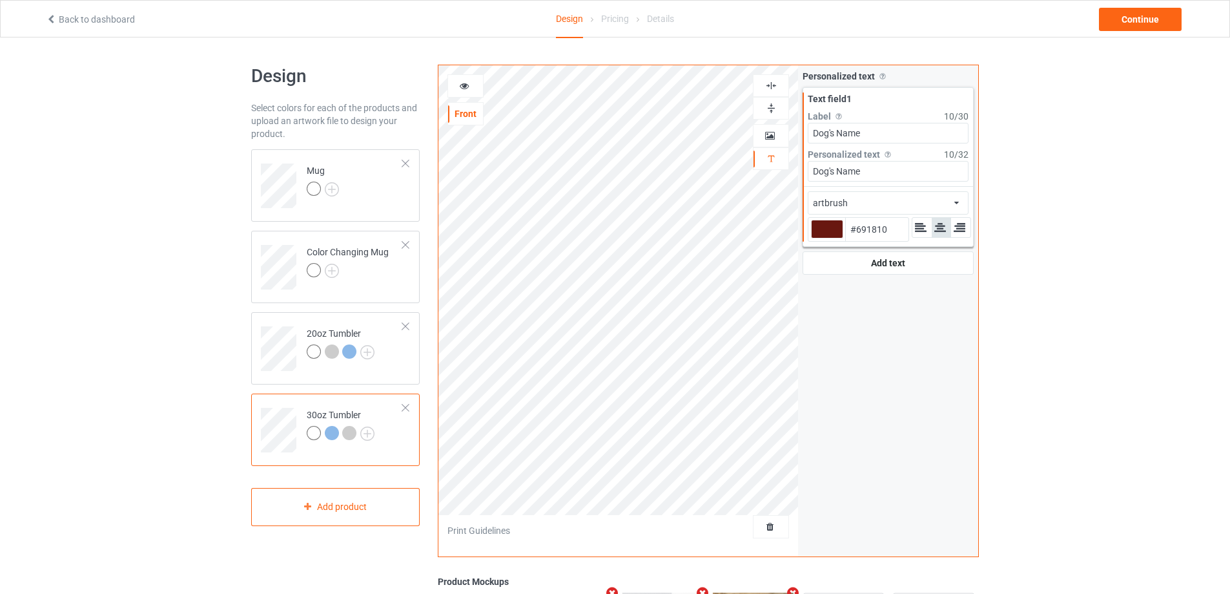
click at [465, 85] on icon at bounding box center [464, 83] width 11 height 9
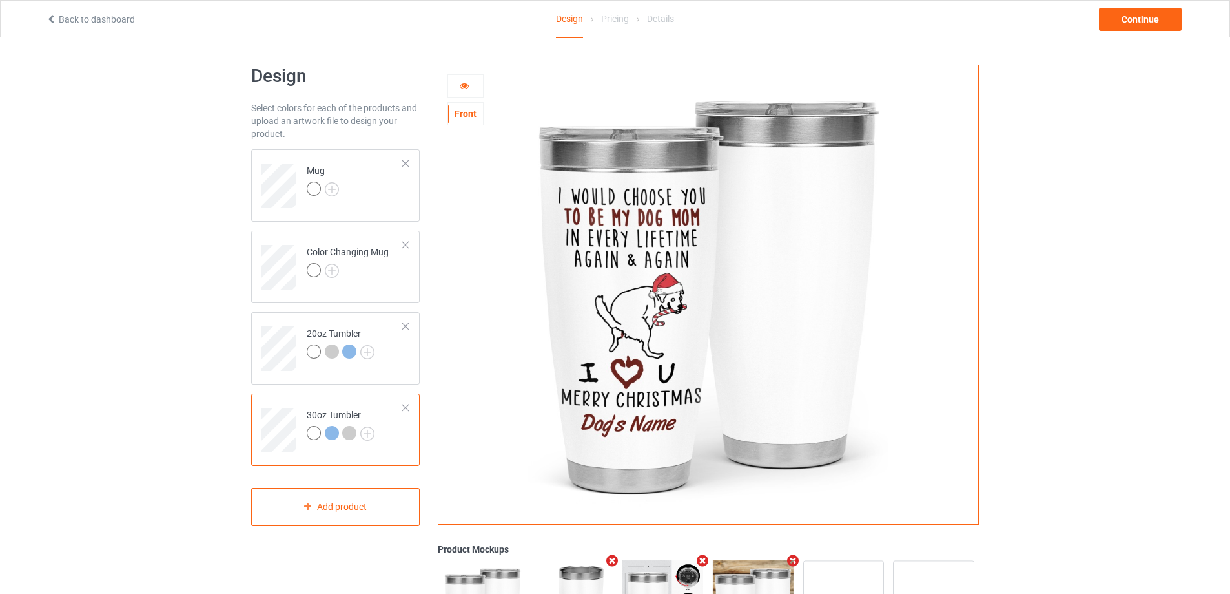
click at [463, 81] on icon at bounding box center [464, 83] width 11 height 9
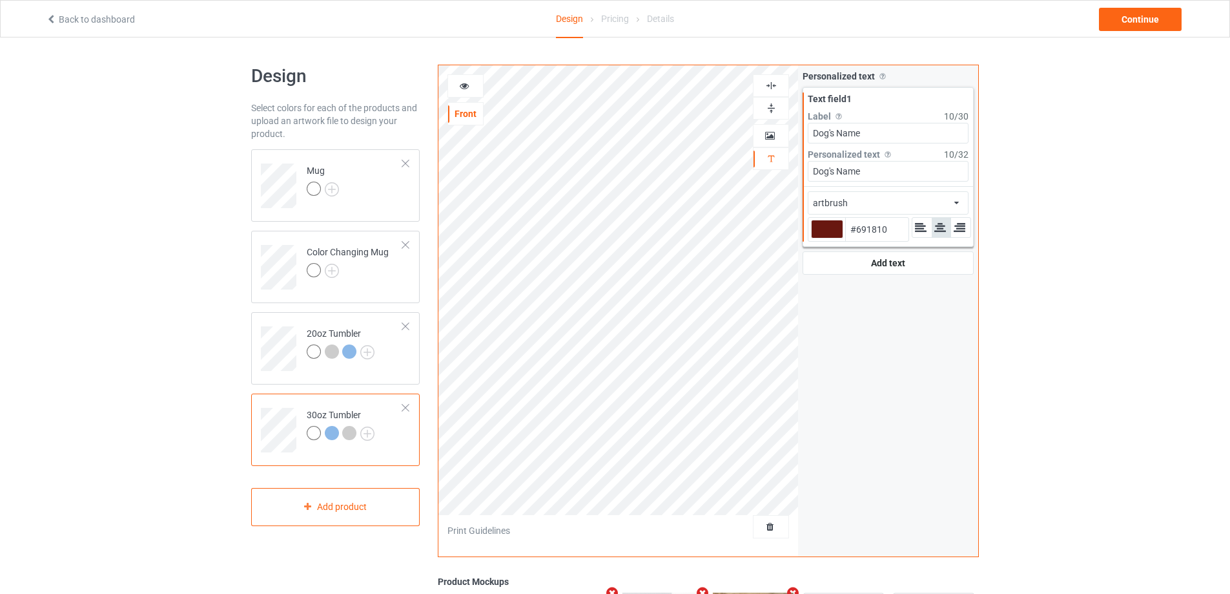
click at [466, 85] on icon at bounding box center [464, 83] width 11 height 9
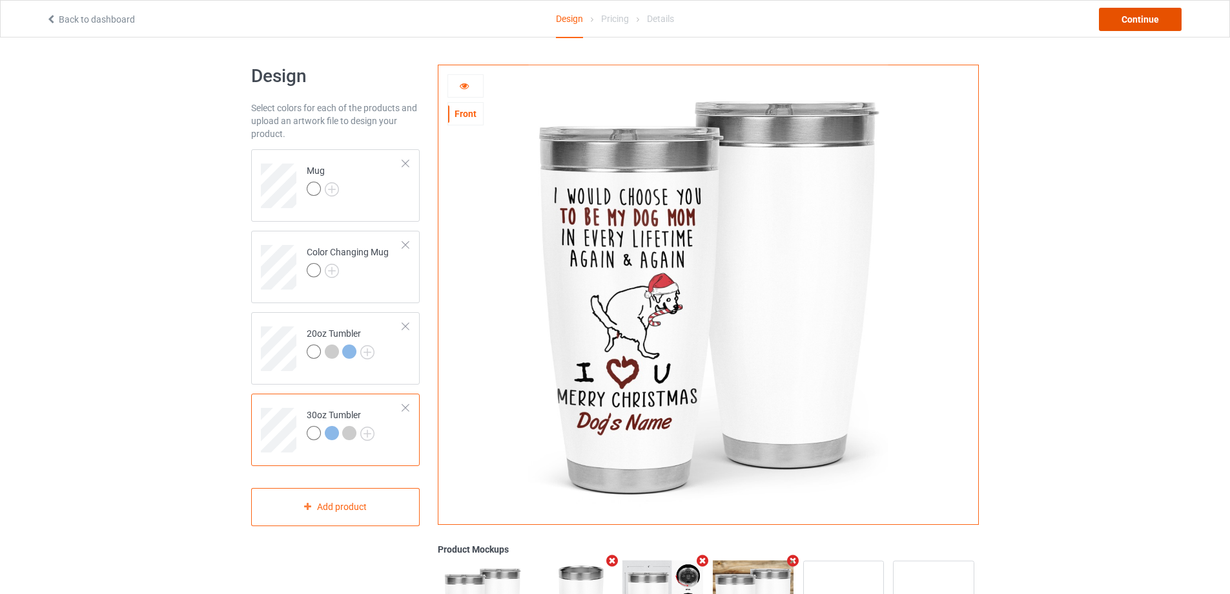
click at [1143, 21] on div "Continue" at bounding box center [1140, 19] width 83 height 23
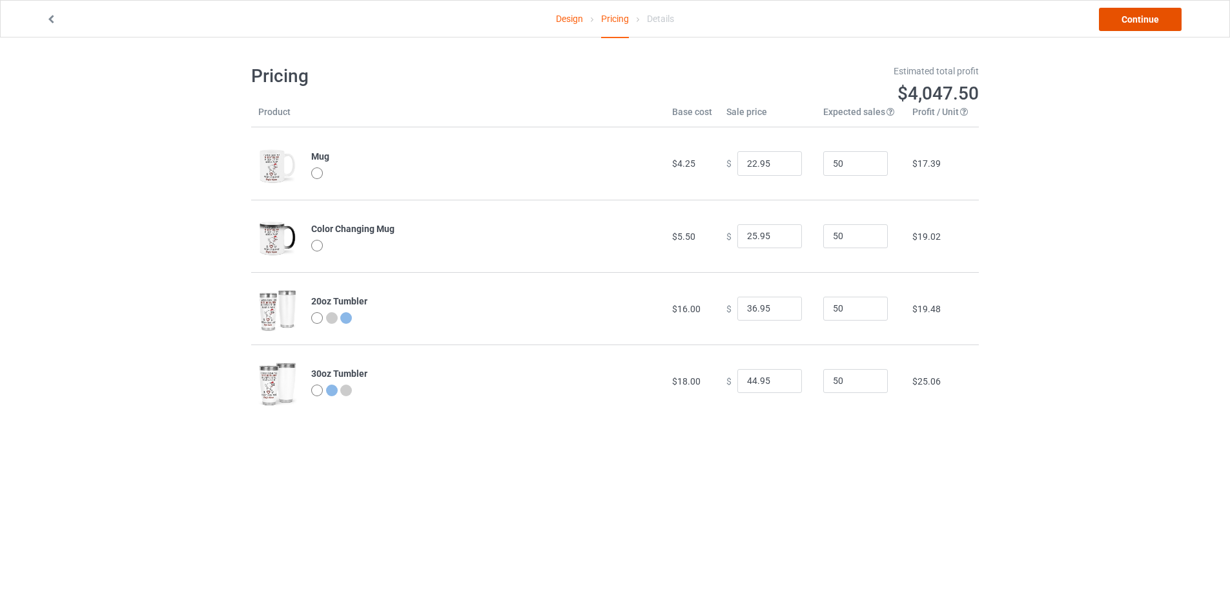
click at [1143, 21] on link "Continue" at bounding box center [1140, 19] width 83 height 23
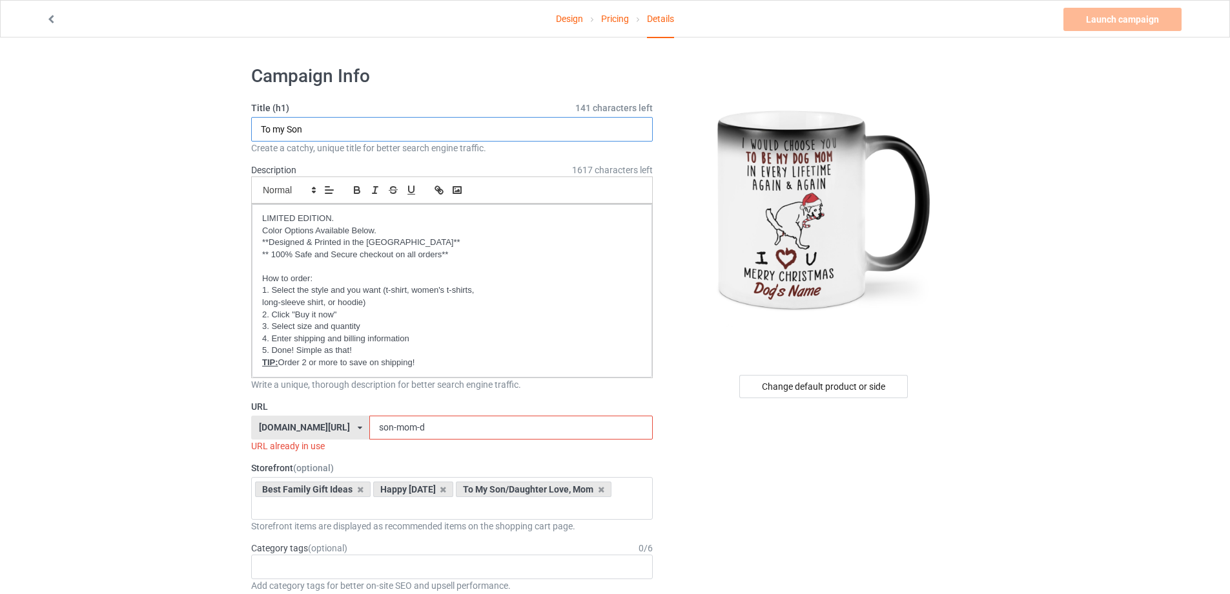
drag, startPoint x: 328, startPoint y: 132, endPoint x: 227, endPoint y: 131, distance: 100.8
type input "To be my Dog Mom"
drag, startPoint x: 334, startPoint y: 422, endPoint x: 310, endPoint y: 417, distance: 24.3
click at [314, 421] on div "[DOMAIN_NAME][URL] [DOMAIN_NAME][URL] [DOMAIN_NAME][URL] [DOMAIN_NAME][URL] [DO…" at bounding box center [452, 427] width 402 height 25
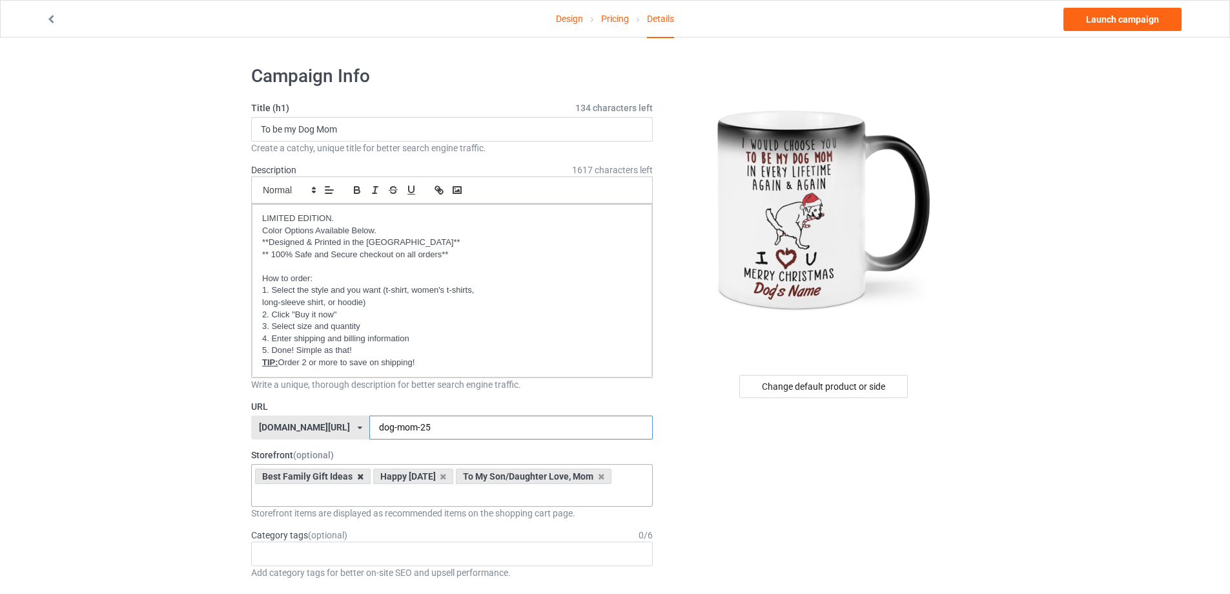
type input "dog-mom-25"
click at [362, 473] on icon at bounding box center [360, 476] width 6 height 8
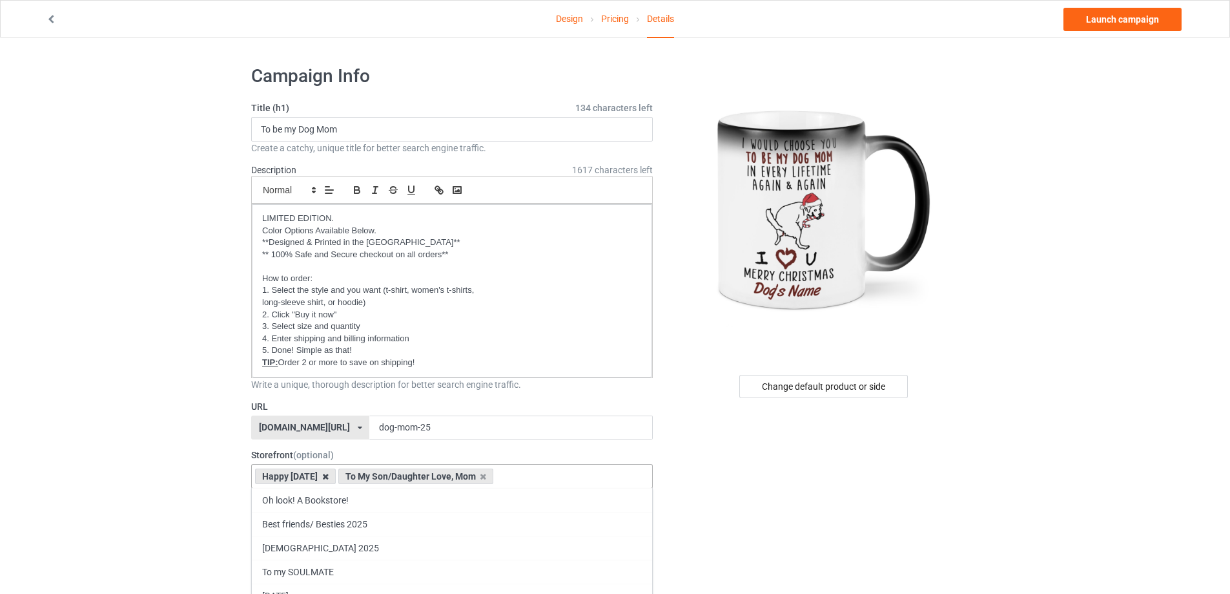
click at [329, 475] on icon at bounding box center [325, 476] width 6 height 8
click at [399, 476] on icon at bounding box center [400, 476] width 6 height 8
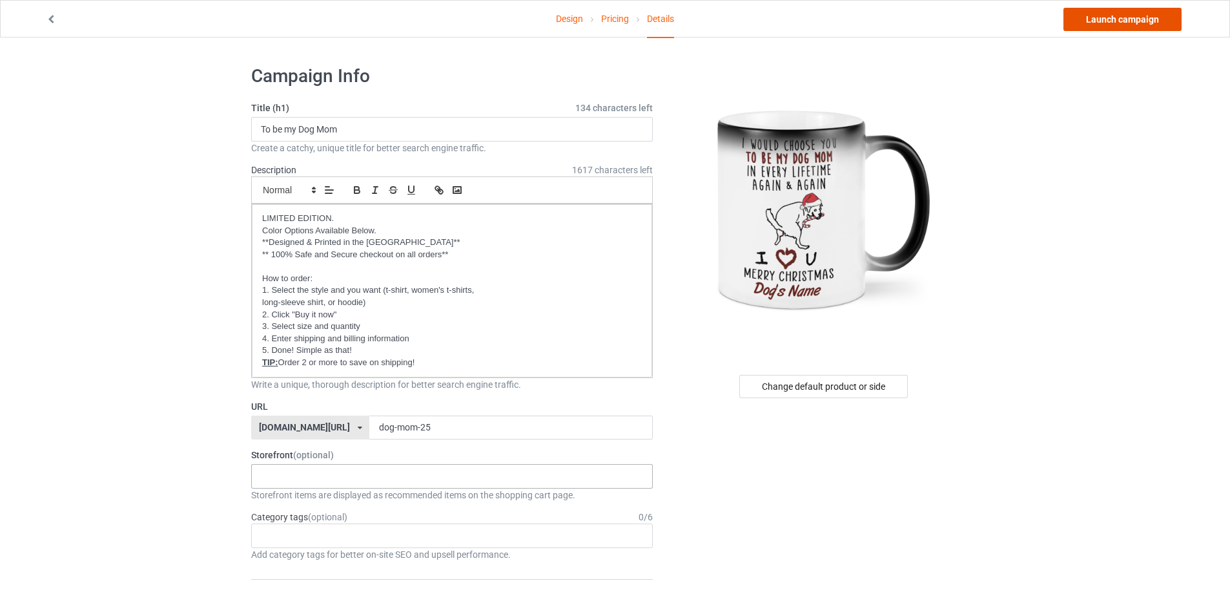
click at [1142, 20] on link "Launch campaign" at bounding box center [1123, 19] width 118 height 23
